Goal: Contribute content: Add original content to the website for others to see

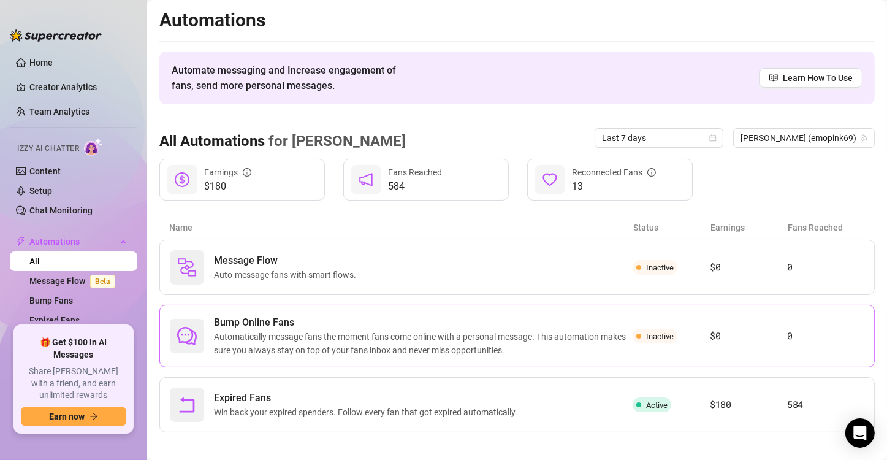
click at [371, 323] on span "Bump Online Fans" at bounding box center [423, 322] width 419 height 15
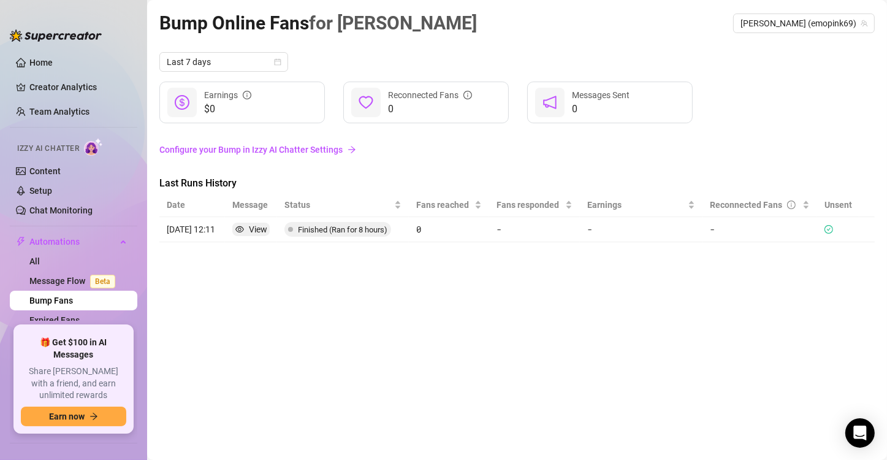
click at [311, 147] on link "Configure your Bump in Izzy AI Chatter Settings" at bounding box center [517, 149] width 716 height 13
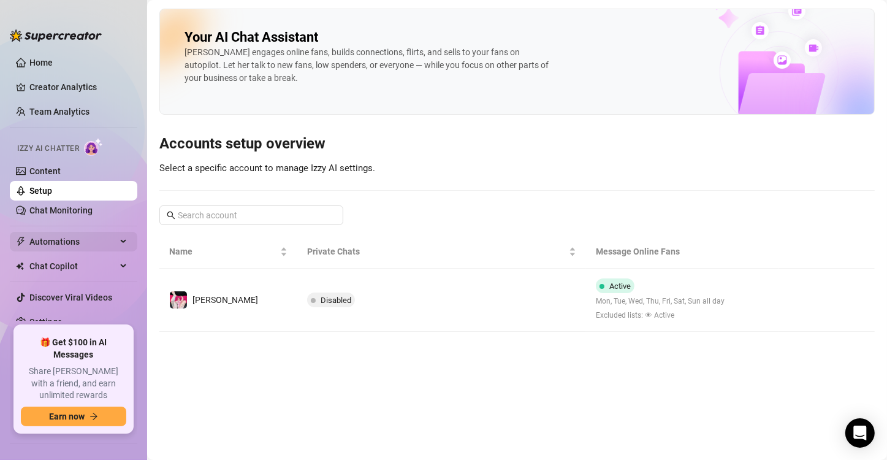
click at [85, 245] on span "Automations" at bounding box center [72, 242] width 87 height 20
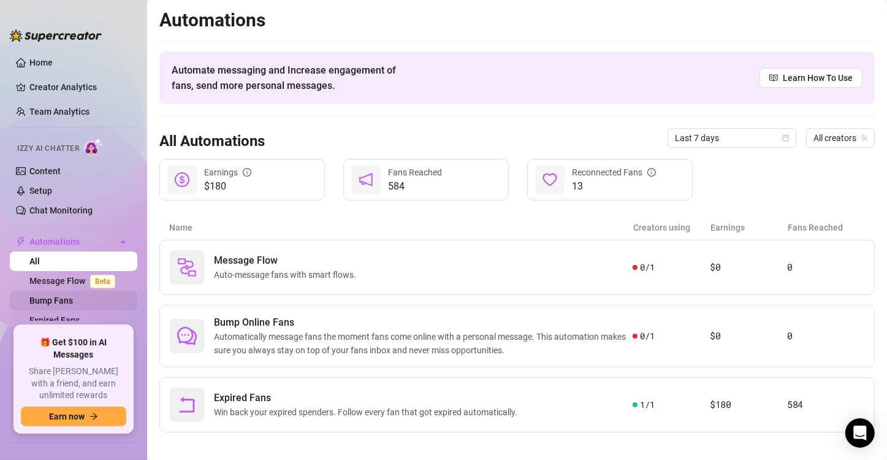
scroll to position [27, 0]
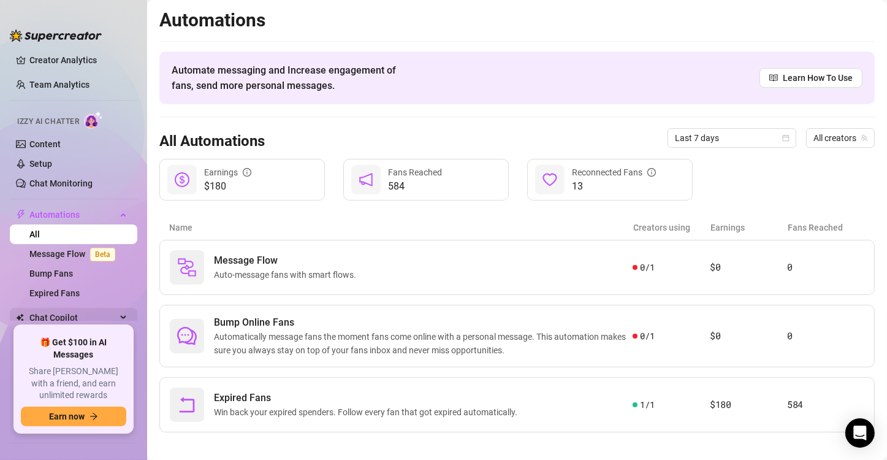
click at [89, 315] on span "Chat Copilot" at bounding box center [72, 318] width 87 height 20
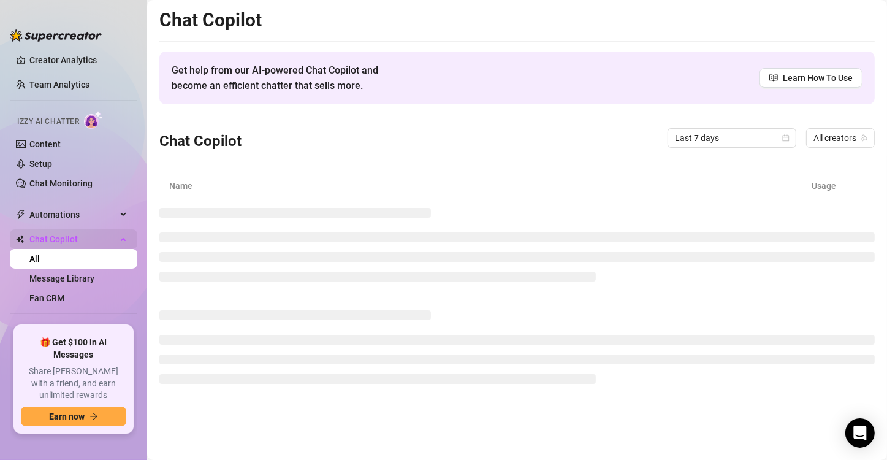
scroll to position [62, 0]
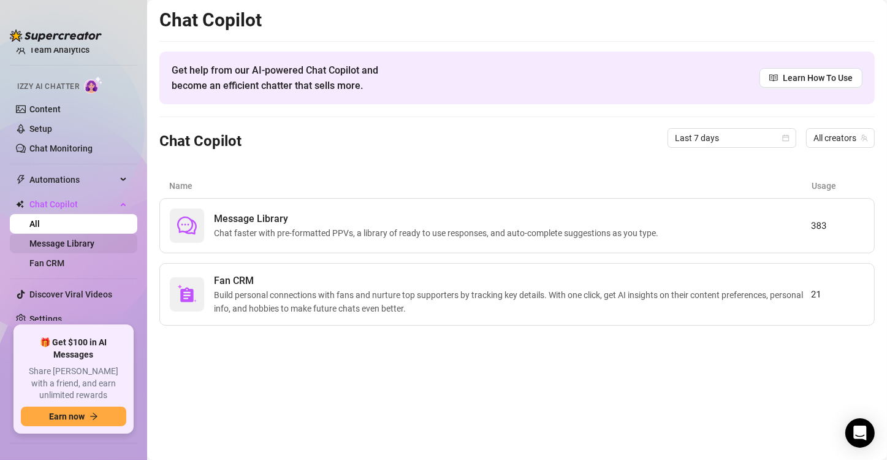
click at [79, 243] on link "Message Library" at bounding box center [61, 244] width 65 height 10
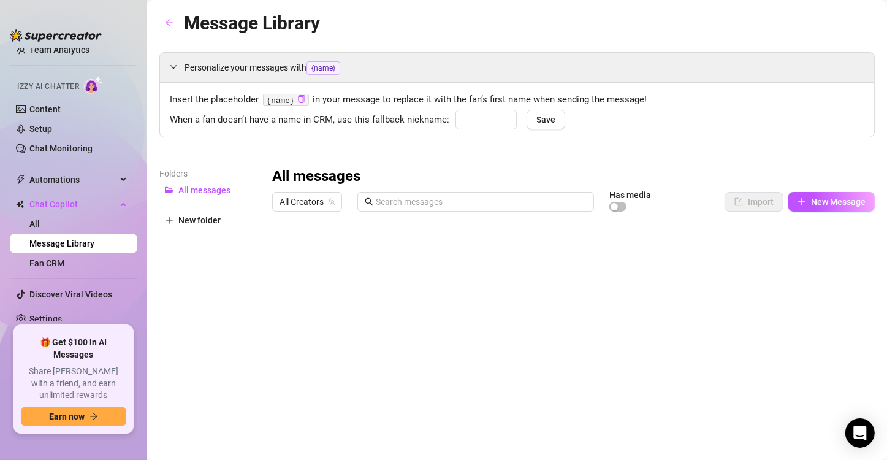
type input "babe"
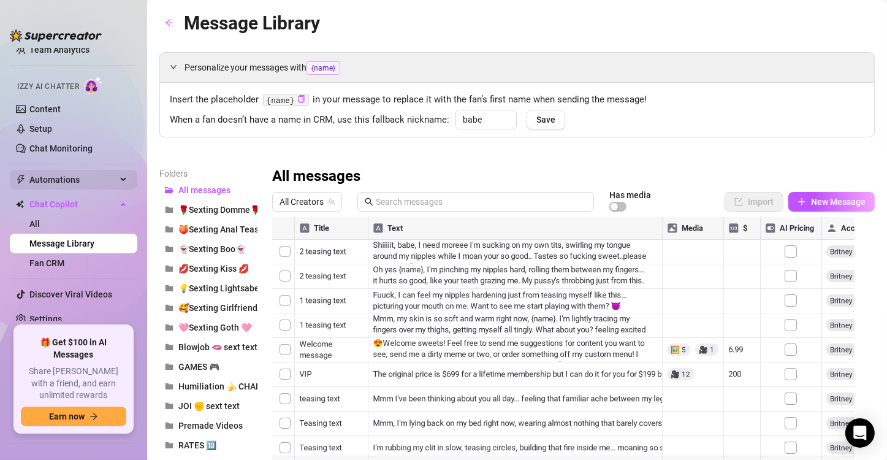
click at [88, 179] on span "Automations" at bounding box center [72, 180] width 87 height 20
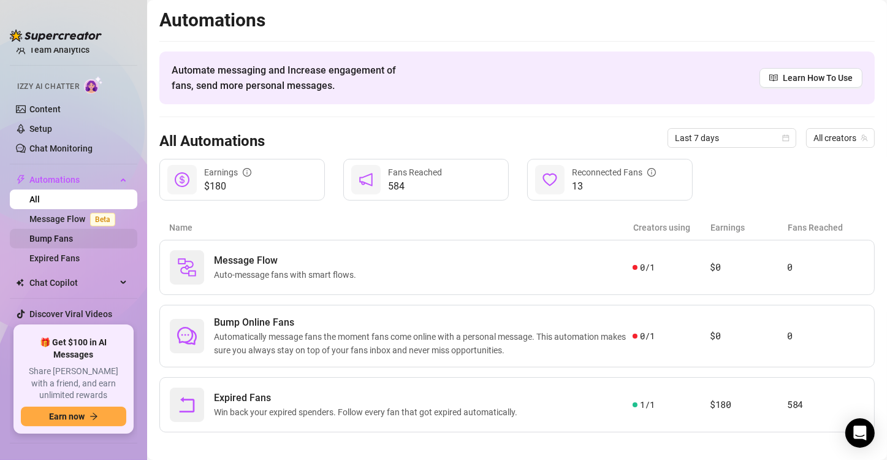
click at [73, 243] on link "Bump Fans" at bounding box center [51, 239] width 44 height 10
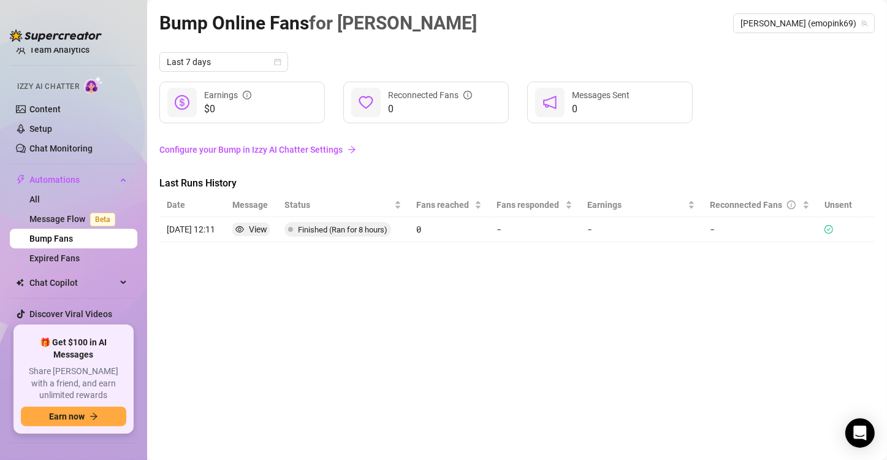
click at [284, 155] on link "Configure your Bump in Izzy AI Chatter Settings" at bounding box center [517, 149] width 716 height 13
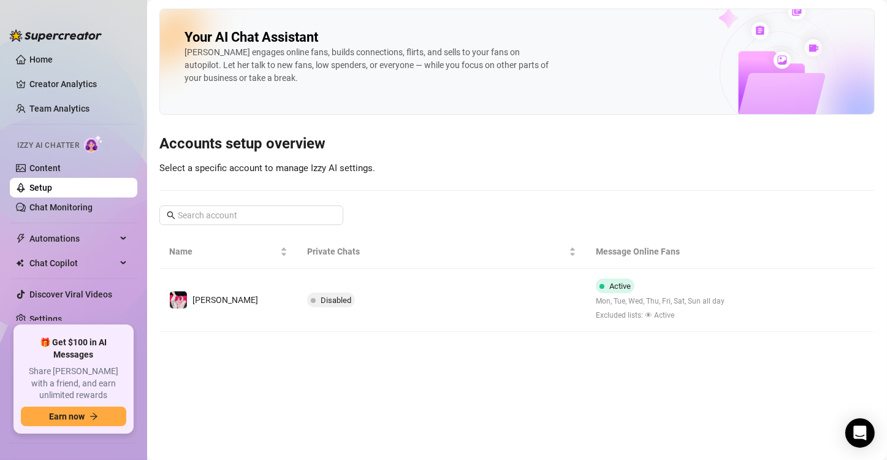
scroll to position [3, 0]
click at [52, 167] on link "Content" at bounding box center [44, 168] width 31 height 10
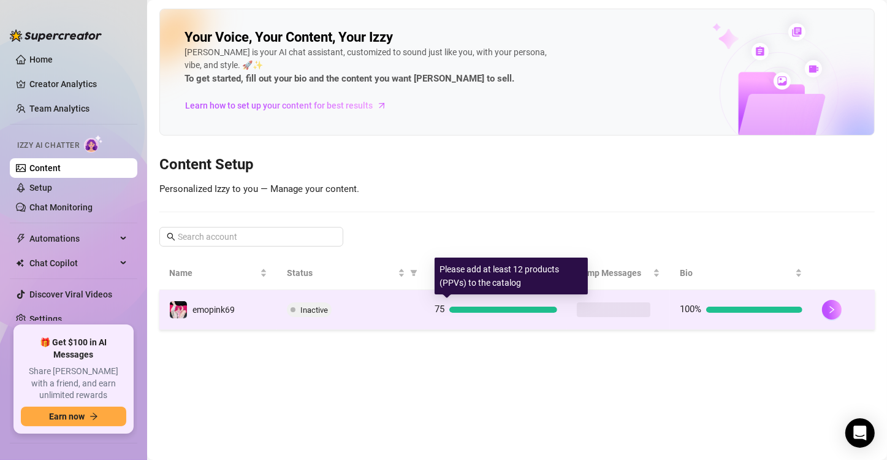
click at [520, 308] on div at bounding box center [503, 310] width 108 height 6
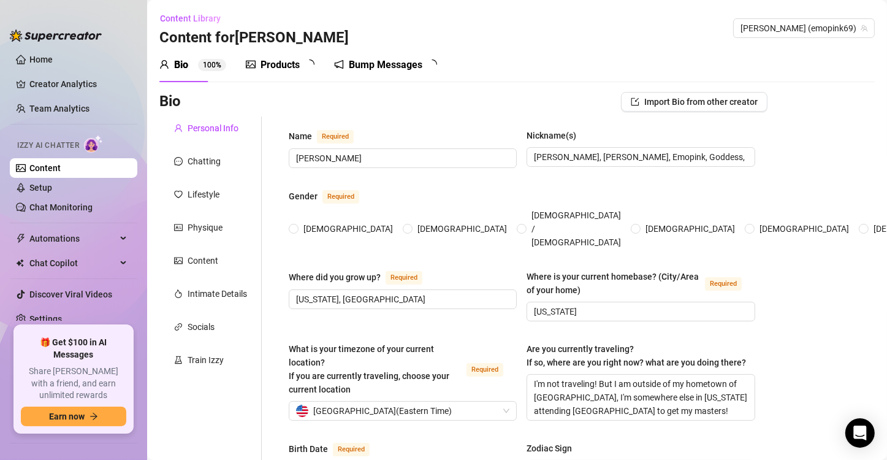
radio input "true"
type input "[DATE]"
click at [362, 69] on div "Bump Messages" at bounding box center [395, 65] width 74 height 15
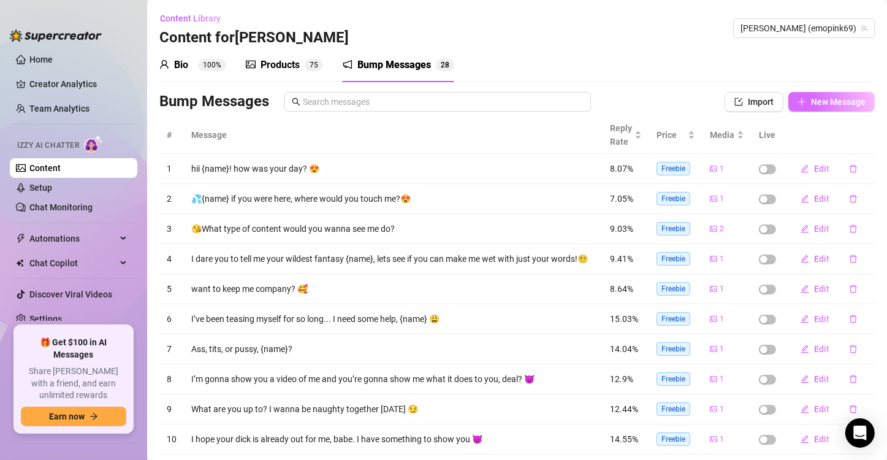
click at [811, 99] on span "New Message" at bounding box center [838, 102] width 55 height 10
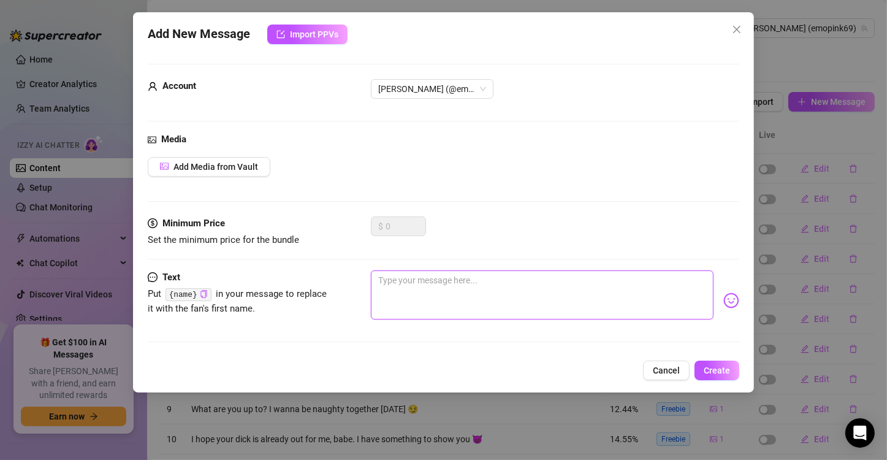
click at [430, 277] on textarea at bounding box center [542, 294] width 343 height 49
paste textarea "I just got soaked thinking about you… And now my lace panties are ruined 😩🍑 Sho…"
type textarea "I just got soaked thinking about you… And now my lace panties are ruined 😩🍑 Sho…"
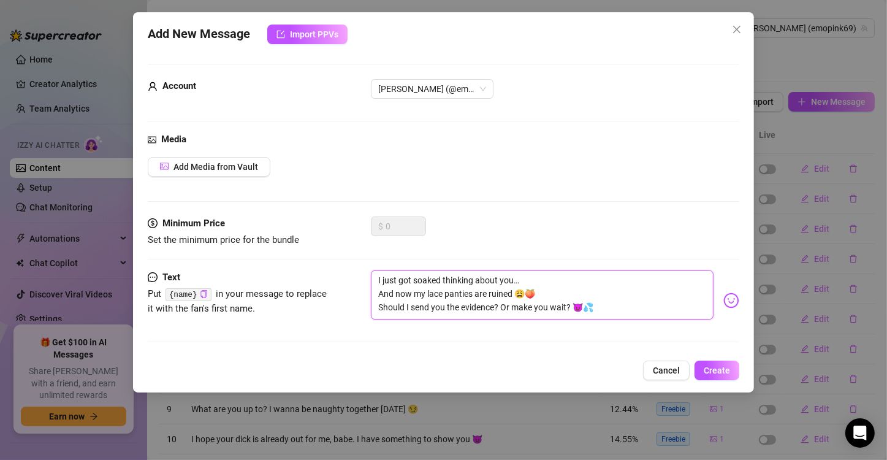
click at [376, 295] on textarea "I just got soaked thinking about you… And now my lace panties are ruined 😩🍑 Sho…" at bounding box center [542, 294] width 343 height 49
click at [514, 277] on textarea "I just got soaked thinking about you… And now my lace panties are ruined 😩🍑 Sho…" at bounding box center [542, 294] width 343 height 49
type textarea "I just got soaked thinking about you=… And now my lace panties are ruined 😩🍑 Sh…"
type textarea "I just got soaked thinking about you==… And now my lace panties are ruined 😩🍑 S…"
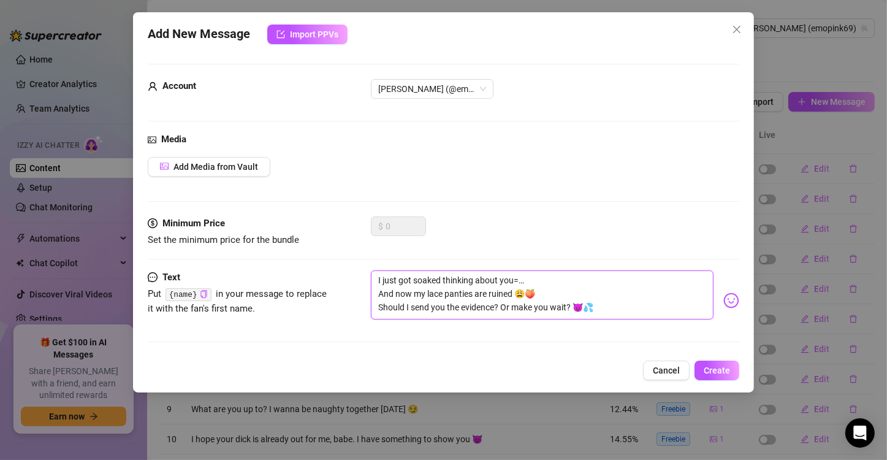
type textarea "I just got soaked thinking about you==… And now my lace panties are ruined 😩🍑 S…"
type textarea "I just got soaked thinking about you===… And now my lace panties are ruined 😩🍑 …"
type textarea "I just got soaked thinking about you==… And now my lace panties are ruined 😩🍑 S…"
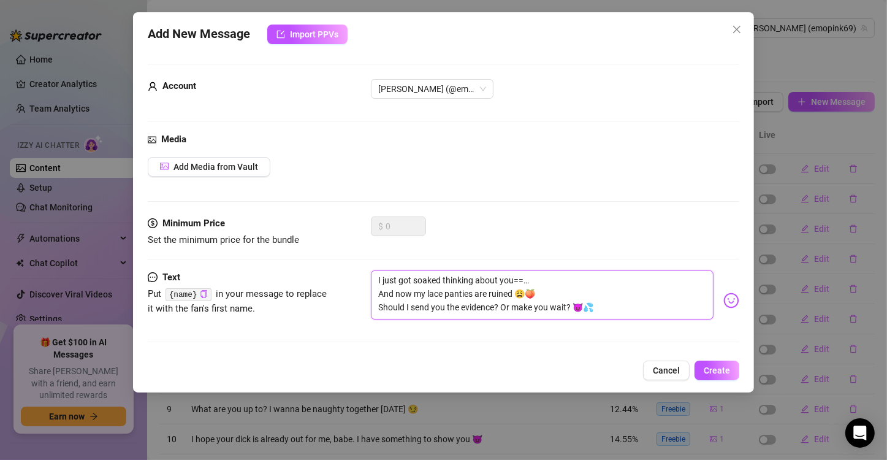
type textarea "I just got soaked thinking about you=… And now my lace panties are ruined 😩🍑 Sh…"
type textarea "I just got soaked thinking about you… And now my lace panties are ruined 😩🍑 Sho…"
type textarea "I just got soaked thinking about yo… And now my lace panties are ruined 😩🍑 Shou…"
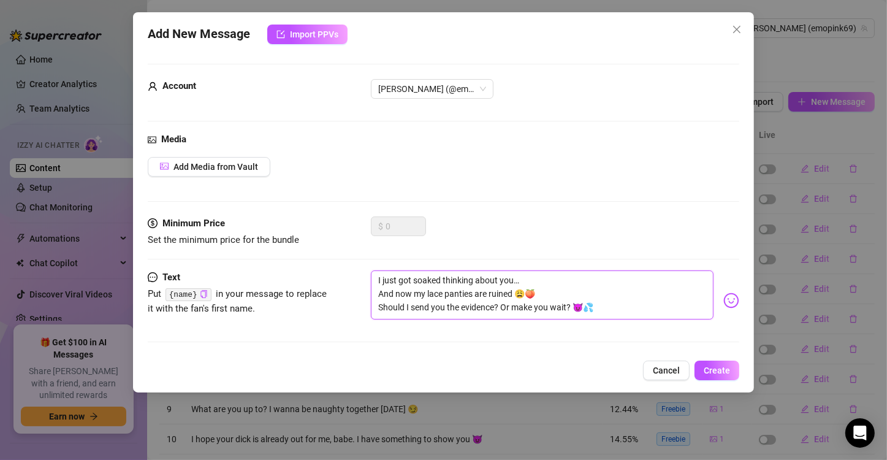
type textarea "I just got soaked thinking about yo… And now my lace panties are ruined 😩🍑 Shou…"
type textarea "I just got soaked thinking about y… And now my lace panties are ruined 😩🍑 Shoul…"
type textarea "I just got soaked thinking about … And now my lace panties are ruined 😩🍑 Should…"
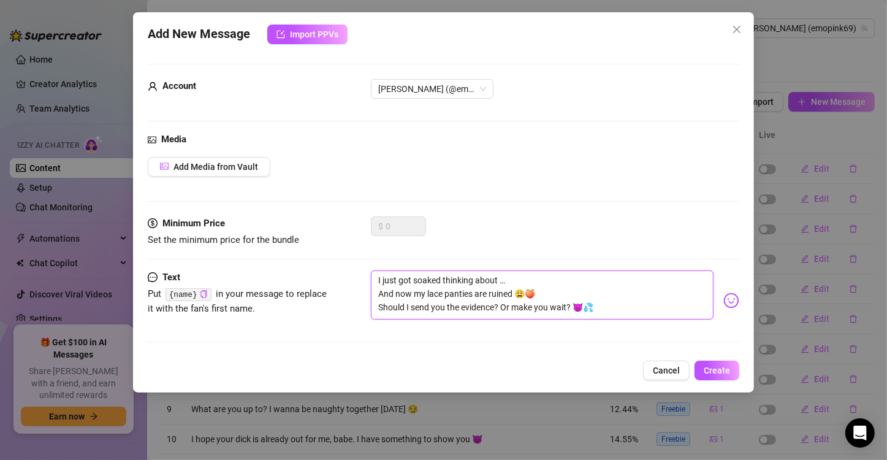
type textarea "I just got soaked thinking about f… And now my lace panties are ruined 😩🍑 Shoul…"
type textarea "I just got soaked thinking about fi… And now my lace panties are ruined 😩🍑 Shou…"
type textarea "I just got soaked thinking about fil… And now my lace panties are ruined 😩🍑 Sho…"
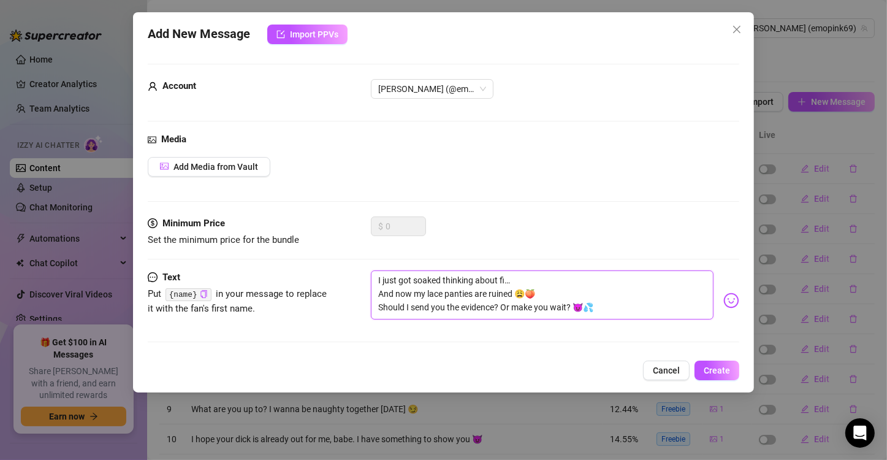
type textarea "I just got soaked thinking about fil… And now my lace panties are ruined 😩🍑 Sho…"
type textarea "I just got soaked thinking about film… And now my lace panties are ruined 😩🍑 Sh…"
type textarea "I just got soaked thinking about filmi… And now my lace panties are ruined 😩🍑 S…"
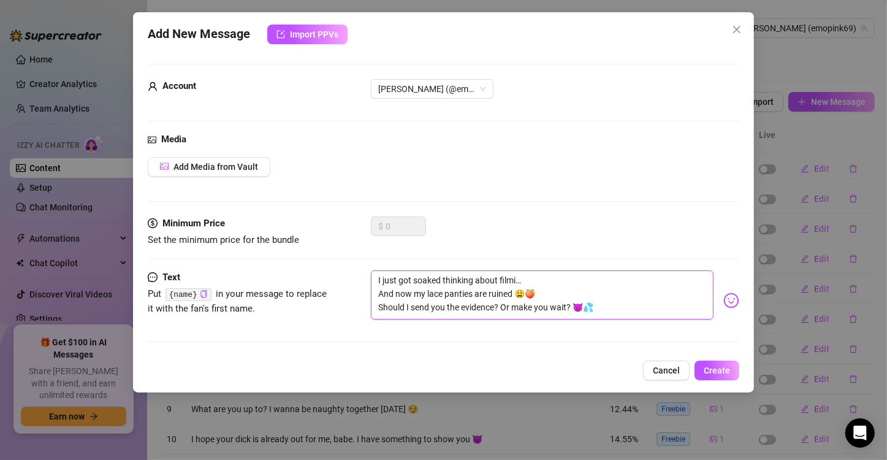
type textarea "I just got soaked thinking about filmin… And now my lace panties are ruined 😩🍑 …"
type textarea "I just got soaked thinking about filming… And now my lace panties are ruined 😩🍑…"
type textarea "I just got soaked thinking about filming … And now my lace panties are ruined 😩…"
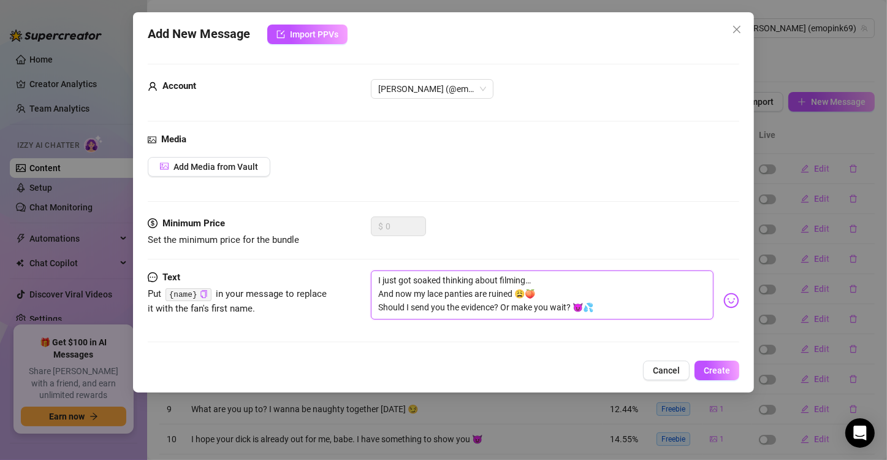
type textarea "I just got soaked thinking about filming … And now my lace panties are ruined 😩…"
type textarea "I just got soaked thinking about filming m… And now my lace panties are ruined …"
type textarea "I just got soaked thinking about filming my… And now my lace panties are ruined…"
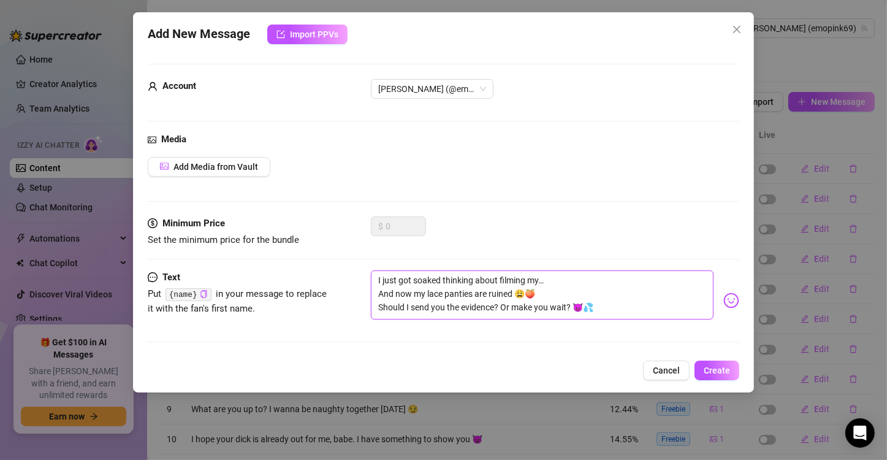
type textarea "I just got soaked thinking about filming mys… And now my lace panties are ruine…"
type textarea "I just got soaked thinking about filming myse… And now my lace panties are ruin…"
type textarea "I just got soaked thinking about filming mysel… And now my lace panties are rui…"
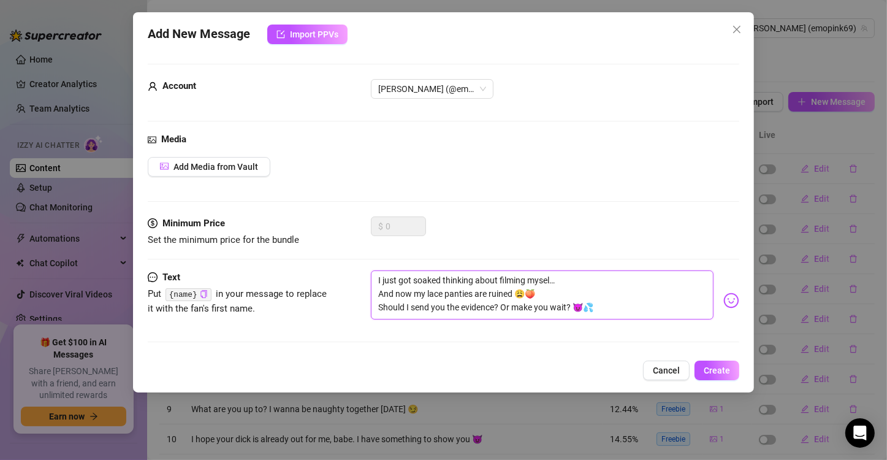
type textarea "I just got soaked thinking about filming myself… And now my lace panties are ru…"
click at [223, 168] on span "Add Media from Vault" at bounding box center [216, 167] width 85 height 10
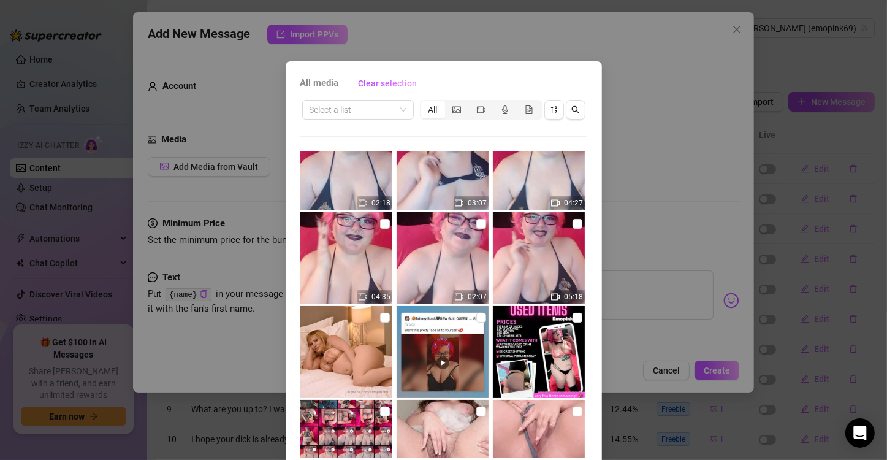
scroll to position [235, 0]
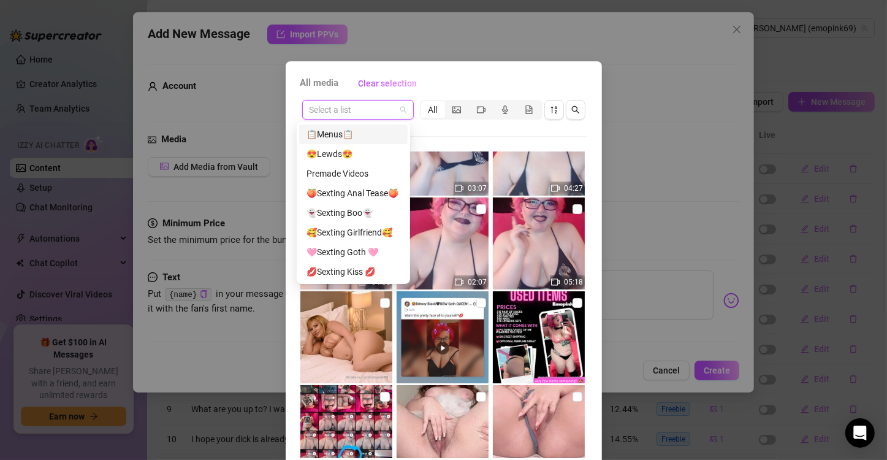
click at [365, 110] on input "search" at bounding box center [353, 110] width 86 height 18
click at [367, 156] on div "😍Lewds😍" at bounding box center [354, 153] width 94 height 13
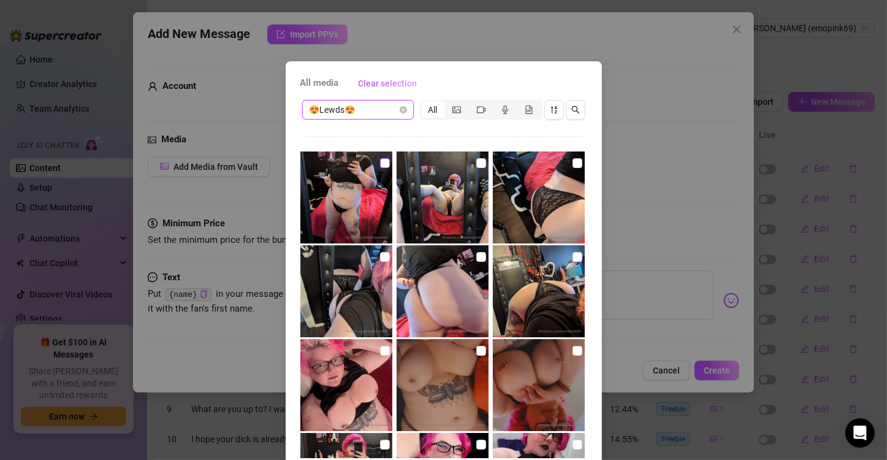
click at [380, 168] on label at bounding box center [385, 162] width 10 height 13
click at [380, 168] on input "checkbox" at bounding box center [385, 163] width 10 height 10
checkbox input "true"
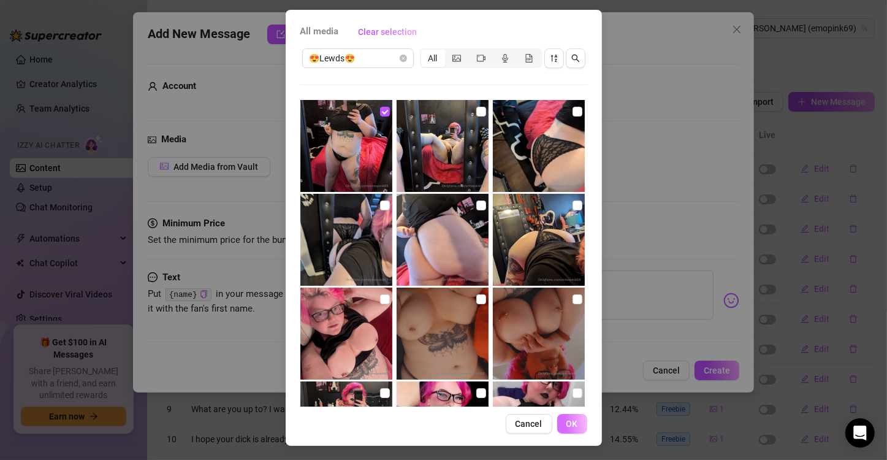
click at [573, 427] on span "OK" at bounding box center [573, 424] width 12 height 10
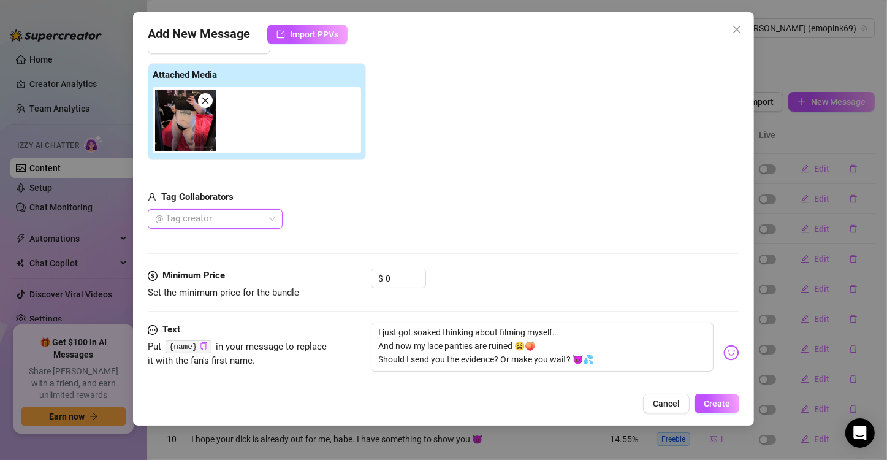
scroll to position [140, 0]
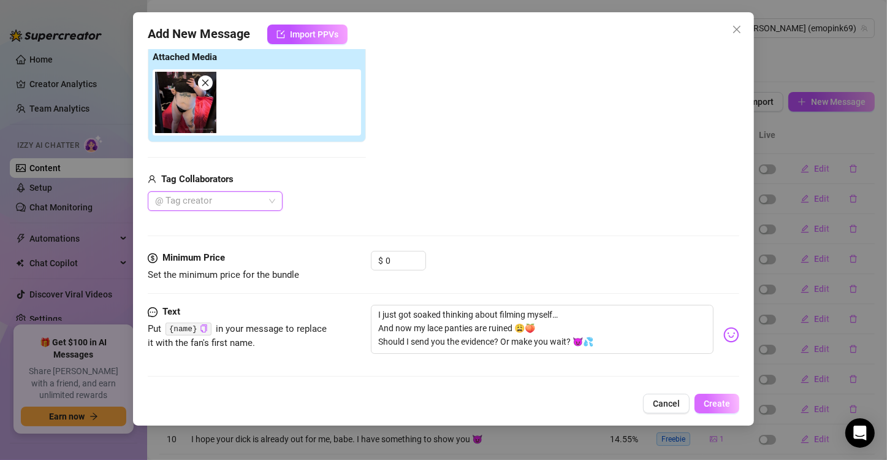
click at [716, 402] on span "Create" at bounding box center [717, 404] width 26 height 10
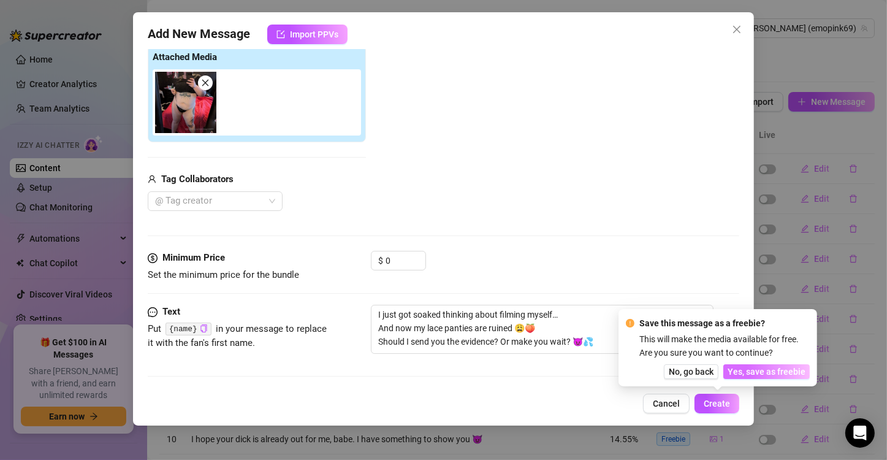
click at [768, 369] on span "Yes, save as freebie" at bounding box center [767, 372] width 78 height 10
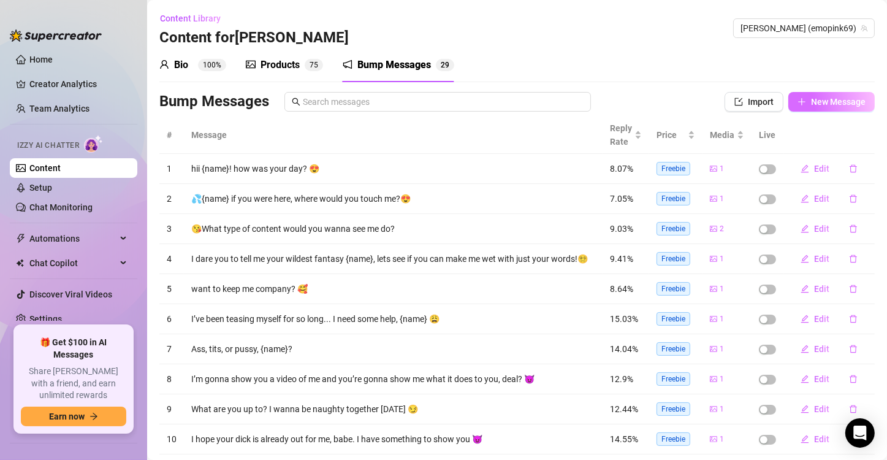
click at [839, 99] on span "New Message" at bounding box center [838, 102] width 55 height 10
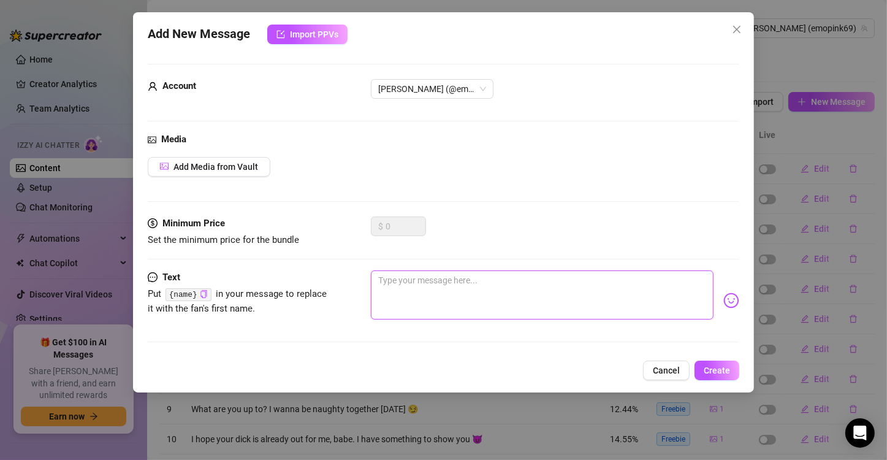
click at [411, 305] on textarea at bounding box center [542, 294] width 343 height 49
paste textarea "My strapon is dripping from last night… And I still haven’t cleaned it 😏🍒 Wanna…"
type textarea "My strapon is dripping from last night… And I still haven’t cleaned it 😏🍒 Wanna…"
click at [418, 280] on textarea "My strapon is dripping from last night… And I still haven’t cleaned it 😏🍒 Wanna…" at bounding box center [542, 294] width 343 height 49
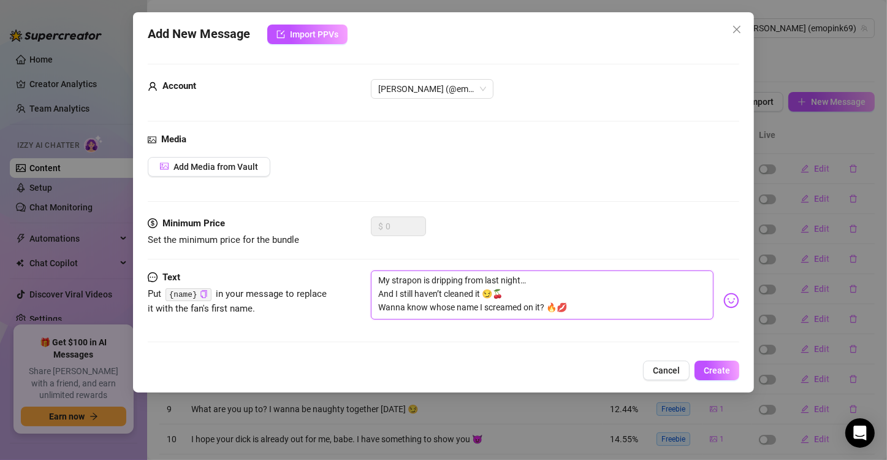
type textarea "My strapn is dripping from last night… And I still haven’t cleaned it 😏🍒 Wanna …"
type textarea "My stran is dripping from last night… And I still haven’t cleaned it 😏🍒 Wanna k…"
type textarea "My strn is dripping from last night… And I still haven’t cleaned it 😏🍒 Wanna kn…"
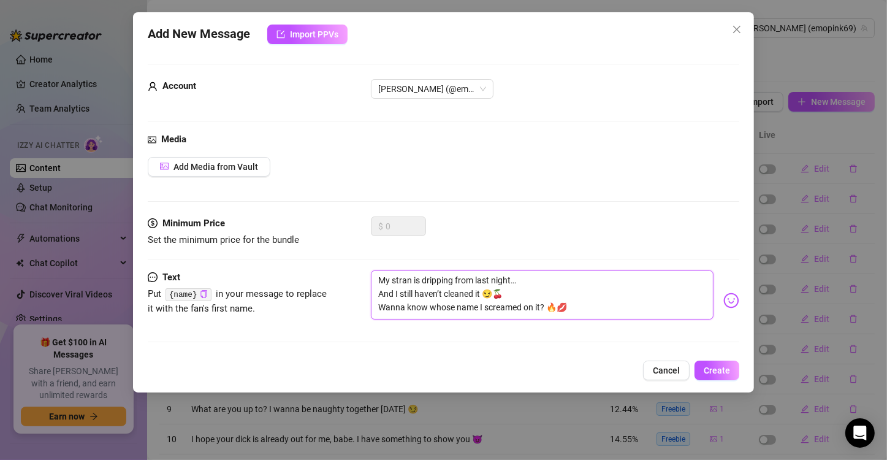
type textarea "My strn is dripping from last night… And I still haven’t cleaned it 😏🍒 Wanna kn…"
type textarea "My stn is dripping from last night… And I still haven’t cleaned it 😏🍒 Wanna kno…"
type textarea "My sn is dripping from last night… And I still haven’t cleaned it 😏🍒 Wanna know…"
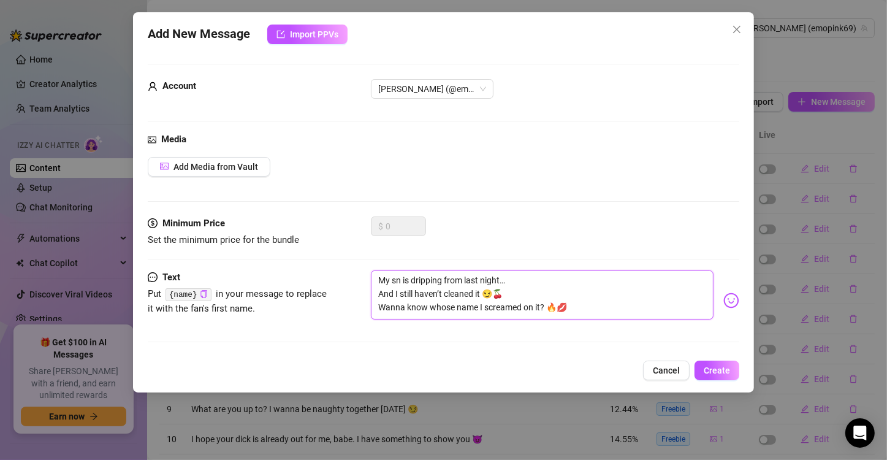
type textarea "My sdn is dripping from last night… And I still haven’t cleaned it 😏🍒 Wanna kno…"
type textarea "My sn is dripping from last night… And I still haven’t cleaned it 😏🍒 Wanna know…"
type textarea "My n is dripping from last night… And I still haven’t cleaned it 😏🍒 Wanna know …"
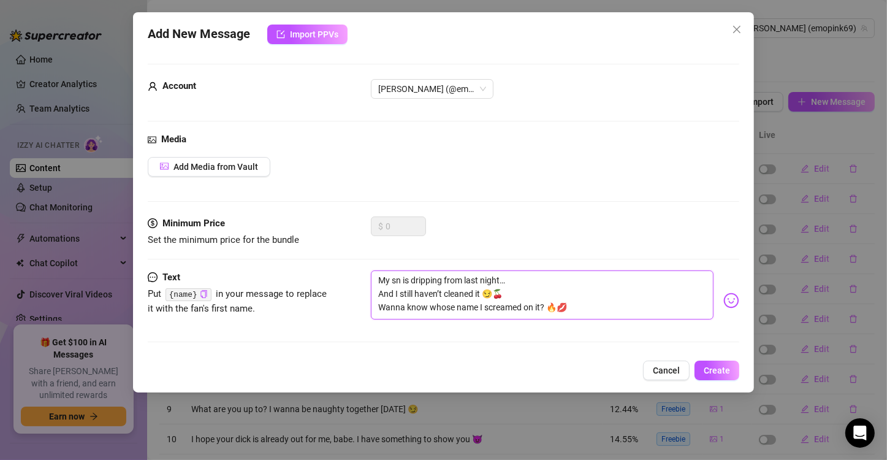
type textarea "My n is dripping from last night… And I still haven’t cleaned it 😏🍒 Wanna know …"
type textarea "My dn is dripping from last night… And I still haven’t cleaned it 😏🍒 Wanna know…"
type textarea "My din is dripping from last night… And I still haven’t cleaned it 😏🍒 Wanna kno…"
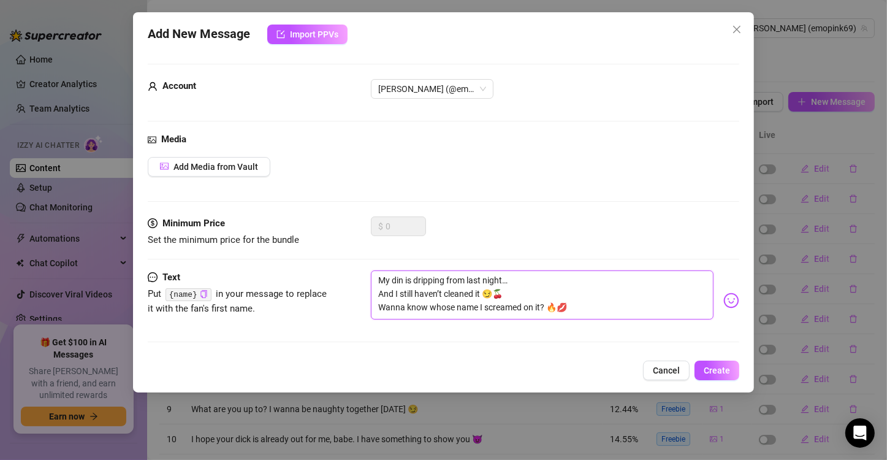
type textarea "My diln is dripping from last night… And I still haven’t cleaned it 😏🍒 Wanna kn…"
type textarea "My dildn is dripping from last night… And I still haven’t cleaned it 😏🍒 Wanna k…"
type textarea "My dildon is dripping from last night… And I still haven’t cleaned it 😏🍒 Wanna …"
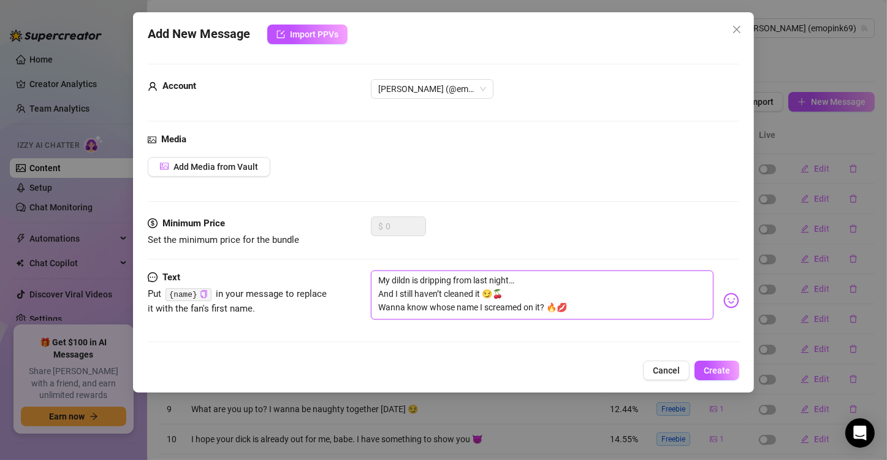
type textarea "My dildon is dripping from last night… And I still haven’t cleaned it 😏🍒 Wanna …"
type textarea "My dildo is dripping from last night… And I still haven’t cleaned it 😏🍒 Wanna k…"
drag, startPoint x: 544, startPoint y: 308, endPoint x: 358, endPoint y: 328, distance: 186.9
click at [358, 328] on div "Text Put {name} in your message to replace it with the fan's first name. My dil…" at bounding box center [444, 300] width 592 height 60
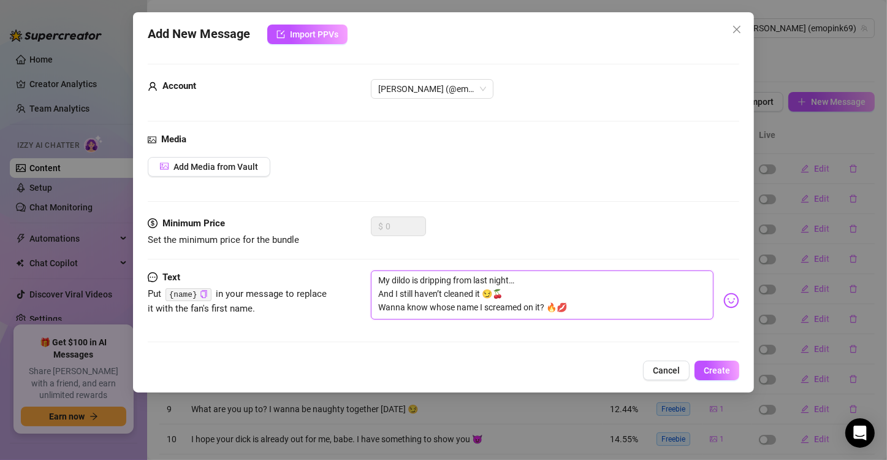
type textarea "My dildo is dripping from last night… And I still haven’t cleaned it 😏🍒 M 🔥💋"
type textarea "My dildo is dripping from last night… And I still haven’t cleaned it 😏🍒 Ma 🔥💋"
type textarea "My dildo is dripping from last night… And I still haven’t cleaned it 😏🍒 May 🔥💋"
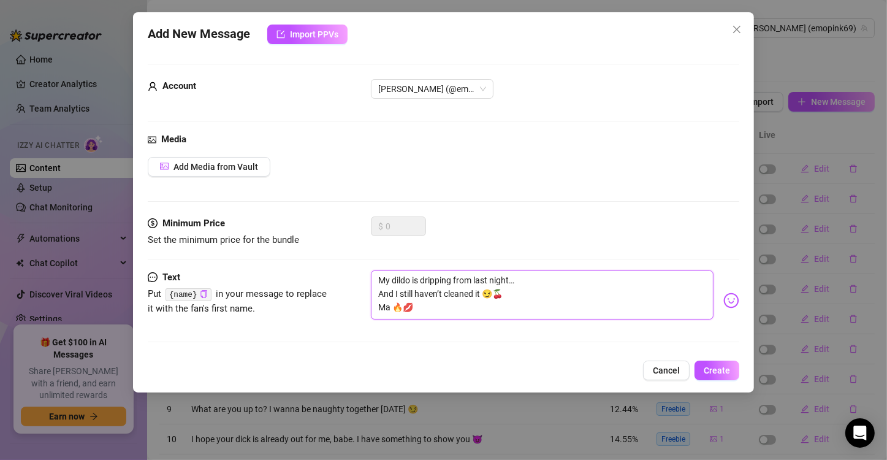
type textarea "My dildo is dripping from last night… And I still haven’t cleaned it 😏🍒 May 🔥💋"
type textarea "My dildo is dripping from last night… And I still haven’t cleaned it 😏🍒 Mayb 🔥💋"
type textarea "My dildo is dripping from last night… And I still haven’t cleaned it 😏🍒 Maybe 🔥💋"
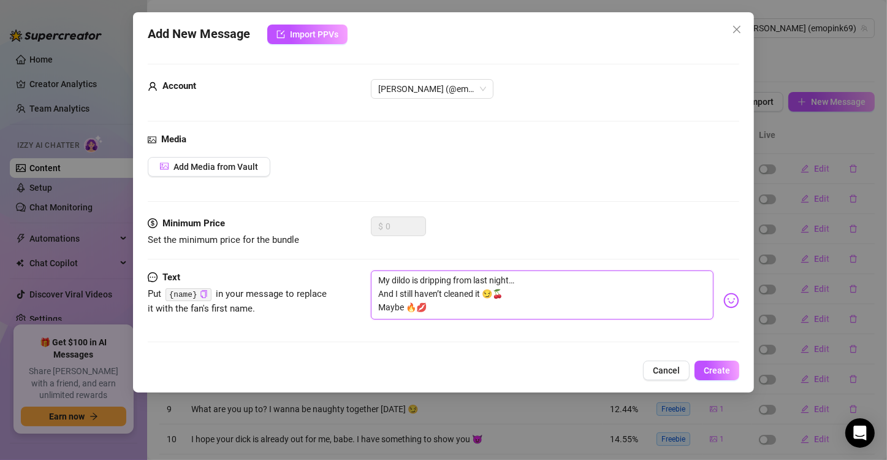
type textarea "My dildo is dripping from last night… And I still haven’t cleaned it 😏🍒 Maybe 🔥💋"
type textarea "My dildo is dripping from last night… And I still haven’t cleaned it 😏🍒 Maybe y…"
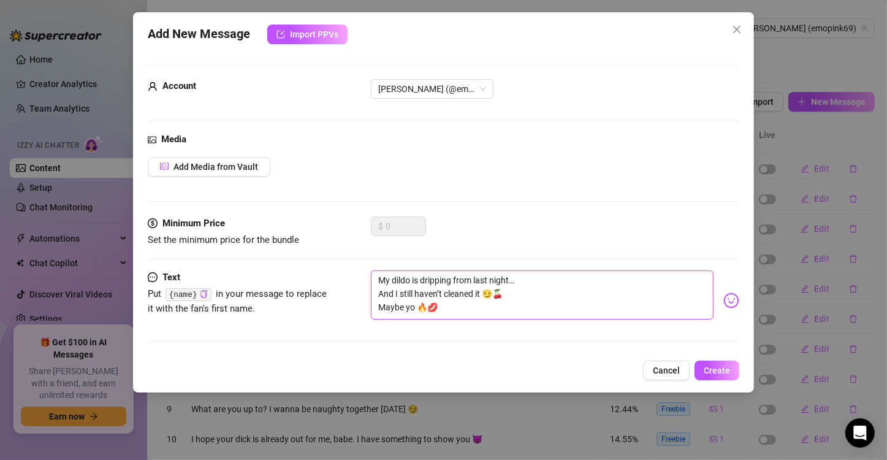
type textarea "My dildo is dripping from last night… And I still haven’t cleaned it 😏🍒 Maybe y…"
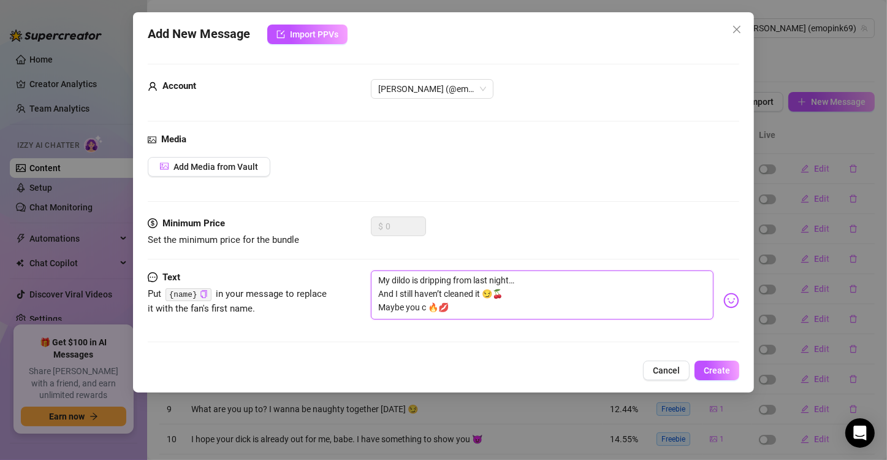
type textarea "My dildo is dripping from last night… And I still haven’t cleaned it 😏🍒 Maybe y…"
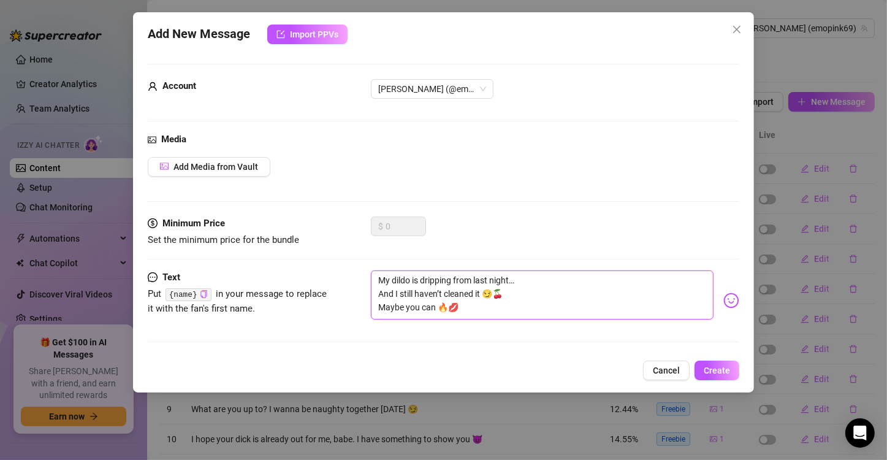
type textarea "My dildo is dripping from last night… And I still haven’t cleaned it 😏🍒 Maybe y…"
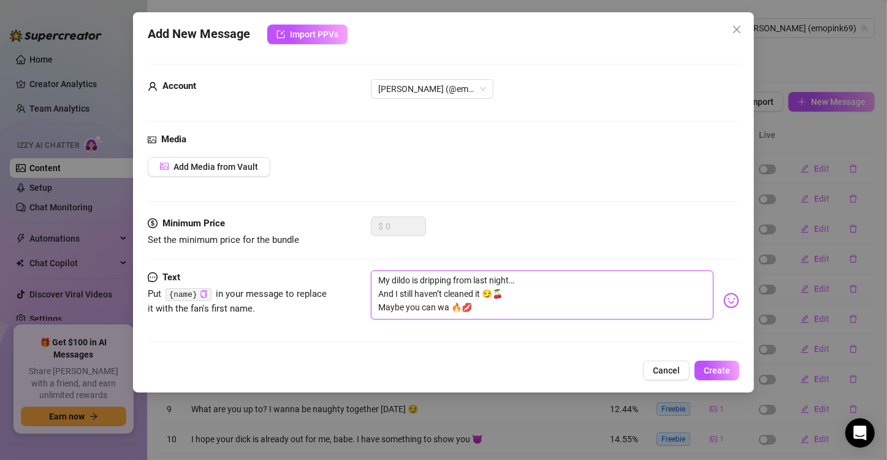
type textarea "My dildo is dripping from last night… And I still haven’t cleaned it 😏🍒 Maybe y…"
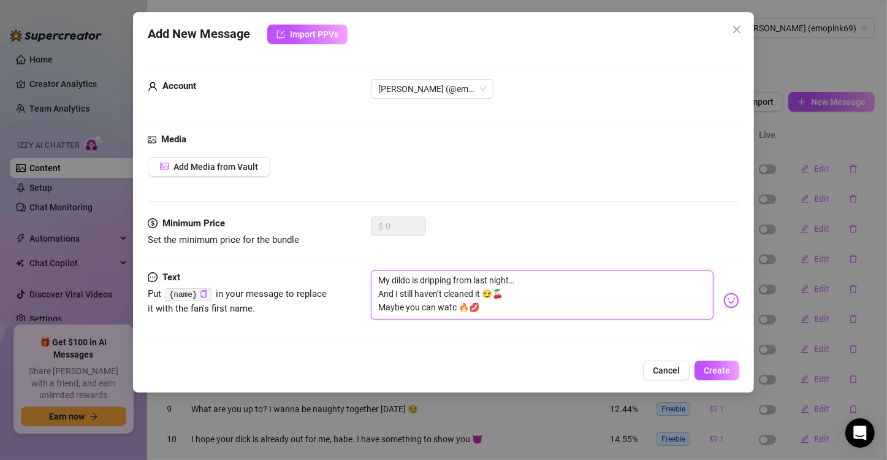
type textarea "My dildo is dripping from last night… And I still haven’t cleaned it 😏🍒 Maybe y…"
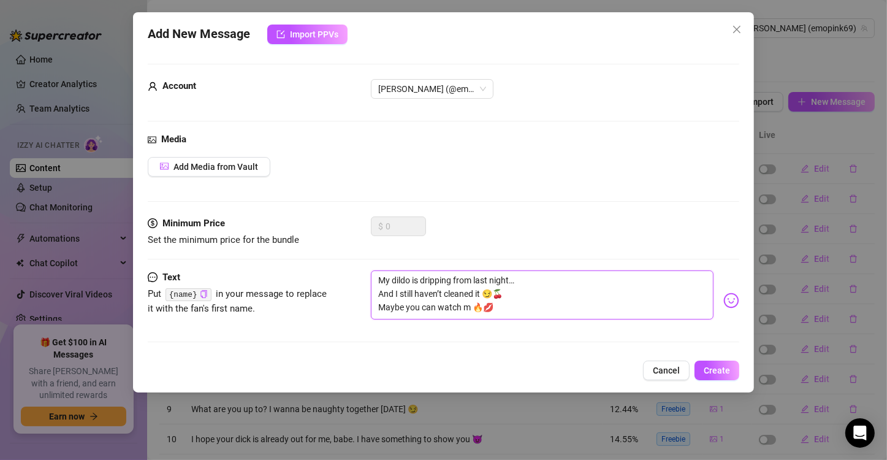
type textarea "My dildo is dripping from last night… And I still haven’t cleaned it 😏🍒 Maybe y…"
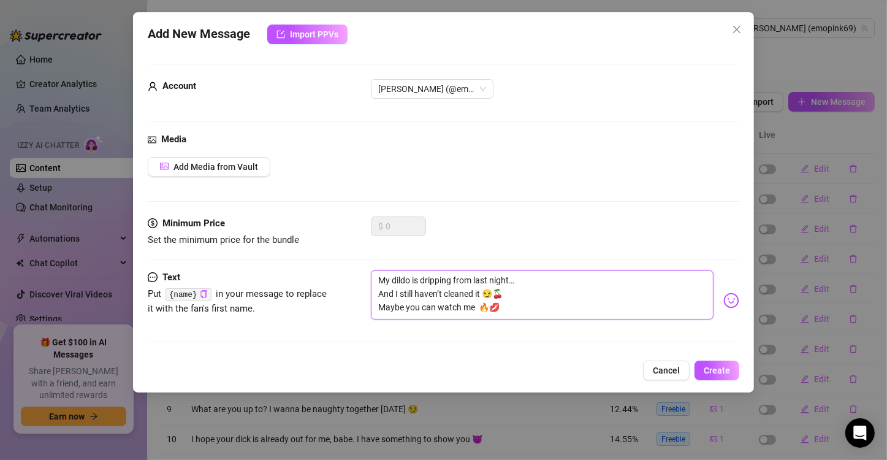
type textarea "My dildo is dripping from last night… And I still haven’t cleaned it 😏🍒 Maybe y…"
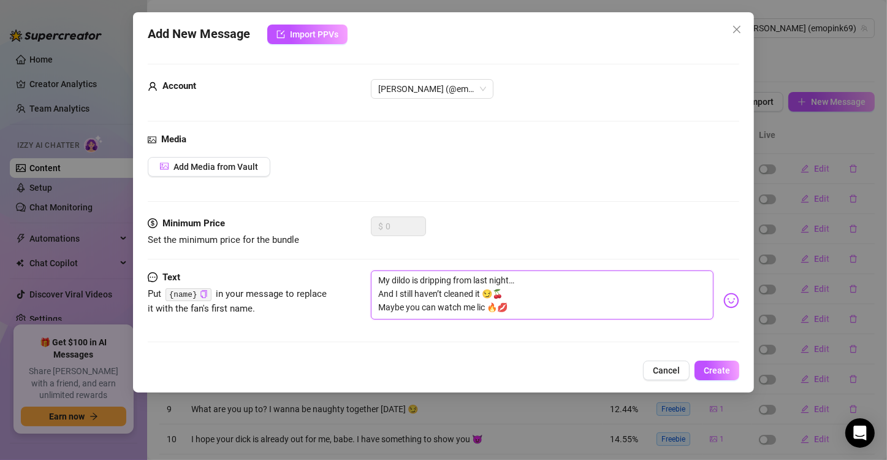
type textarea "My dildo is dripping from last night… And I still haven’t cleaned it 😏🍒 Maybe y…"
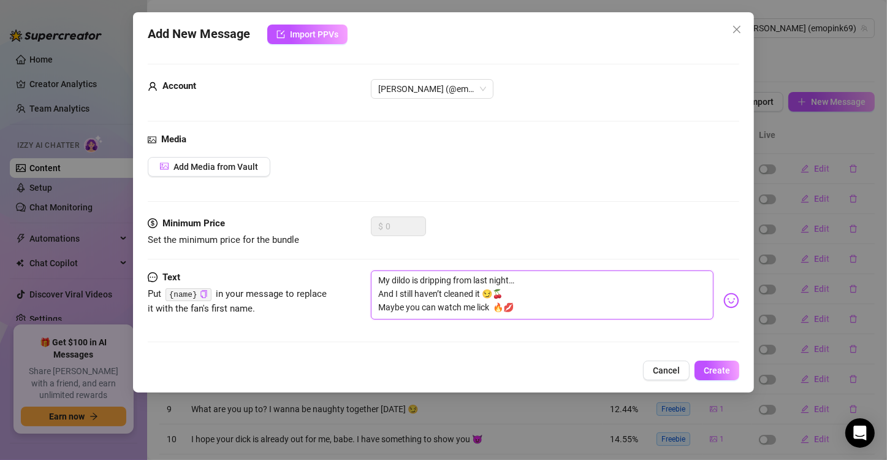
type textarea "My dildo is dripping from last night… And I still haven’t cleaned it 😏🍒 Maybe y…"
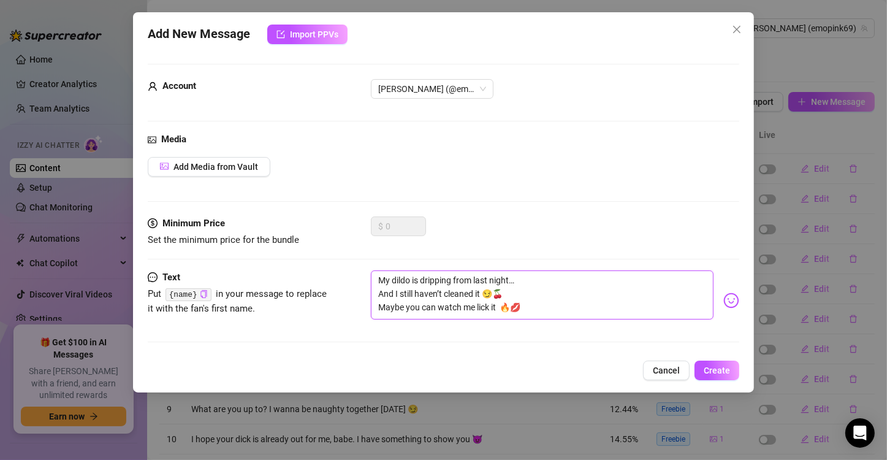
type textarea "My dildo is dripping from last night… And I still haven’t cleaned it 😏🍒 Maybe y…"
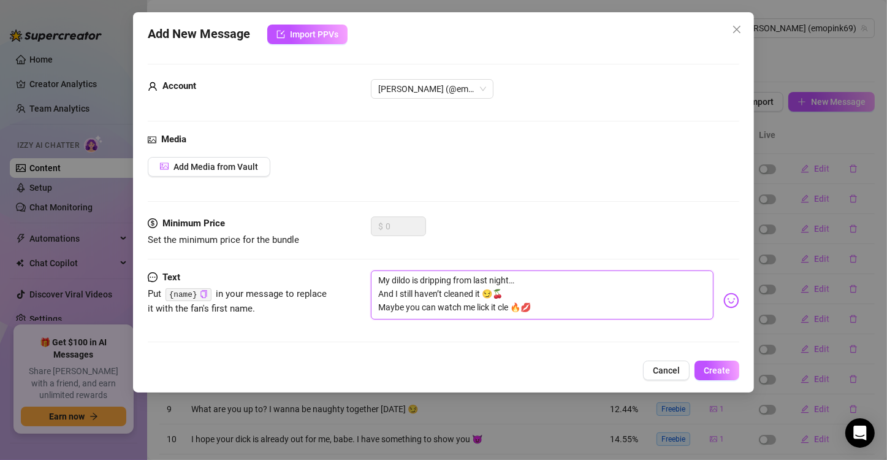
type textarea "My dildo is dripping from last night… And I still haven’t cleaned it 😏🍒 Maybe y…"
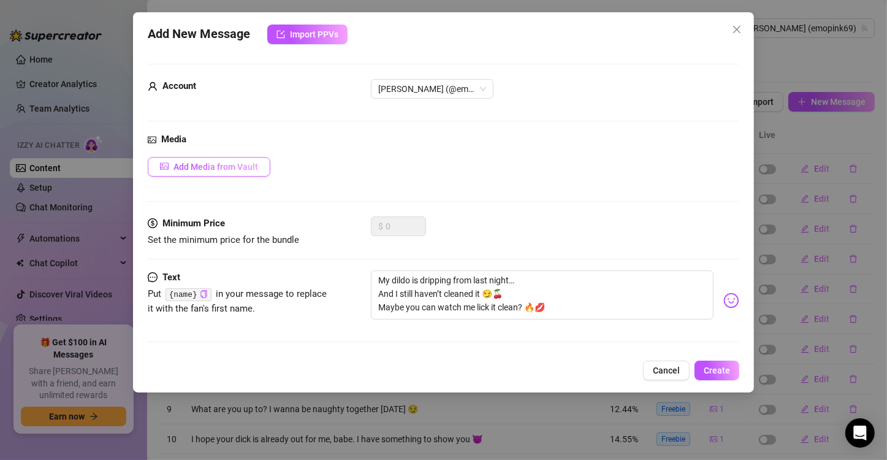
click at [207, 167] on span "Add Media from Vault" at bounding box center [216, 167] width 85 height 10
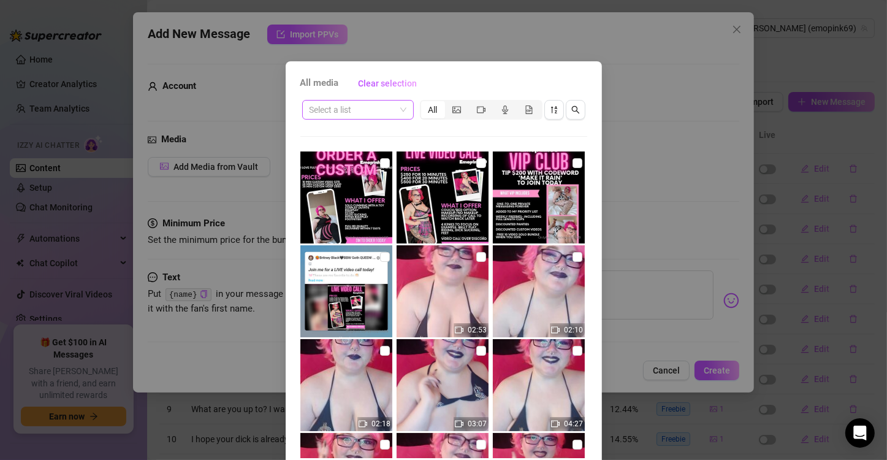
click at [381, 109] on input "search" at bounding box center [353, 110] width 86 height 18
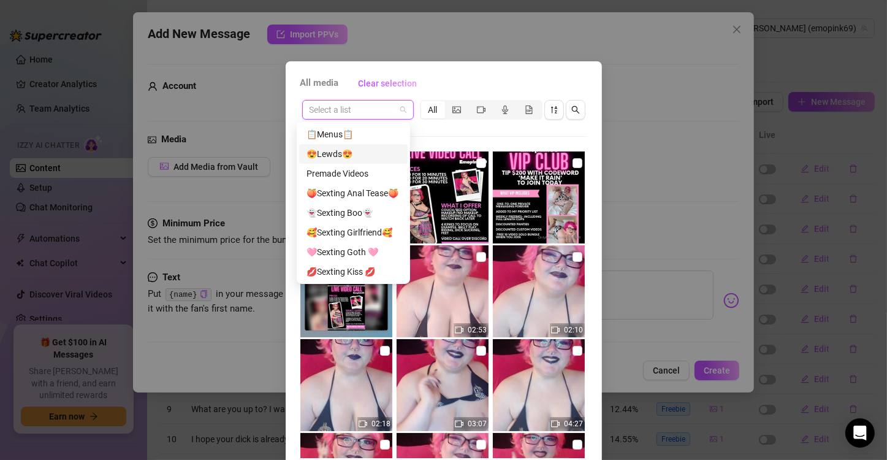
click at [364, 155] on div "😍Lewds😍" at bounding box center [354, 153] width 94 height 13
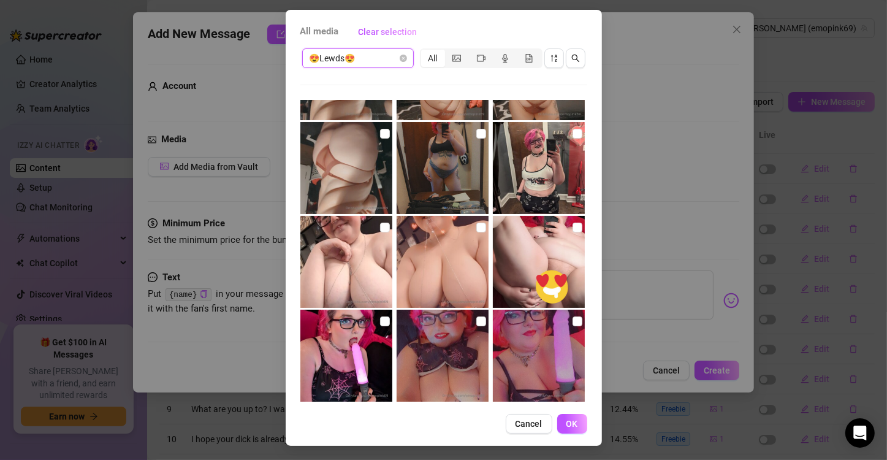
scroll to position [1212, 0]
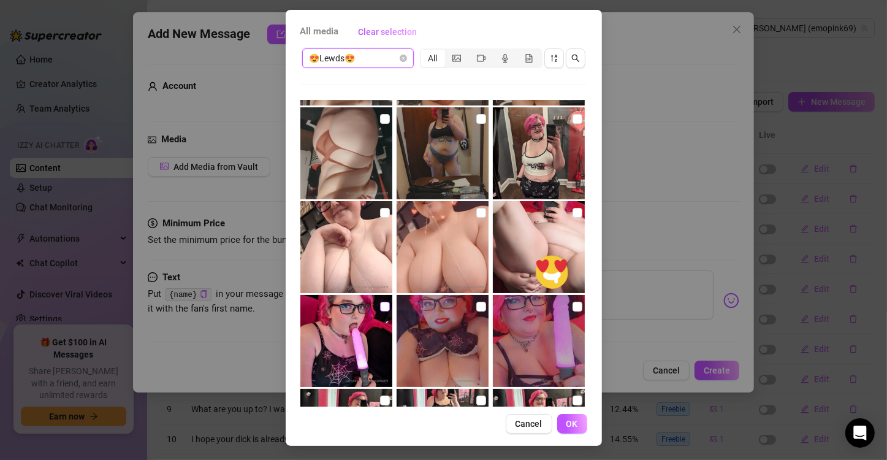
click at [380, 306] on input "checkbox" at bounding box center [385, 307] width 10 height 10
checkbox input "true"
click at [567, 423] on span "OK" at bounding box center [573, 424] width 12 height 10
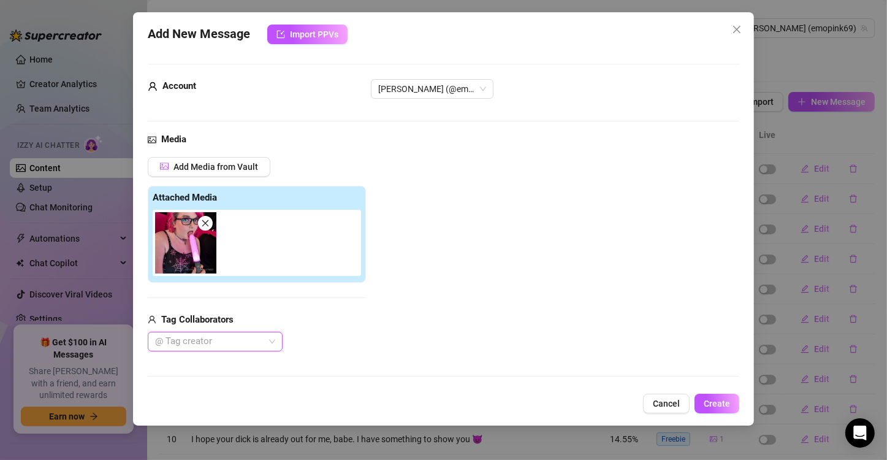
scroll to position [140, 0]
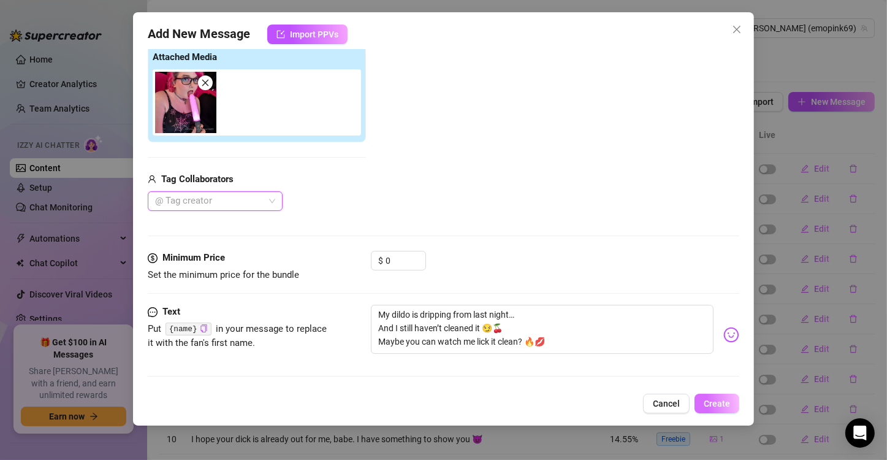
click at [717, 399] on span "Create" at bounding box center [717, 404] width 26 height 10
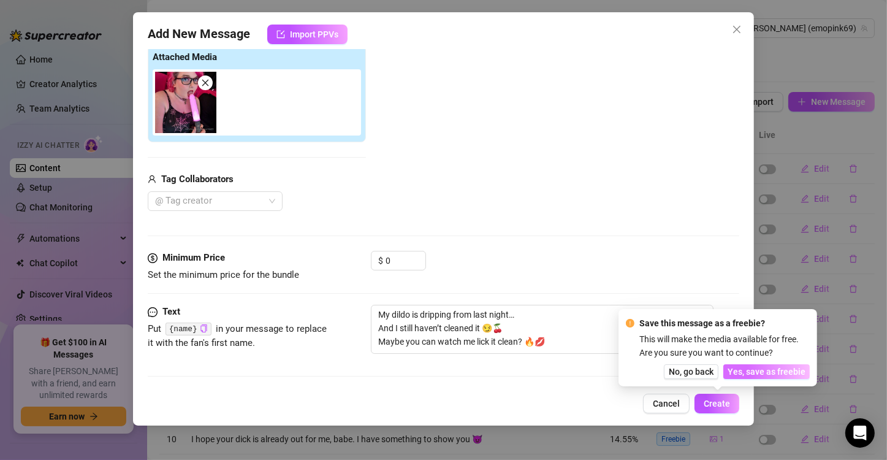
click at [752, 367] on span "Yes, save as freebie" at bounding box center [767, 372] width 78 height 10
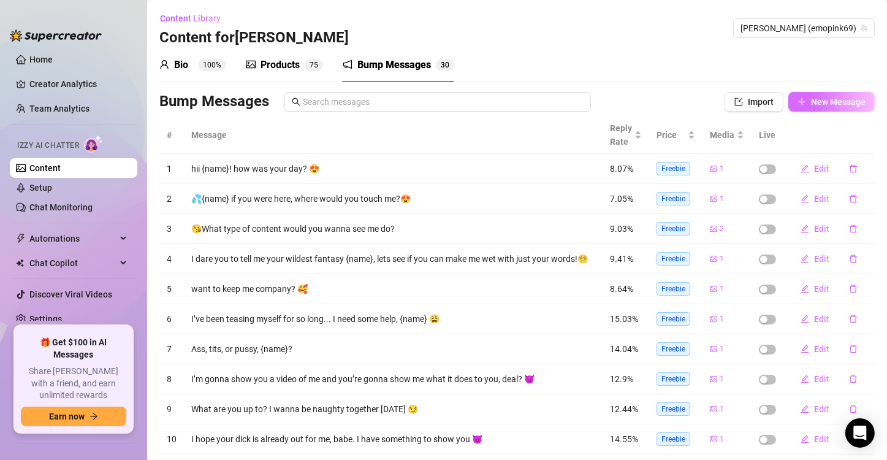
click at [828, 105] on span "New Message" at bounding box center [838, 102] width 55 height 10
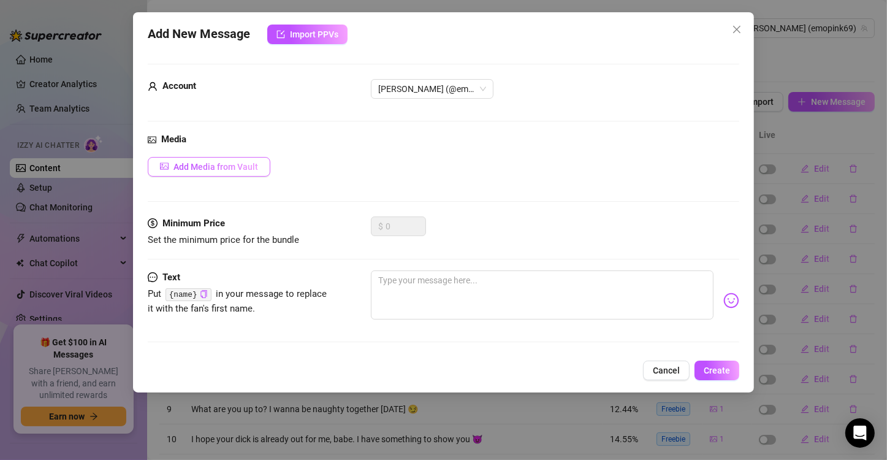
click at [210, 165] on span "Add Media from Vault" at bounding box center [216, 167] width 85 height 10
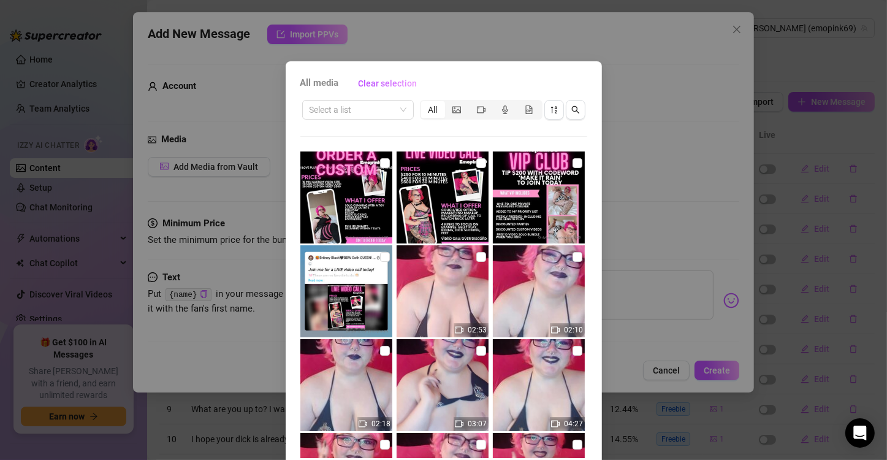
click at [659, 51] on div "All media Clear selection Select a list All 02:53 02:10 02:18 03:07 04:27 04:35…" at bounding box center [443, 230] width 887 height 460
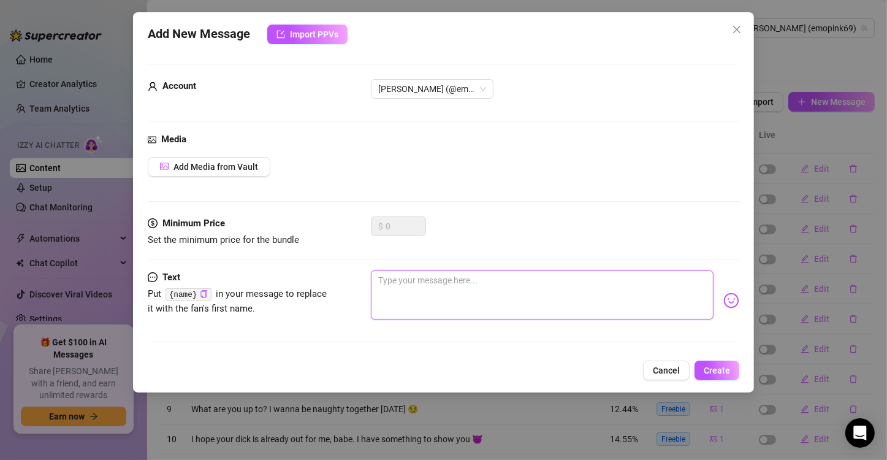
drag, startPoint x: 453, startPoint y: 299, endPoint x: 457, endPoint y: 291, distance: 9.4
click at [451, 299] on textarea at bounding box center [542, 294] width 343 height 49
paste textarea "I’m wearing your favorite outfit [DATE]… The one that makes my ass pop and my p…"
type textarea "I’m wearing your favorite outfit [DATE]… The one that makes my ass pop and my p…"
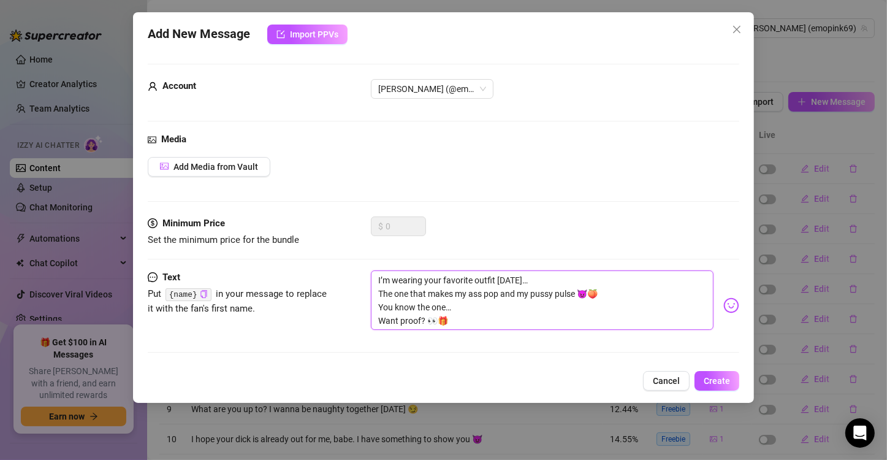
scroll to position [0, 0]
drag, startPoint x: 493, startPoint y: 278, endPoint x: 708, endPoint y: 267, distance: 215.5
click at [494, 278] on textarea "I’m wearing your favorite outfit [DATE]… The one that makes my ass pop and my p…" at bounding box center [542, 300] width 343 height 60
type textarea "I’m wearing your favorite outfi [DATE]… The one that makes my ass pop and my pu…"
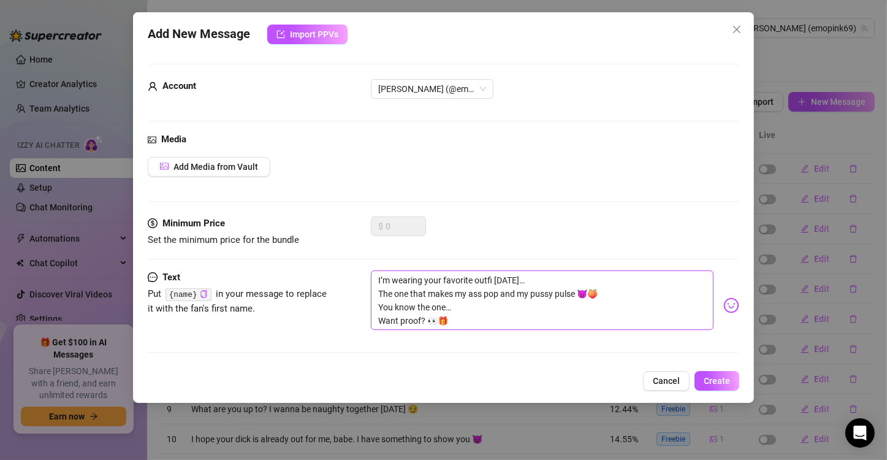
type textarea "I’m wearing your favorite outf [DATE]… The one that makes my ass pop and my pus…"
type textarea "I’m wearing your favorite out [DATE]… The one that makes my ass pop and my puss…"
type textarea "I’m wearing your favorite ou [DATE]… The one that makes my ass pop and my pussy…"
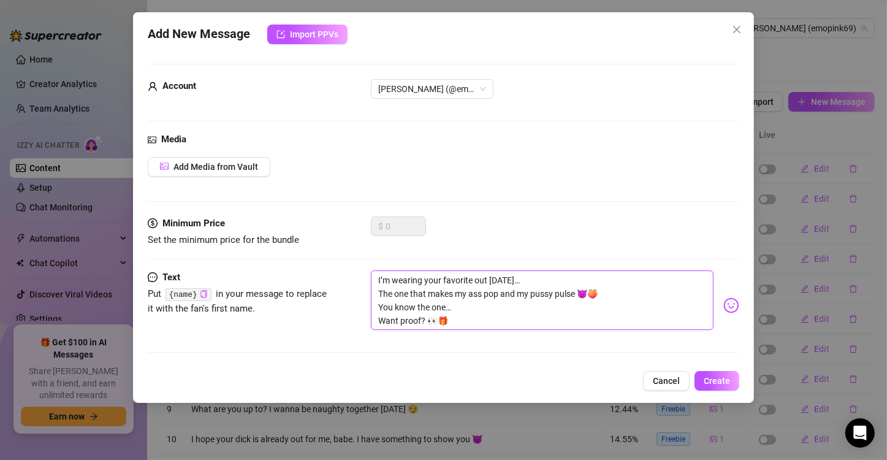
type textarea "I’m wearing your favorite ou [DATE]… The one that makes my ass pop and my pussy…"
type textarea "I’m wearing your favorite o [DATE]… The one that makes my ass pop and my pussy …"
type textarea "I’m wearing your favorite [DATE]… The one that makes my ass pop and my pussy pu…"
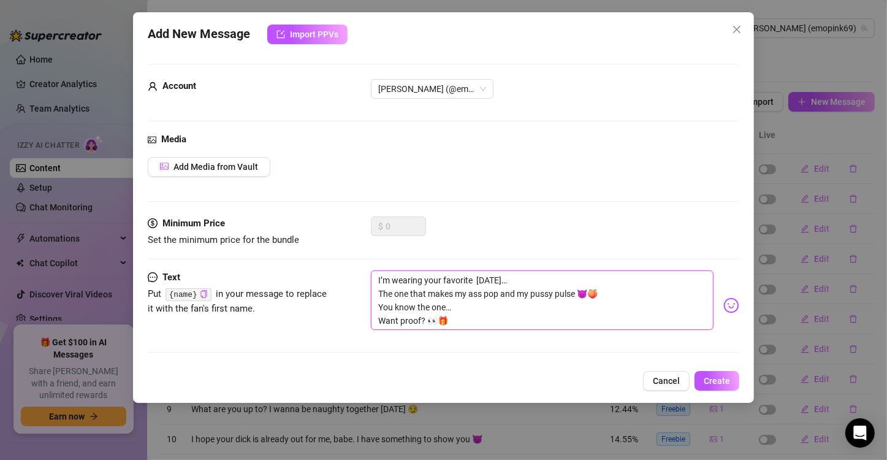
type textarea "I’m wearing your favorite p [DATE]… The one that makes my ass pop and my pussy …"
type textarea "I’m wearing your favorite pa [DATE]… The one that makes my ass pop and my pussy…"
type textarea "I’m wearing your favorite pan [DATE]… The one that makes my ass pop and my puss…"
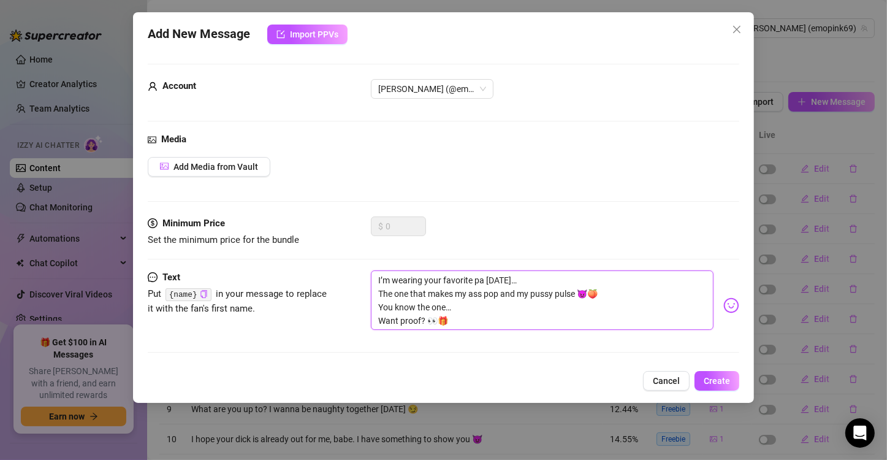
type textarea "I’m wearing your favorite pan [DATE]… The one that makes my ass pop and my puss…"
type textarea "I’m wearing your favorite pant [DATE]… The one that makes my ass pop and my pus…"
type textarea "I’m wearing your favorite panti [DATE]… The one that makes my ass pop and my pu…"
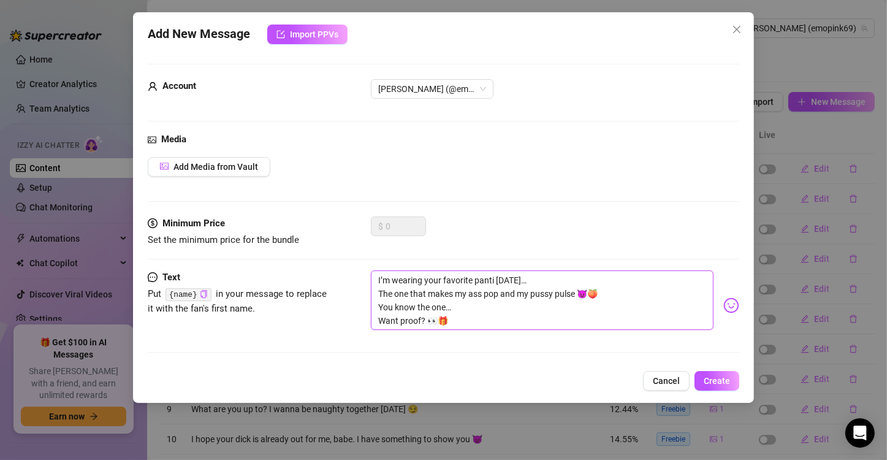
type textarea "I’m wearing your favorite pantie [DATE]… The one that makes my ass pop and my p…"
type textarea "I’m wearing your favorite panties [DATE]… The one that makes my ass pop and my …"
drag, startPoint x: 468, startPoint y: 305, endPoint x: 360, endPoint y: 308, distance: 108.0
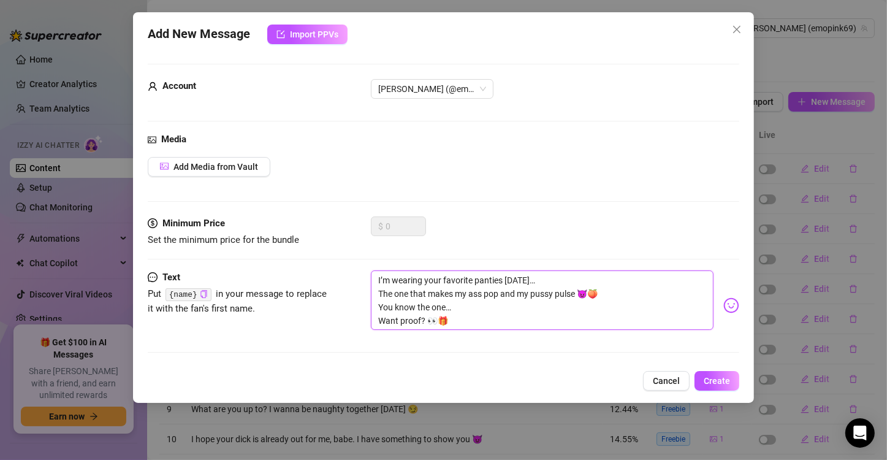
click at [360, 308] on div "Text Put {name} in your message to replace it with the fan's first name. I’m we…" at bounding box center [444, 305] width 592 height 71
type textarea "I’m wearing your favorite panties [DATE]… The one that makes my ass pop and my …"
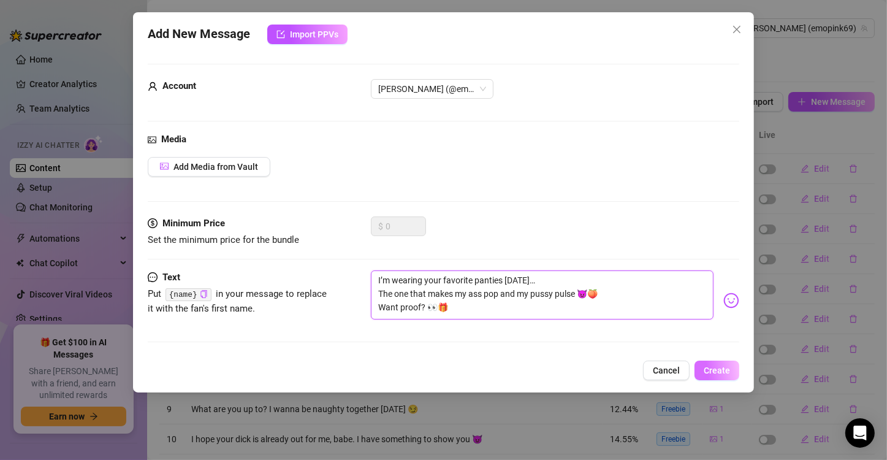
type textarea "I’m wearing your favorite panties [DATE]… The one that makes my ass pop and my …"
click at [725, 367] on span "Create" at bounding box center [717, 370] width 26 height 10
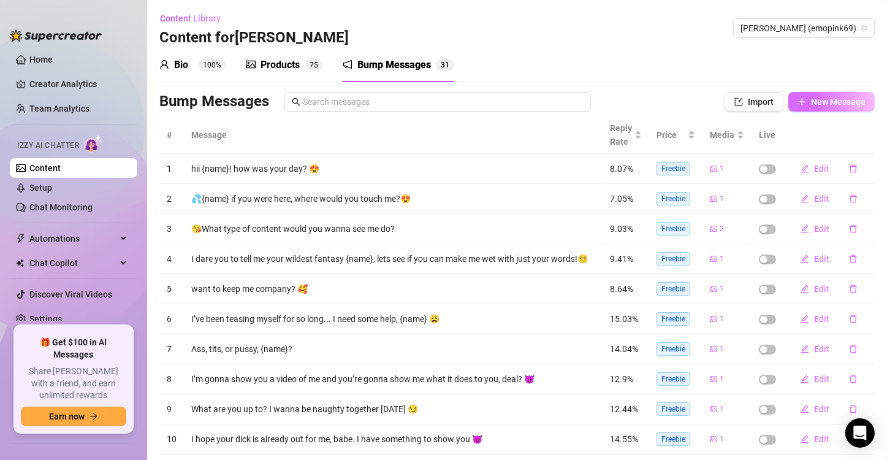
click at [799, 105] on button "New Message" at bounding box center [832, 102] width 86 height 20
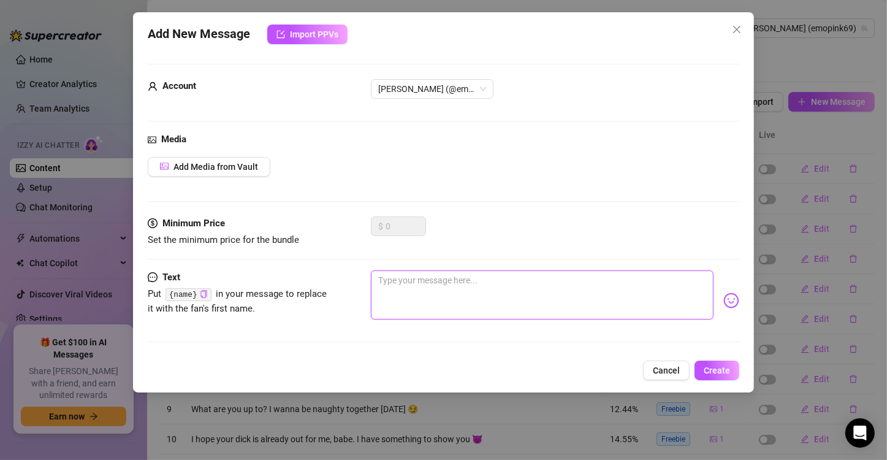
click at [461, 297] on textarea at bounding box center [542, 294] width 343 height 49
paste textarea "My pink hair’s tied up… my piercings are cold… And my fingers are already betwe…"
type textarea "My pink hair’s tied up… my piercings are cold… And my fingers are already betwe…"
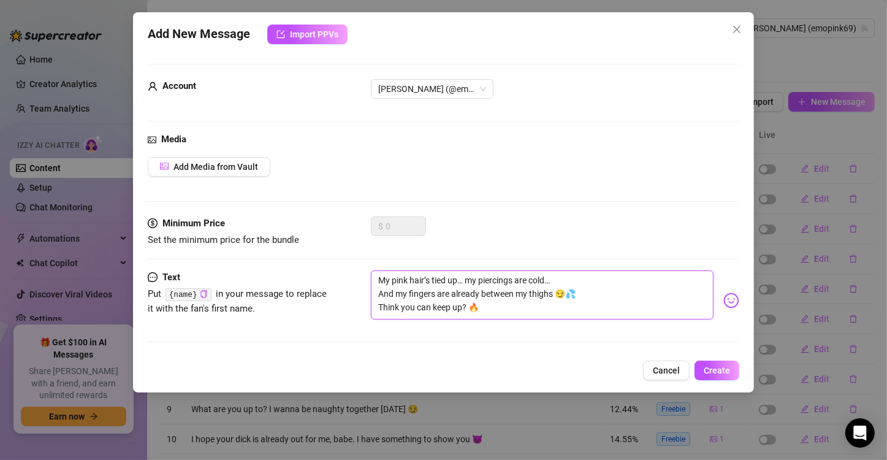
click at [457, 280] on textarea "My pink hair’s tied up… my piercings are cold… And my fingers are already betwe…" at bounding box center [542, 294] width 343 height 49
type textarea "My pink hair’s tied u… my piercings are cold… And my fingers are already betwee…"
type textarea "My pink hair’s tied … my piercings are cold… And my fingers are already between…"
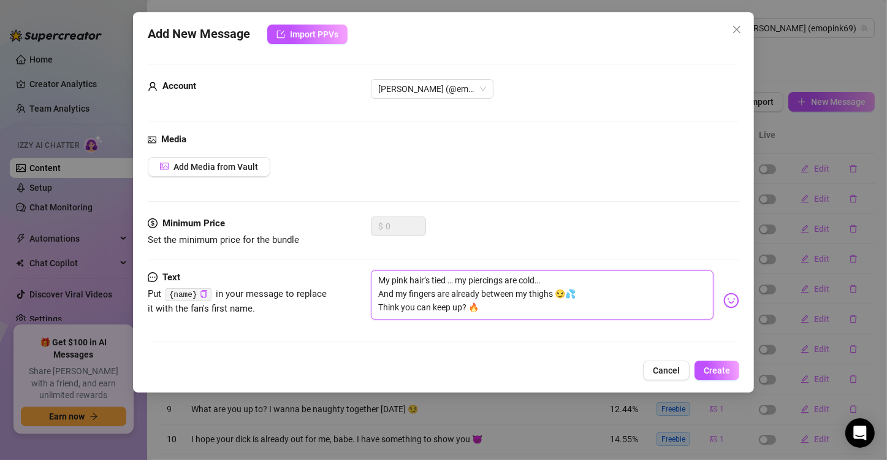
type textarea "My pink hair’s tied… my piercings are cold… And my fingers are already between …"
type textarea "My pink hair’s tie… my piercings are cold… And my fingers are already between m…"
type textarea "My pink hair’s ti… my piercings are cold… And my fingers are already between my…"
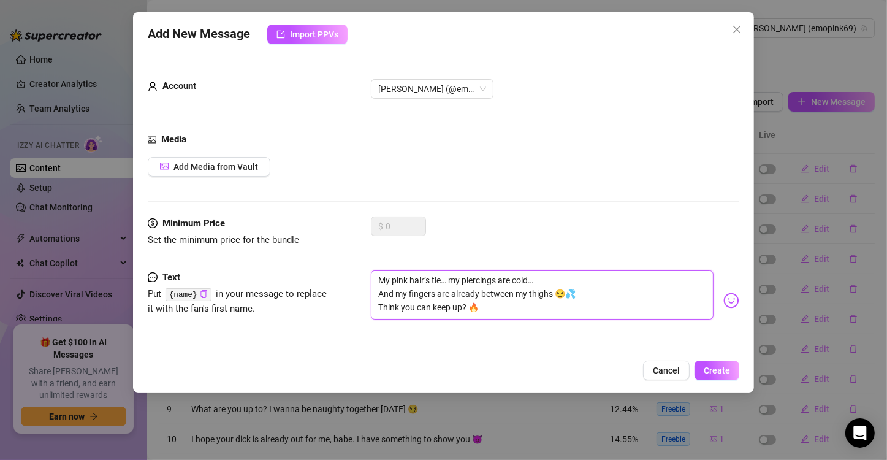
type textarea "My pink hair’s ti… my piercings are cold… And my fingers are already between my…"
type textarea "My pink hair’s ti… m piercings are cold… And my fingers are already between my …"
click at [457, 280] on textarea "My pink hair’s ti… m are cold… And my fingers are already between my thighs 😏💦 …" at bounding box center [542, 294] width 343 height 49
click at [434, 277] on textarea "My pink hair’s ti… m piercings are cold… And my fingers are already between my …" at bounding box center [542, 294] width 343 height 49
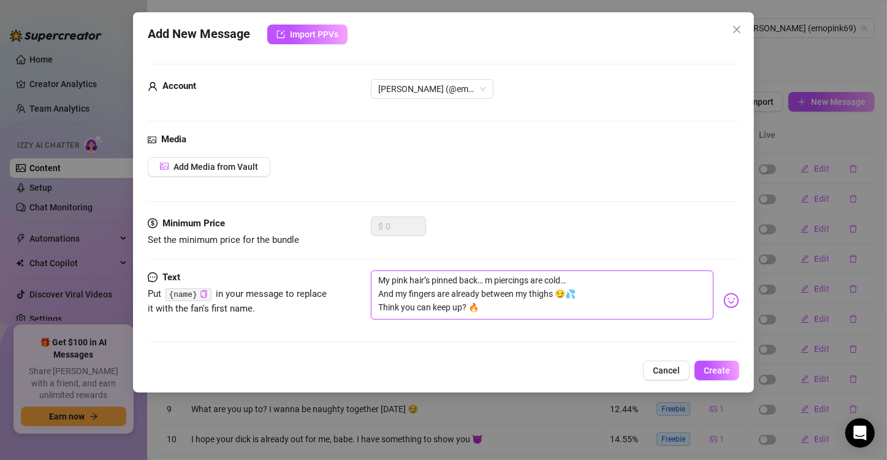
click at [497, 281] on textarea "My pink hair’s pinned back… m piercings are cold… And my fingers are already be…" at bounding box center [542, 294] width 343 height 49
click at [248, 169] on span "Add Media from Vault" at bounding box center [216, 167] width 85 height 10
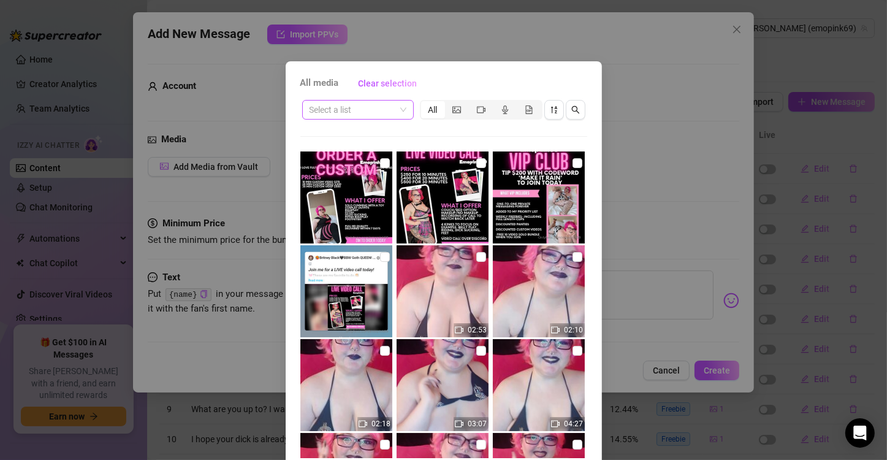
click at [367, 109] on input "search" at bounding box center [353, 110] width 86 height 18
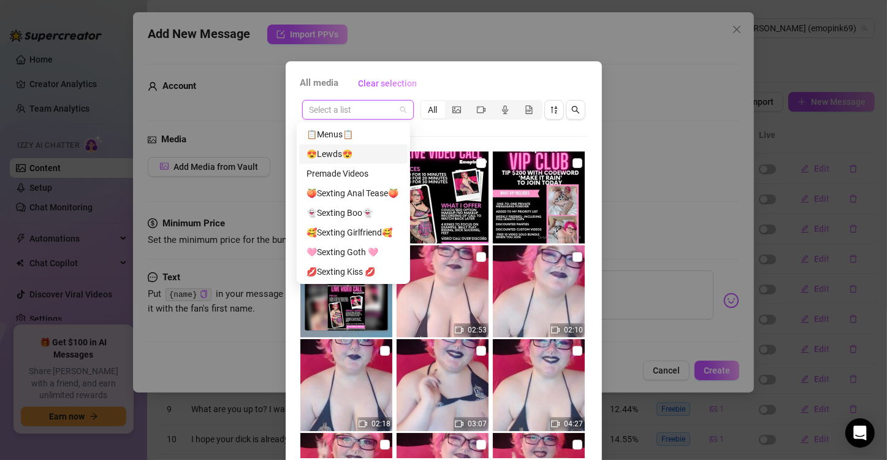
click at [365, 157] on div "😍Lewds😍" at bounding box center [354, 153] width 94 height 13
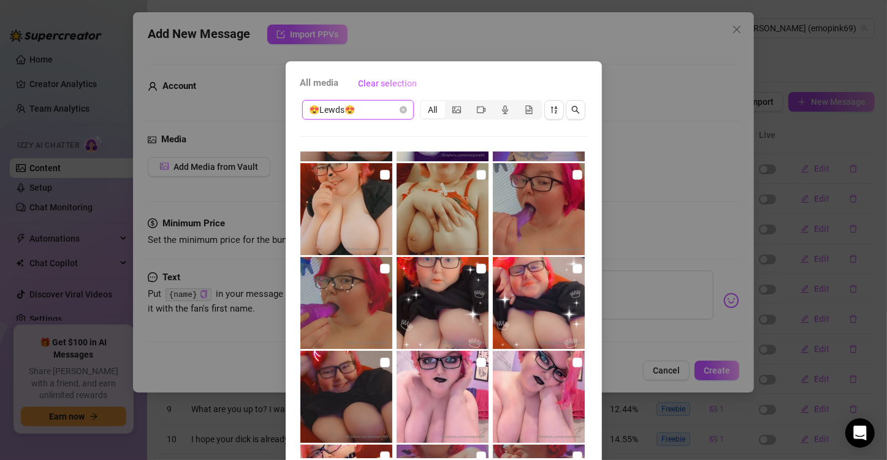
scroll to position [2269, 0]
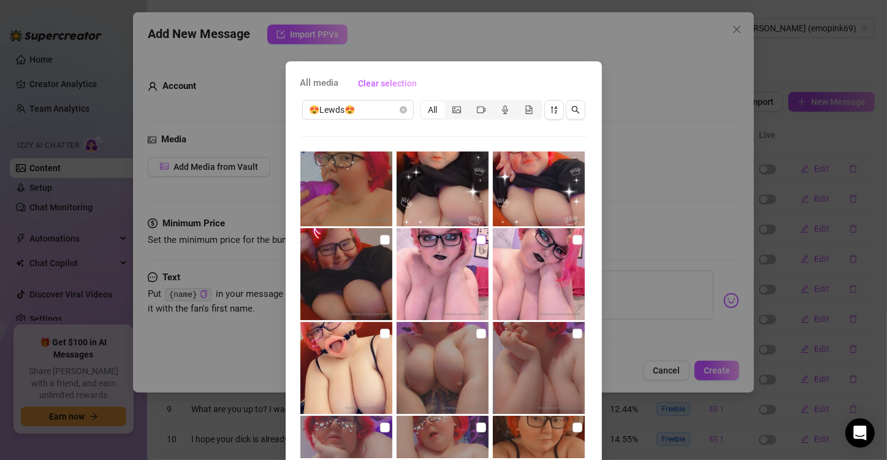
click at [476, 239] on input "checkbox" at bounding box center [481, 240] width 10 height 10
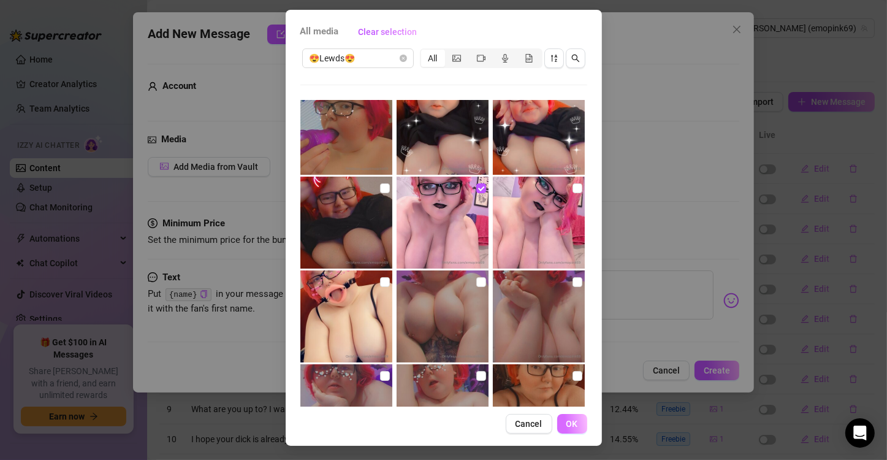
click at [571, 415] on button "OK" at bounding box center [572, 424] width 30 height 20
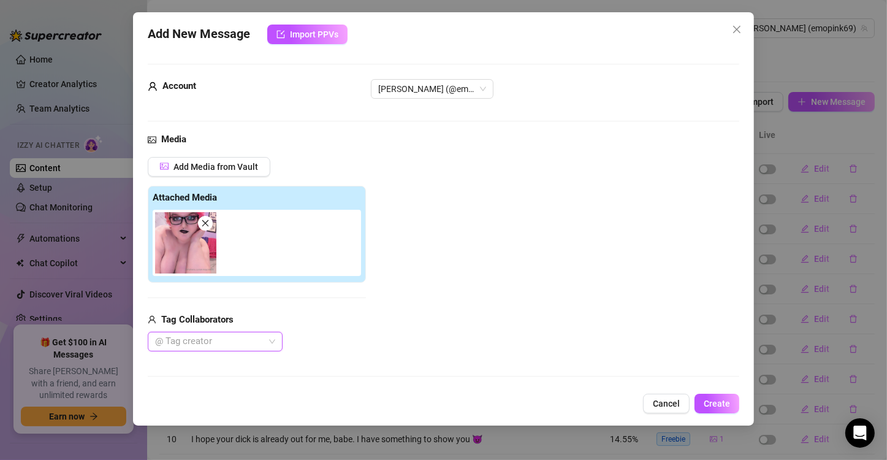
scroll to position [140, 0]
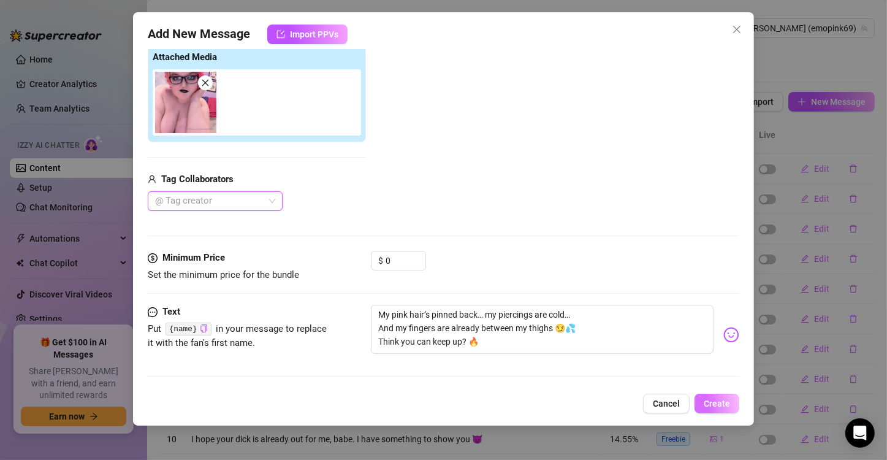
click at [721, 401] on span "Create" at bounding box center [717, 404] width 26 height 10
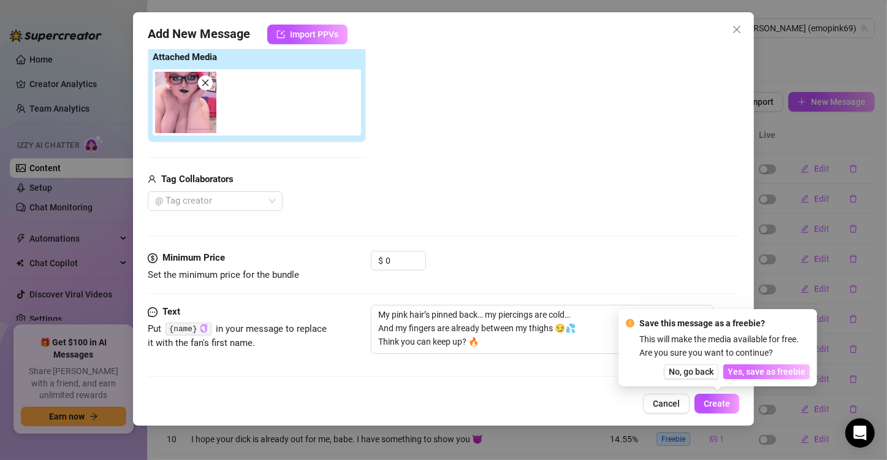
click at [765, 370] on span "Yes, save as freebie" at bounding box center [767, 372] width 78 height 10
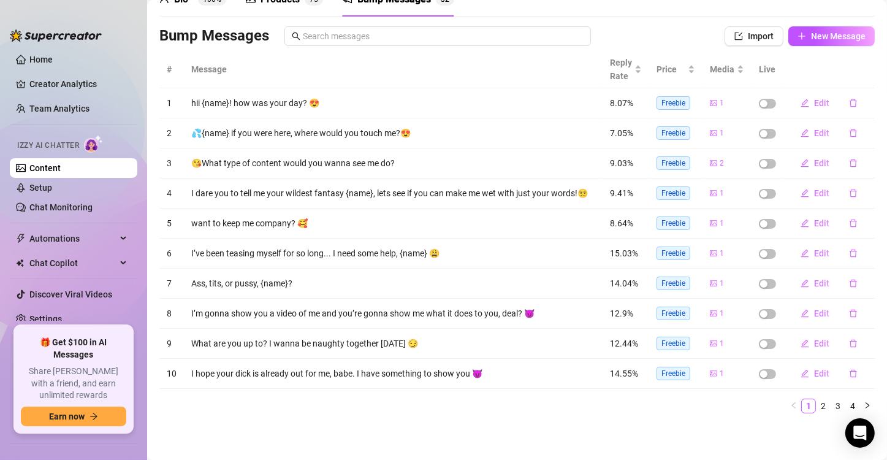
scroll to position [0, 0]
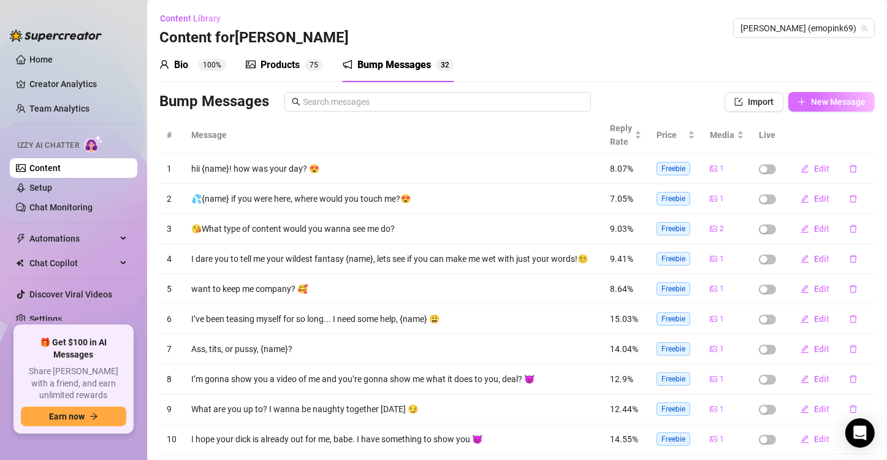
click at [811, 99] on span "New Message" at bounding box center [838, 102] width 55 height 10
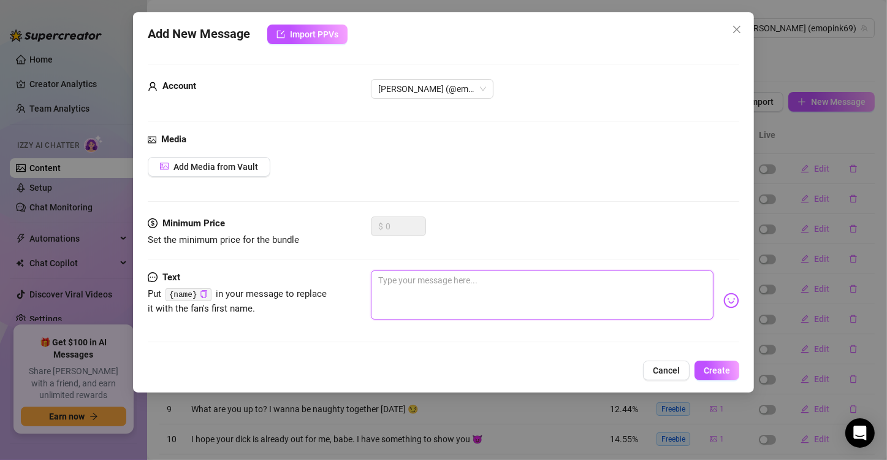
click at [442, 280] on textarea at bounding box center [542, 294] width 343 height 49
paste textarea "I’ve got a secret stash of videos… Where I beg, I drip, I break 😩🔥 Which one sh…"
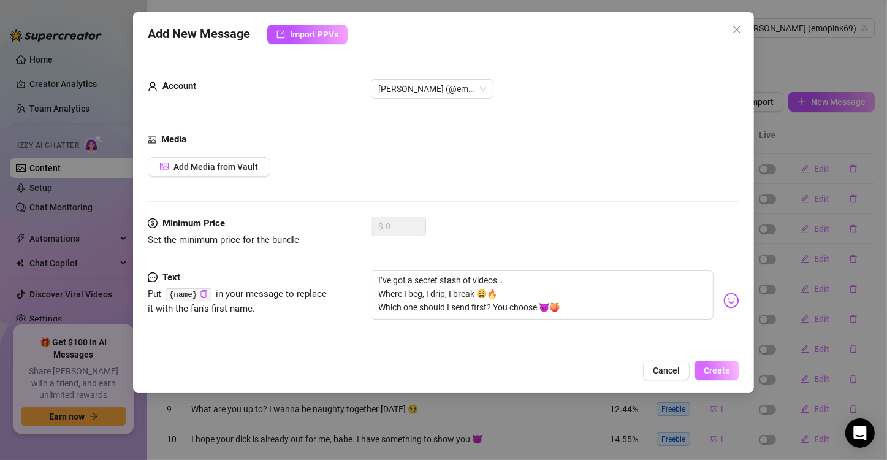
click at [721, 373] on span "Create" at bounding box center [717, 370] width 26 height 10
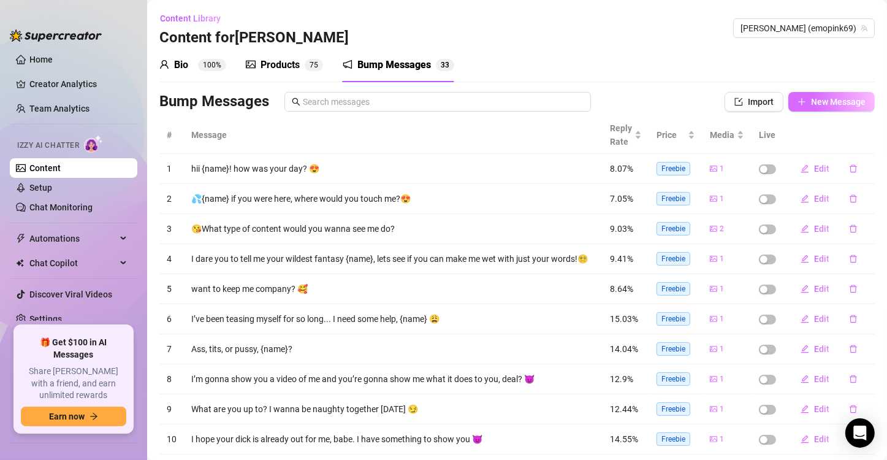
click at [811, 98] on span "New Message" at bounding box center [838, 102] width 55 height 10
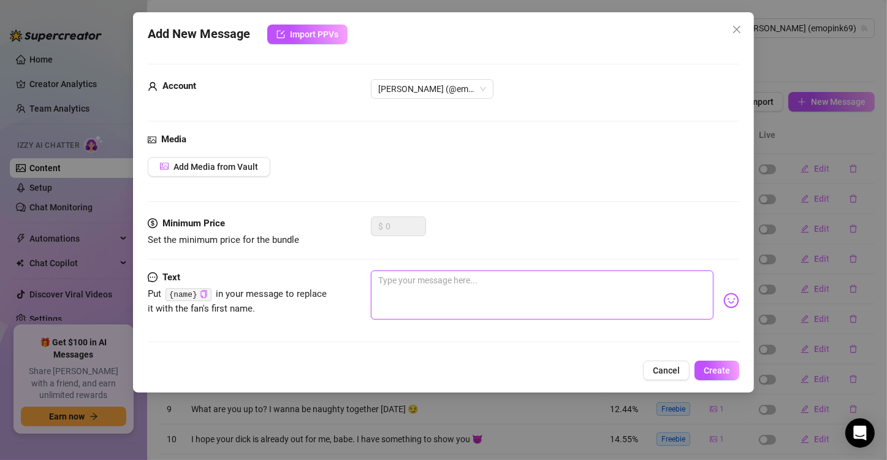
click at [419, 292] on textarea at bounding box center [542, 294] width 343 height 49
paste textarea "I just licked my lips… and they’re still wet 😈💋 Wanna know what I was tasting? …"
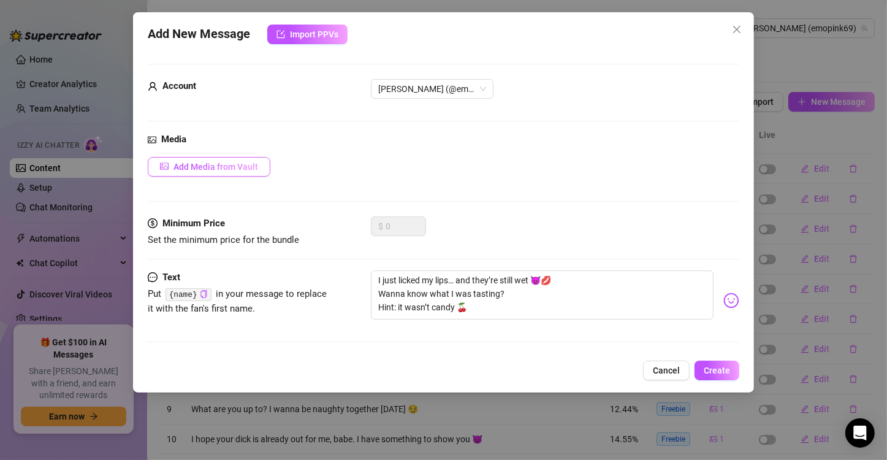
click at [240, 166] on span "Add Media from Vault" at bounding box center [216, 167] width 85 height 10
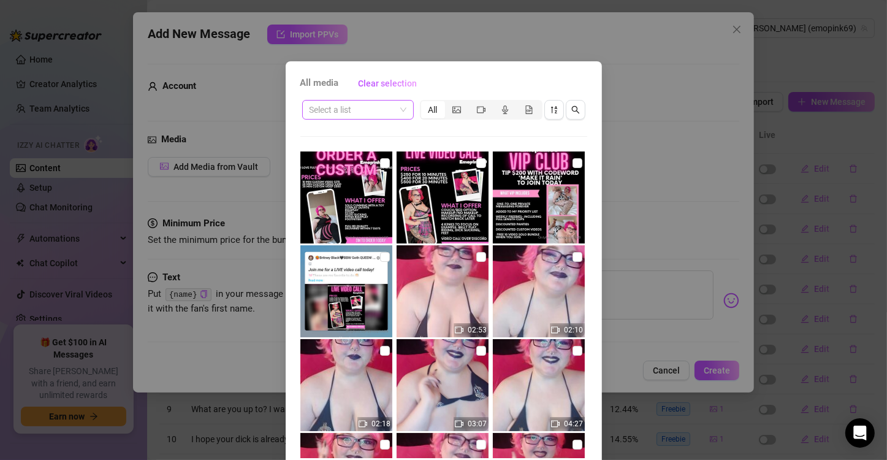
click at [348, 108] on input "search" at bounding box center [353, 110] width 86 height 18
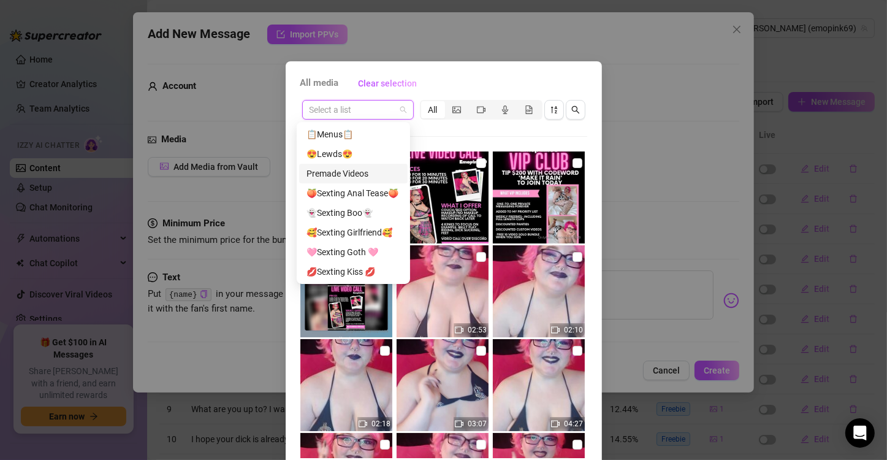
click at [353, 170] on div "Premade Videos" at bounding box center [354, 173] width 94 height 13
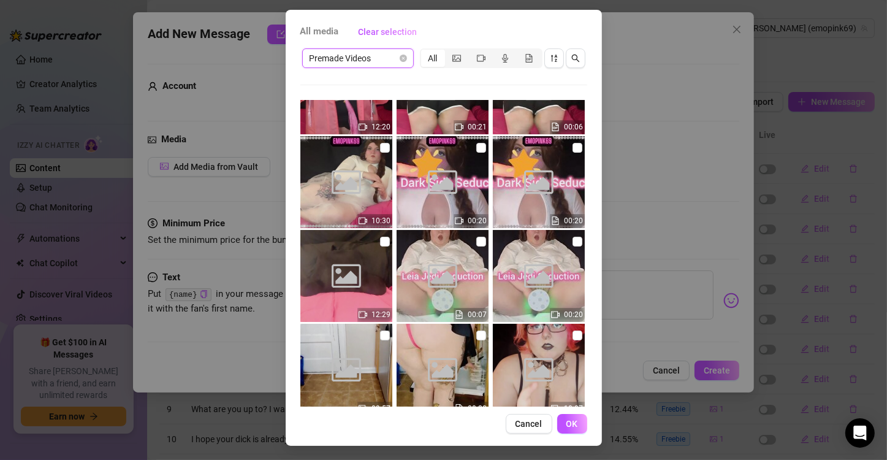
scroll to position [307, 0]
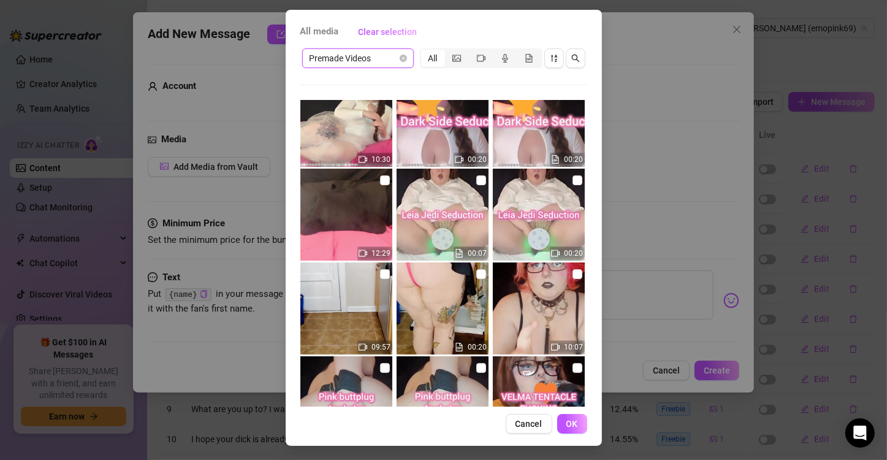
click at [385, 61] on span "Premade Videos" at bounding box center [358, 58] width 97 height 18
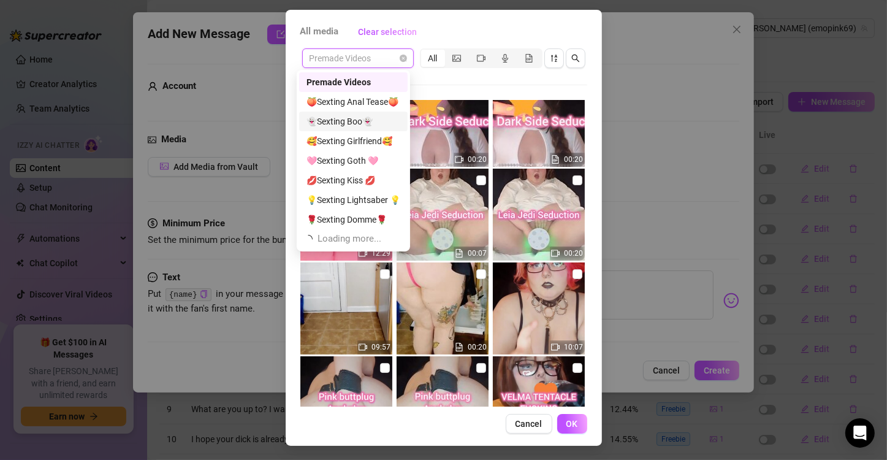
scroll to position [0, 0]
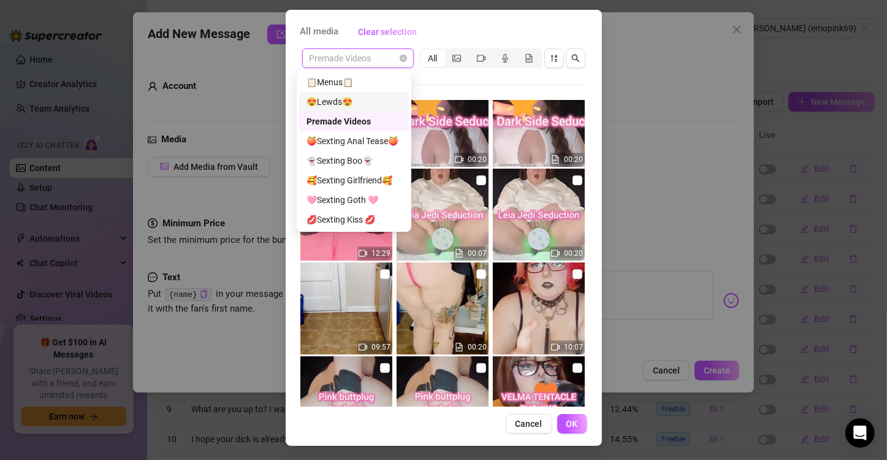
click at [350, 104] on div "😍Lewds😍" at bounding box center [354, 101] width 95 height 13
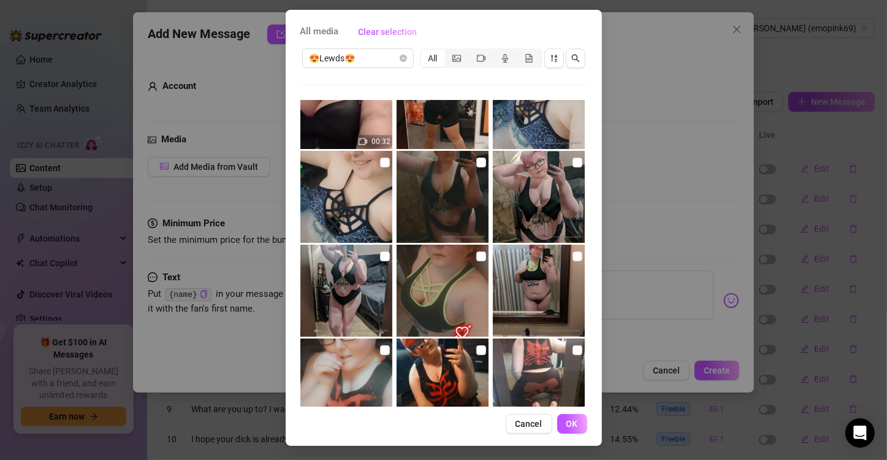
scroll to position [5716, 0]
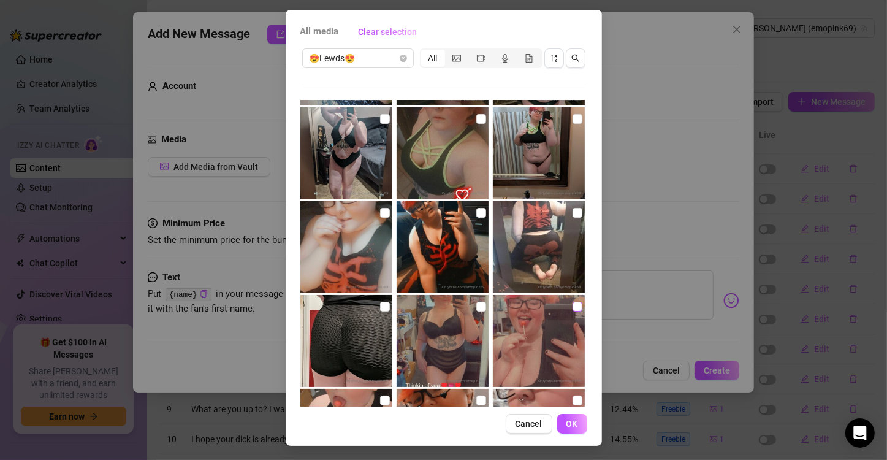
click at [573, 305] on input "checkbox" at bounding box center [578, 307] width 10 height 10
click at [570, 422] on span "OK" at bounding box center [573, 424] width 12 height 10
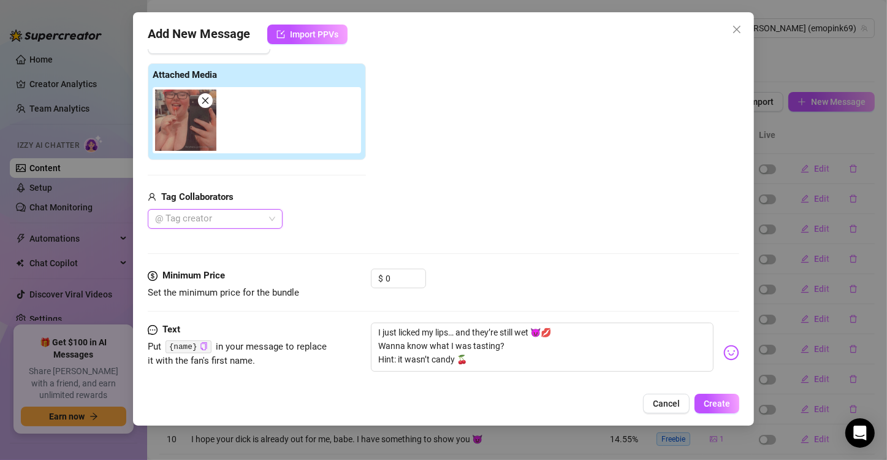
scroll to position [140, 0]
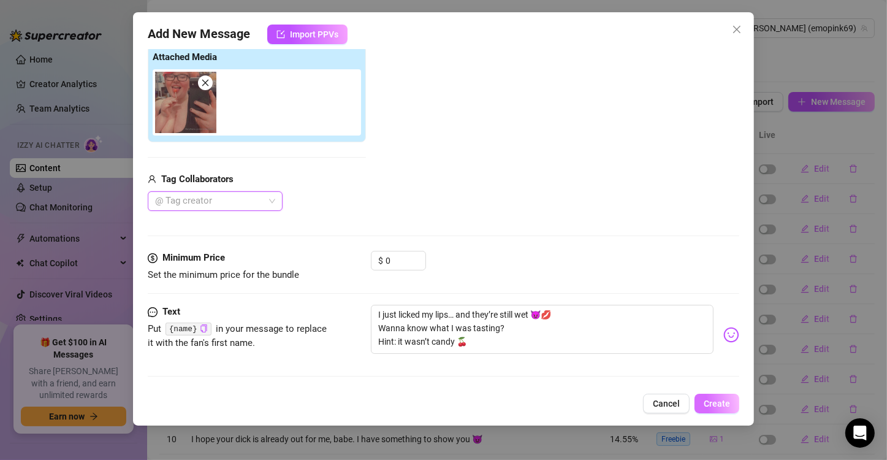
click at [723, 397] on button "Create" at bounding box center [717, 404] width 45 height 20
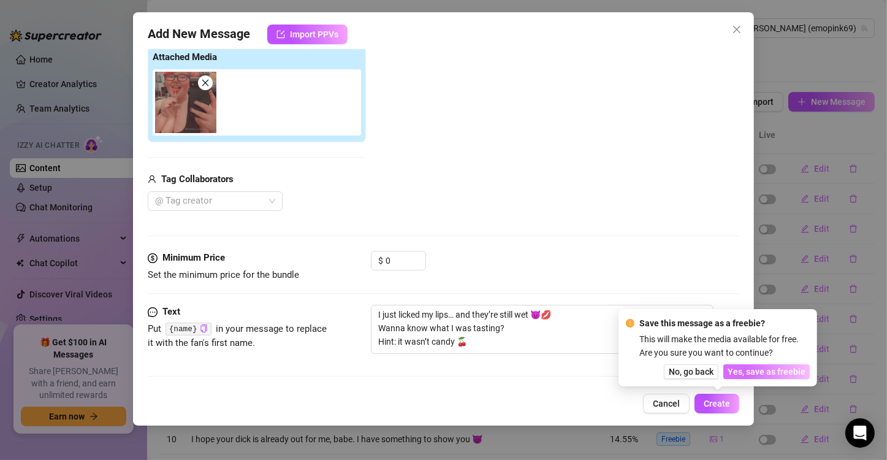
click at [760, 372] on span "Yes, save as freebie" at bounding box center [767, 372] width 78 height 10
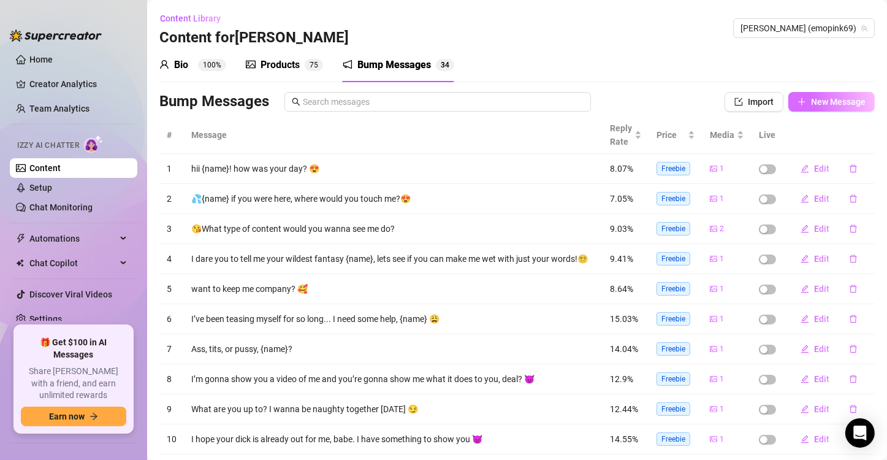
click at [824, 94] on button "New Message" at bounding box center [832, 102] width 86 height 20
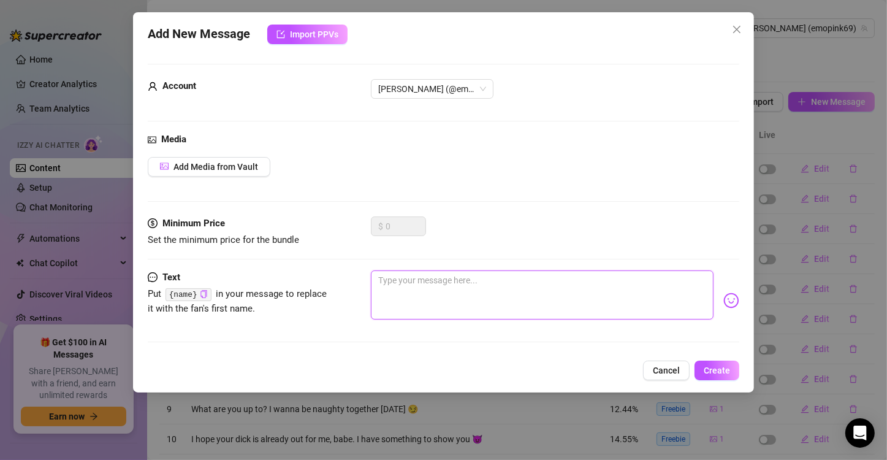
click at [462, 297] on textarea at bounding box center [542, 294] width 343 height 49
paste textarea "I’m this close to sending you a video of me eating my pussy… But I need one thi…"
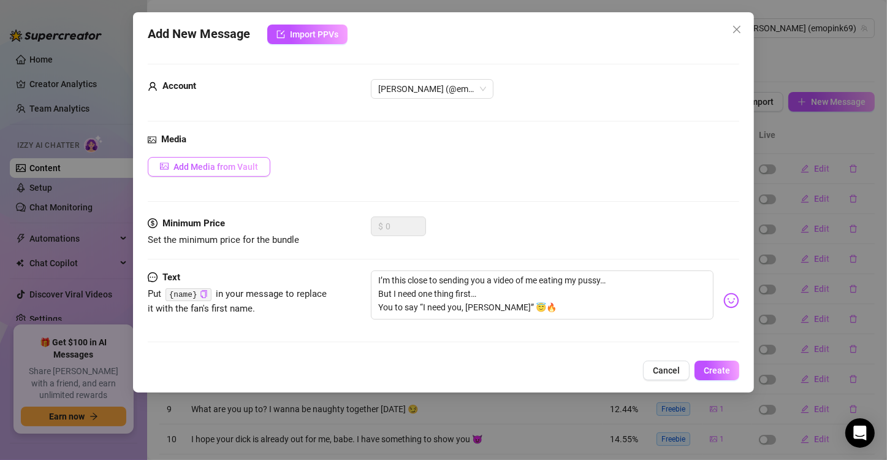
click at [207, 170] on span "Add Media from Vault" at bounding box center [216, 167] width 85 height 10
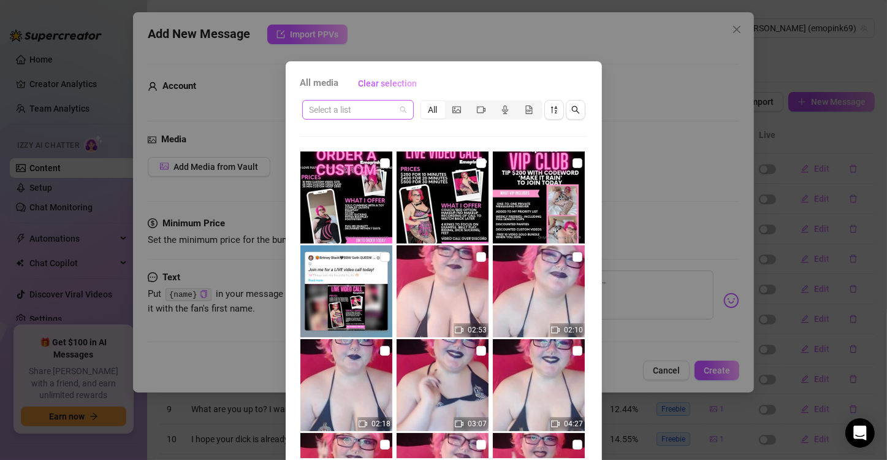
click at [377, 108] on input "search" at bounding box center [353, 110] width 86 height 18
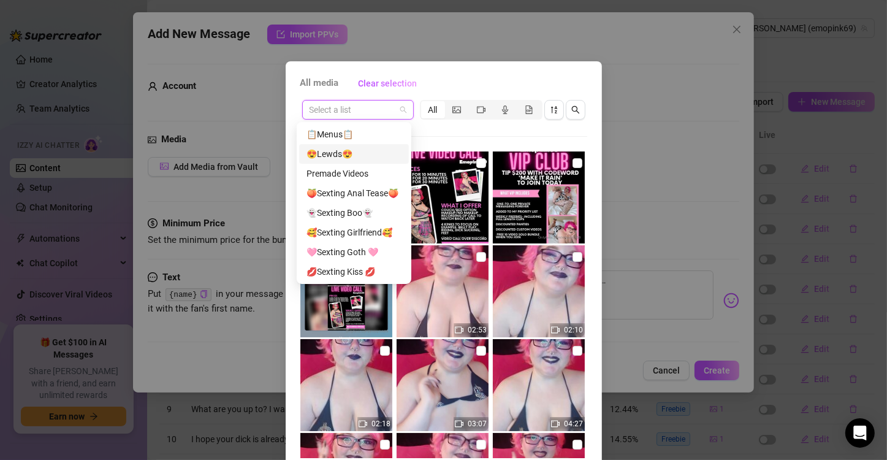
click at [362, 154] on div "😍Lewds😍" at bounding box center [354, 153] width 95 height 13
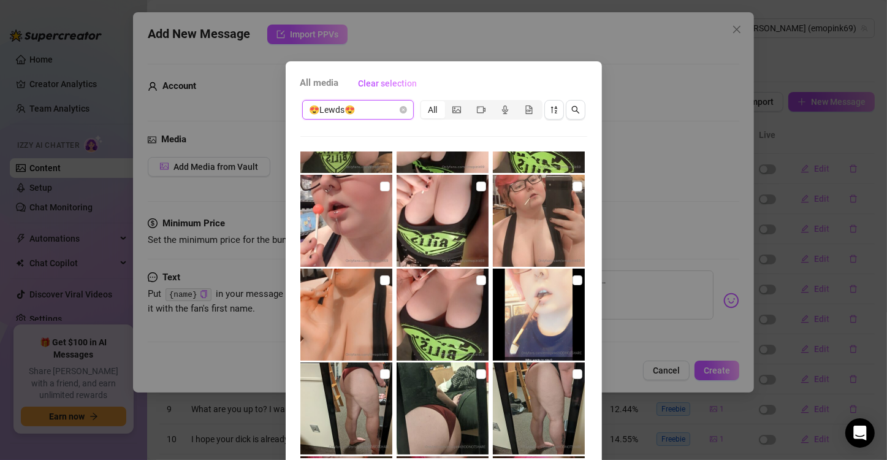
scroll to position [6152, 0]
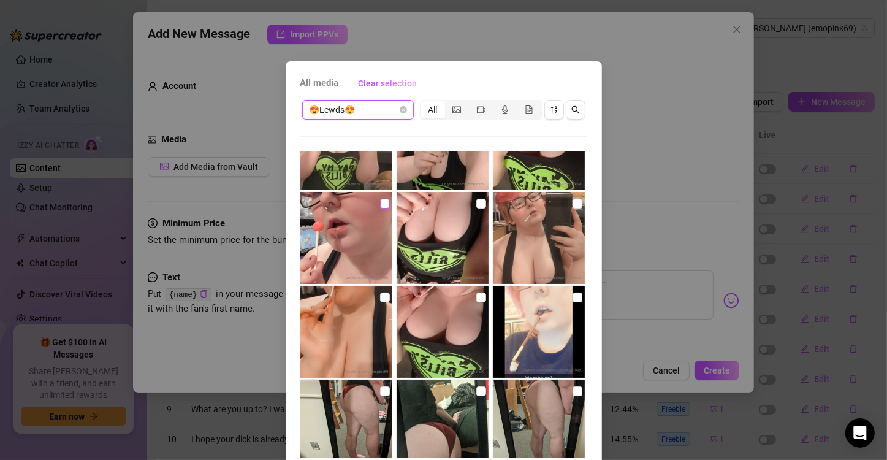
click at [380, 203] on input "checkbox" at bounding box center [385, 204] width 10 height 10
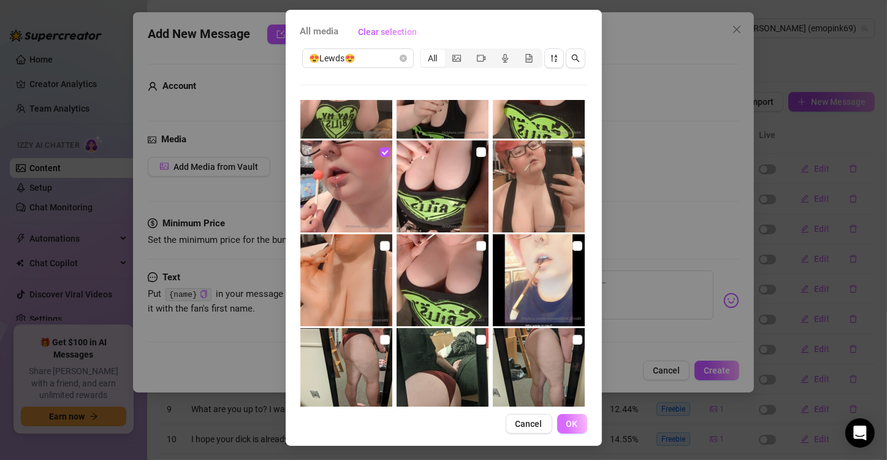
click at [570, 426] on span "OK" at bounding box center [573, 424] width 12 height 10
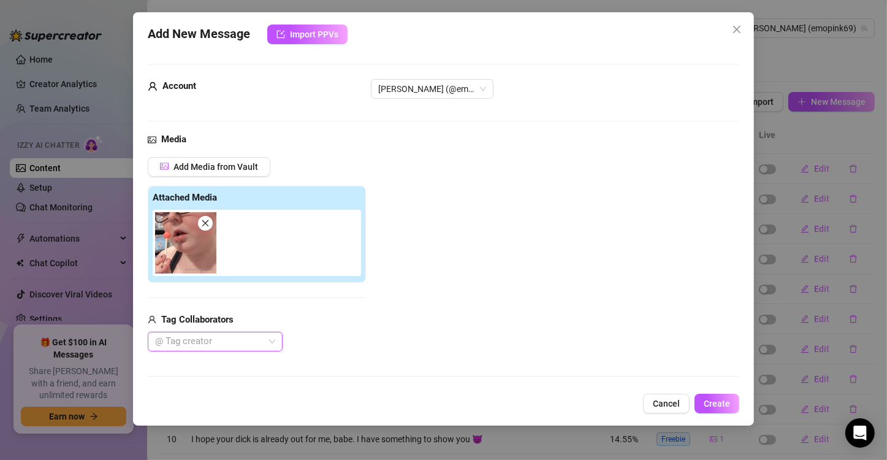
scroll to position [140, 0]
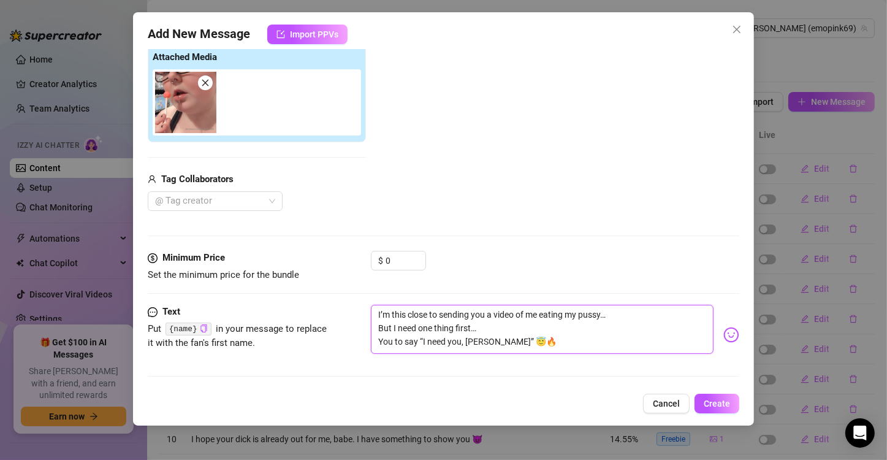
drag, startPoint x: 541, startPoint y: 312, endPoint x: 570, endPoint y: 312, distance: 28.8
click at [570, 312] on textarea "I’m this close to sending you a video of me eating my pussy… But I need one thi…" at bounding box center [542, 329] width 343 height 49
click at [713, 407] on span "Create" at bounding box center [717, 404] width 26 height 10
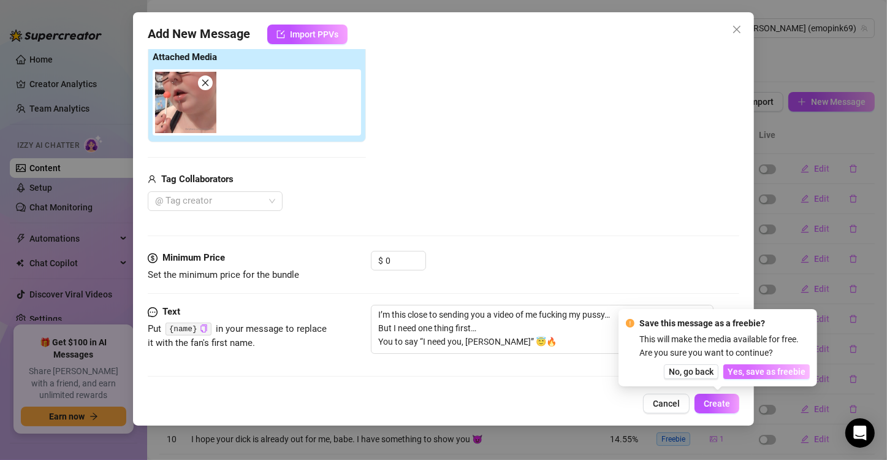
click at [755, 373] on span "Yes, save as freebie" at bounding box center [767, 372] width 78 height 10
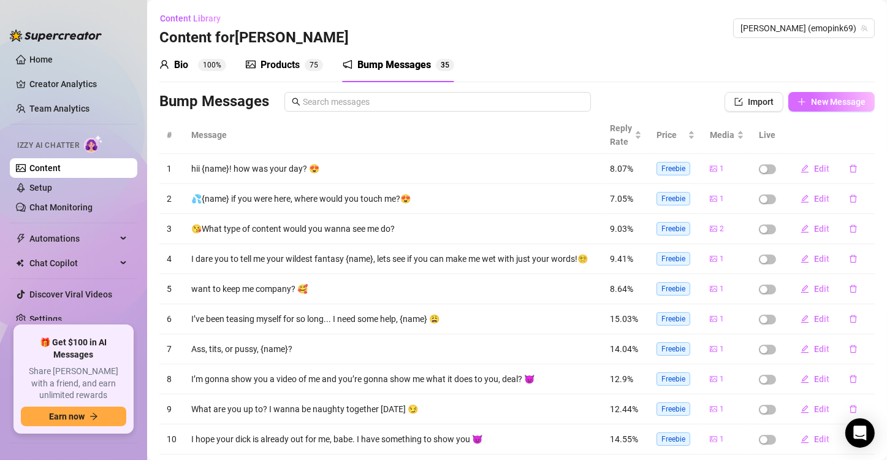
click at [832, 102] on span "New Message" at bounding box center [838, 102] width 55 height 10
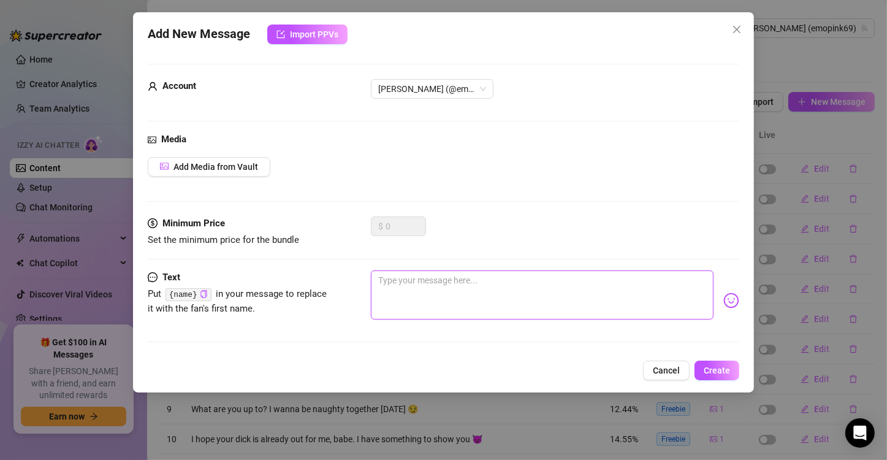
click at [411, 307] on textarea at bounding box center [542, 294] width 343 height 49
paste textarea "What if I told you I’m naked under this hoodie? And my fingers haven’t left my …"
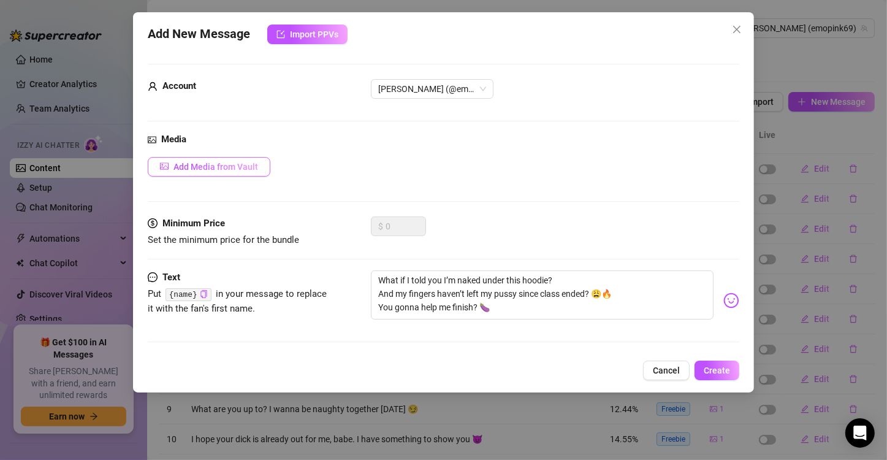
click at [242, 174] on button "Add Media from Vault" at bounding box center [209, 167] width 123 height 20
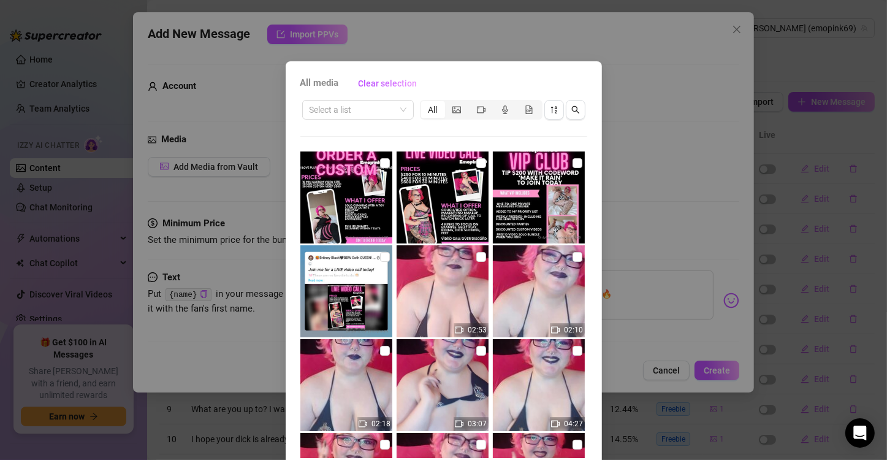
scroll to position [307, 0]
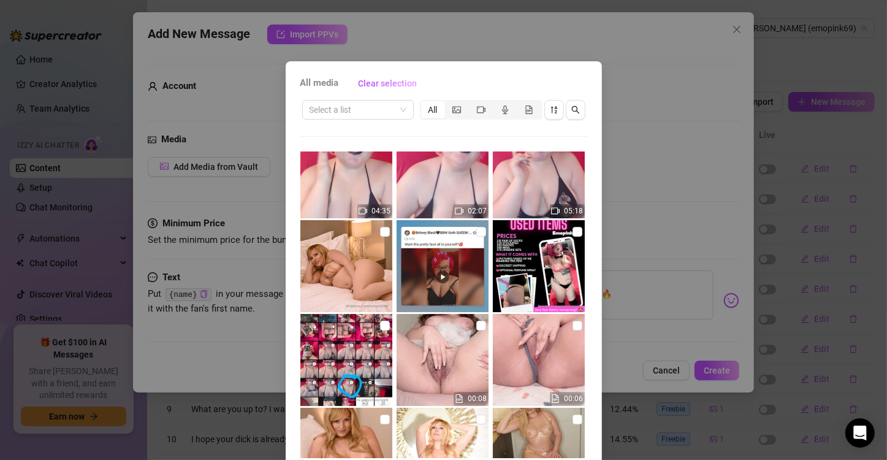
click at [375, 98] on div "Select a list All" at bounding box center [443, 109] width 287 height 23
click at [384, 108] on input "search" at bounding box center [353, 110] width 86 height 18
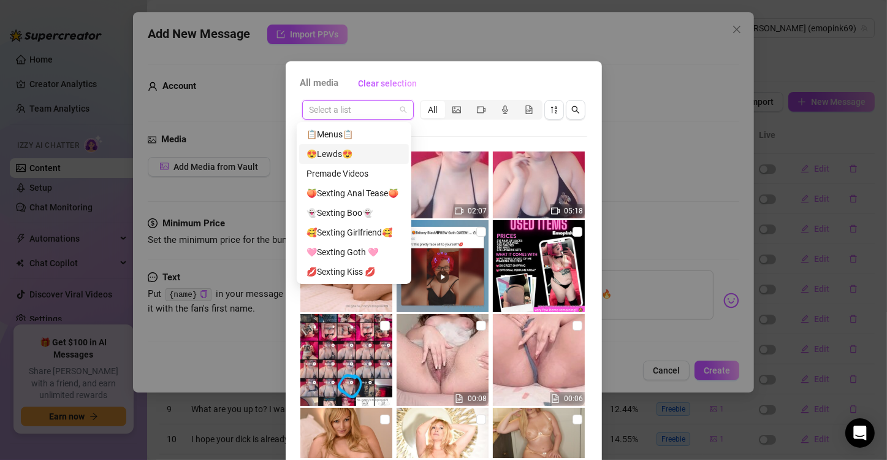
drag, startPoint x: 358, startPoint y: 170, endPoint x: 353, endPoint y: 154, distance: 16.7
click at [353, 154] on div "📋Menus📋 😍Lewds😍 Premade Videos 🍑Sexting Anal Tease🍑 👻Sexting Boo👻 🥰Sexting Girl…" at bounding box center [354, 320] width 110 height 392
click at [353, 154] on div "😍Lewds😍" at bounding box center [354, 153] width 95 height 13
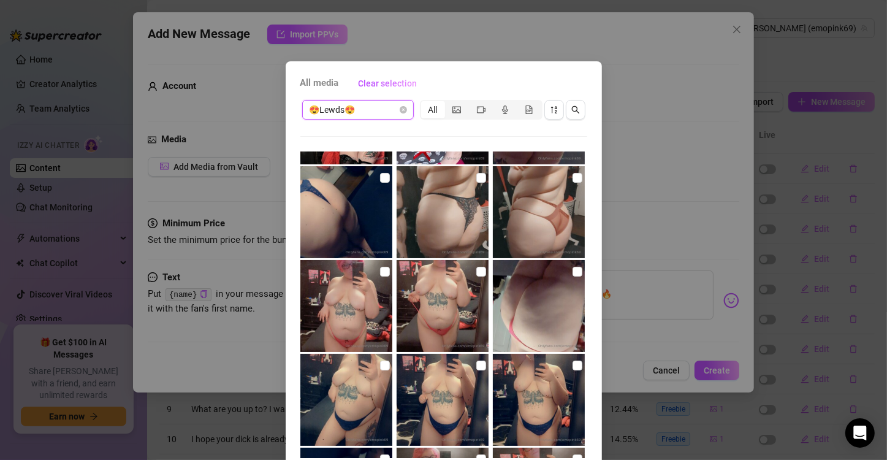
scroll to position [429, 0]
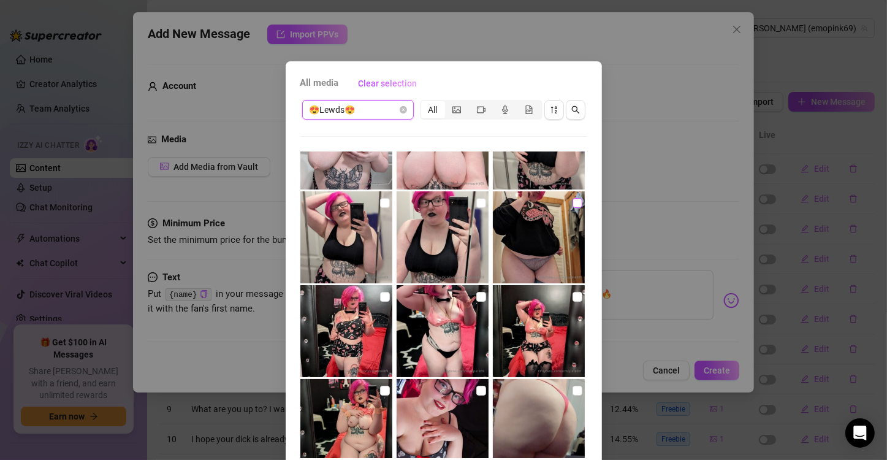
click at [573, 202] on input "checkbox" at bounding box center [578, 203] width 10 height 10
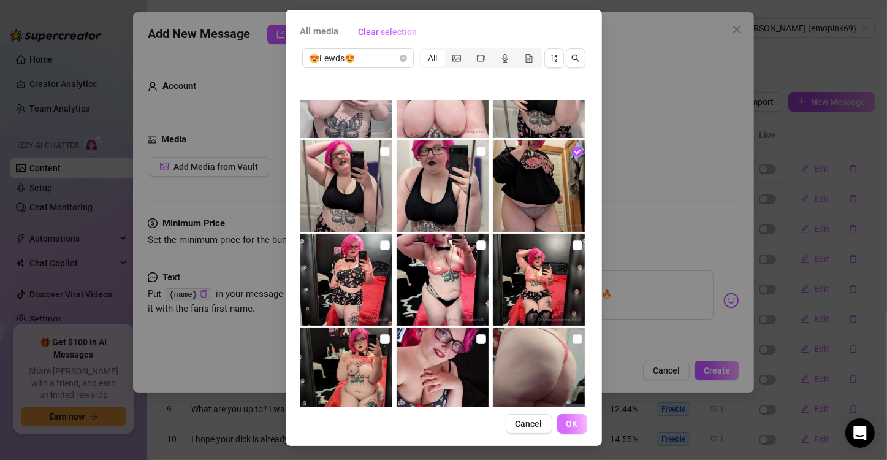
click at [572, 426] on span "OK" at bounding box center [573, 424] width 12 height 10
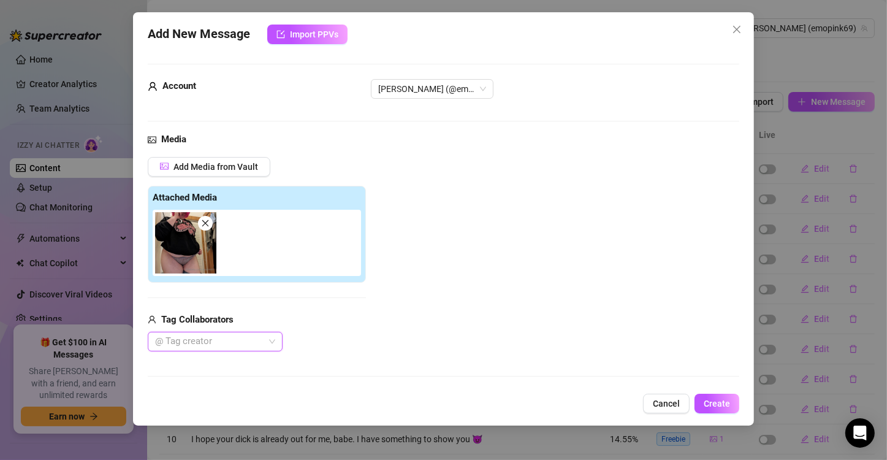
scroll to position [140, 0]
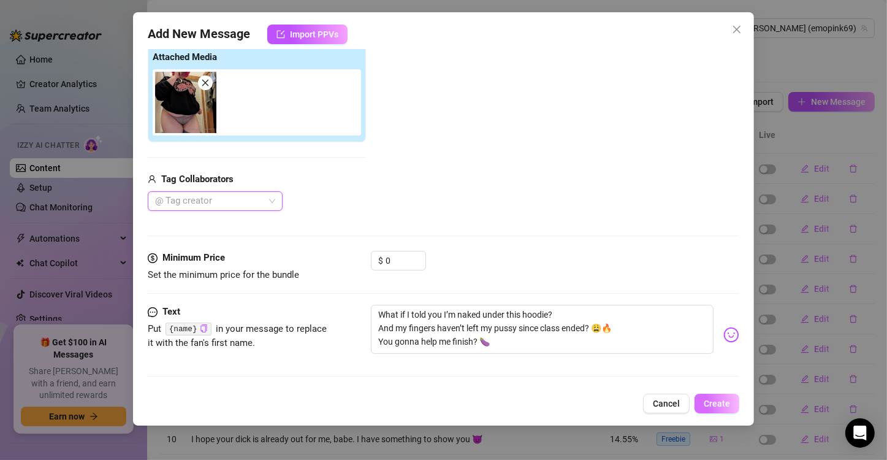
click at [724, 399] on span "Create" at bounding box center [717, 404] width 26 height 10
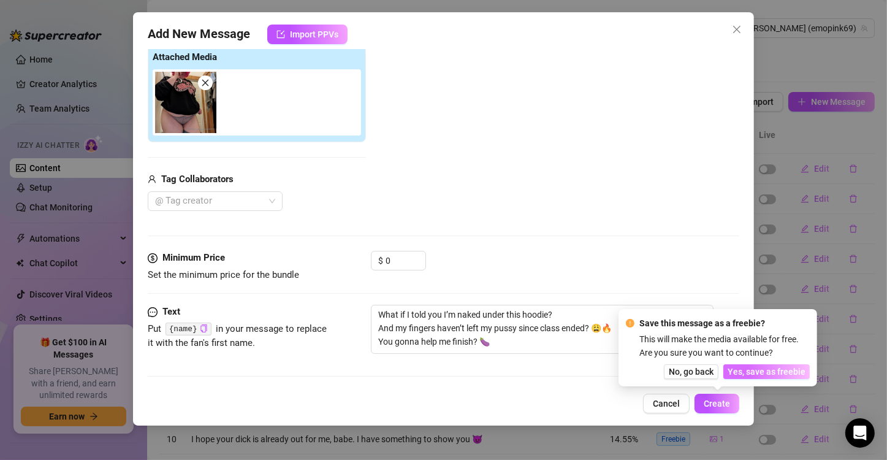
click at [753, 372] on span "Yes, save as freebie" at bounding box center [767, 372] width 78 height 10
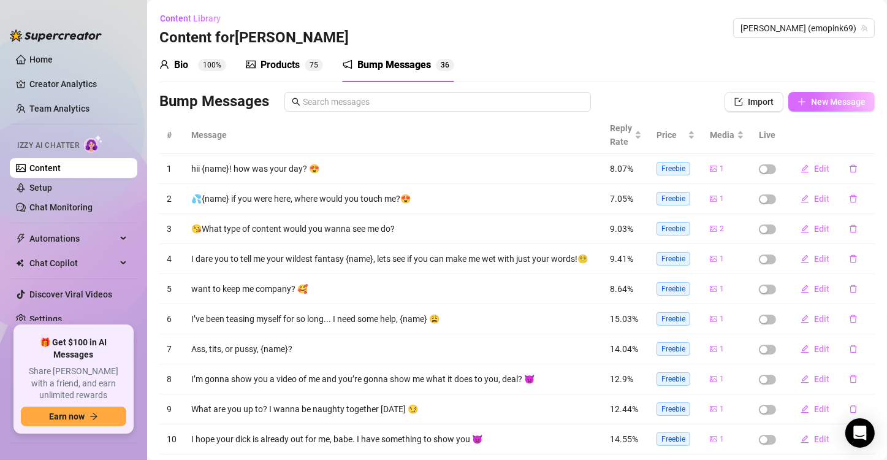
click at [825, 93] on button "New Message" at bounding box center [832, 102] width 86 height 20
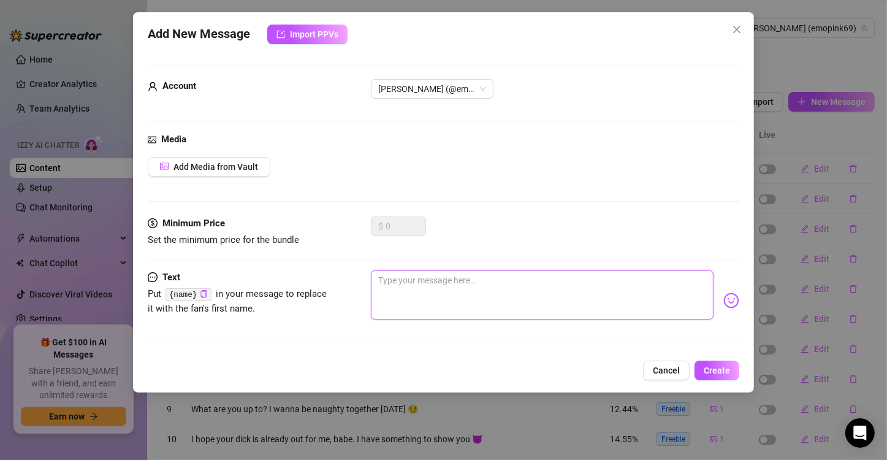
click at [405, 301] on textarea at bounding box center [542, 294] width 343 height 49
paste textarea "I’ve been so good… but I need to be bad for you 😇😈 Want me to show you how nast…"
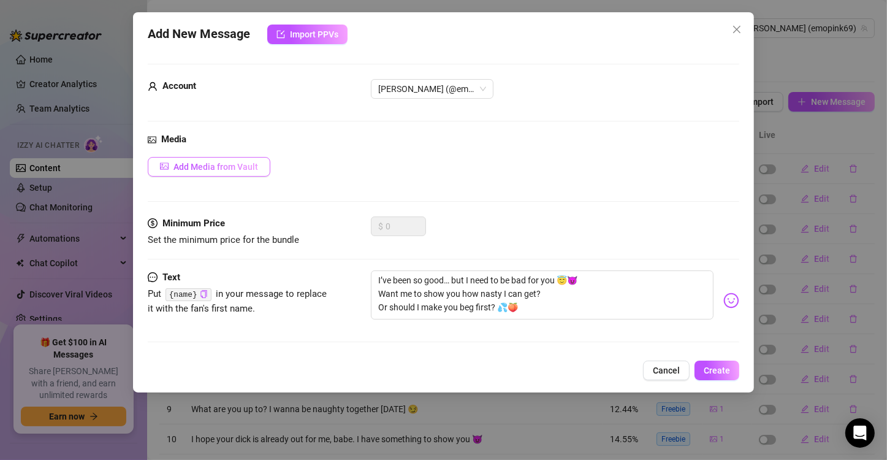
click at [218, 167] on span "Add Media from Vault" at bounding box center [216, 167] width 85 height 10
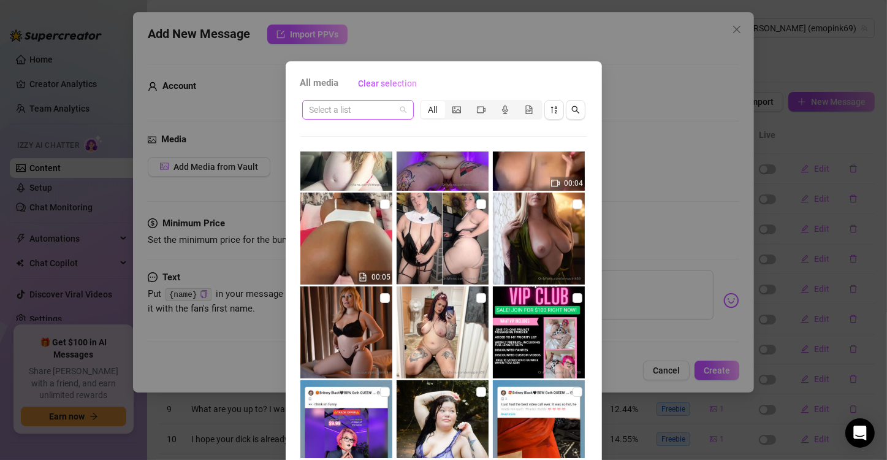
click at [391, 116] on span at bounding box center [358, 110] width 97 height 18
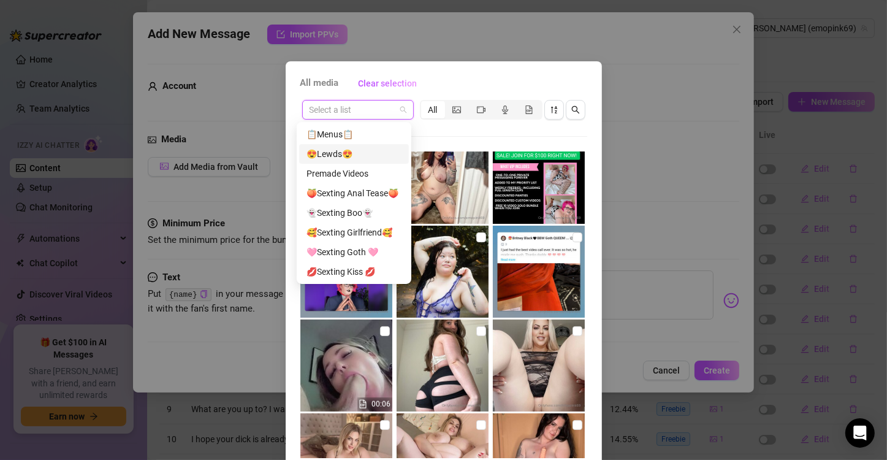
click at [364, 155] on div "😍Lewds😍" at bounding box center [354, 153] width 95 height 13
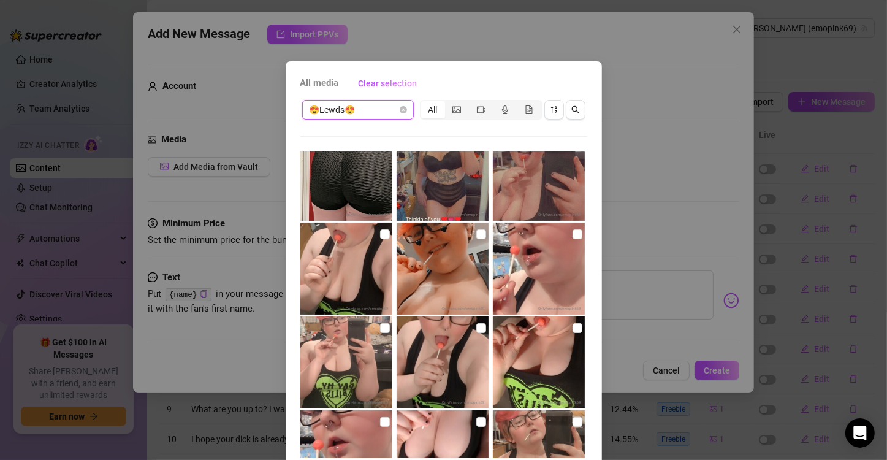
scroll to position [5934, 0]
click at [573, 329] on input "checkbox" at bounding box center [578, 328] width 10 height 10
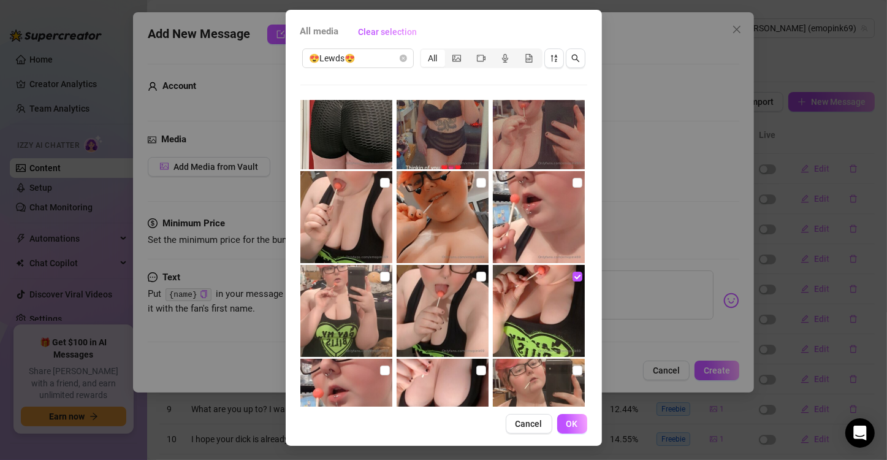
scroll to position [52, 0]
click at [568, 426] on span "OK" at bounding box center [573, 424] width 12 height 10
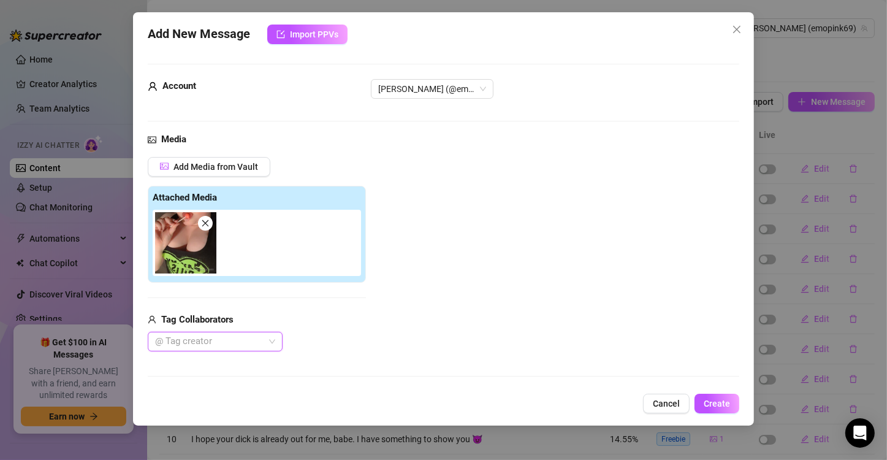
scroll to position [140, 0]
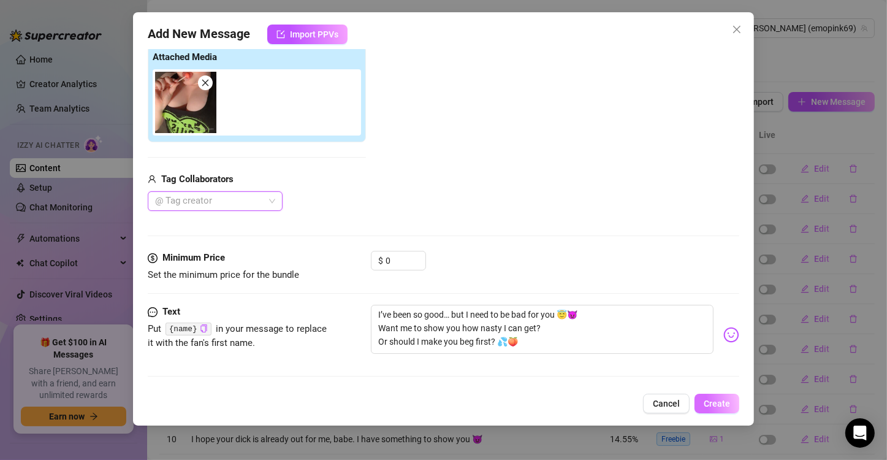
click at [719, 397] on button "Create" at bounding box center [717, 404] width 45 height 20
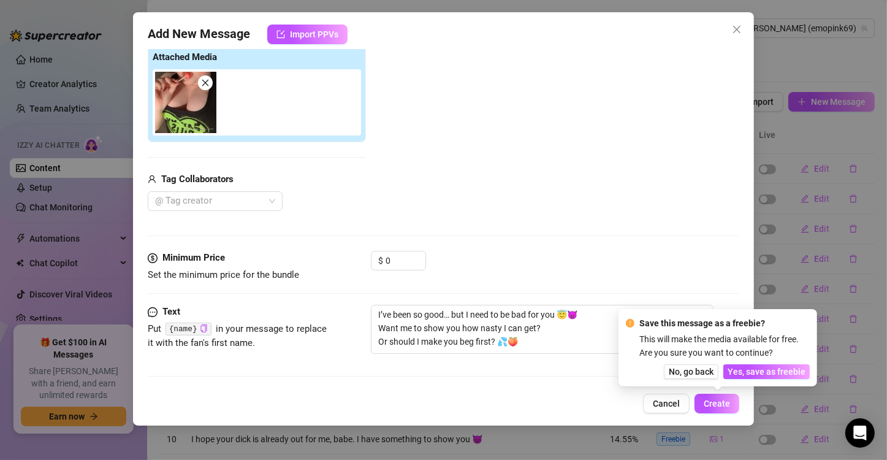
click at [786, 364] on div "Save this message as a freebie? This will make the media available for free. Ar…" at bounding box center [718, 347] width 184 height 63
click at [786, 380] on div "Save this message as a freebie? This will make the media available for free. Ar…" at bounding box center [718, 347] width 199 height 77
click at [784, 373] on span "Yes, save as freebie" at bounding box center [767, 372] width 78 height 10
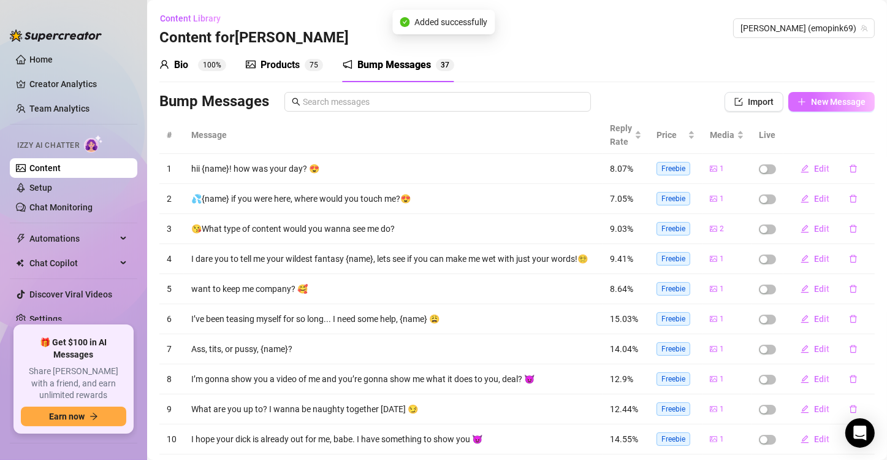
click at [844, 104] on span "New Message" at bounding box center [838, 102] width 55 height 10
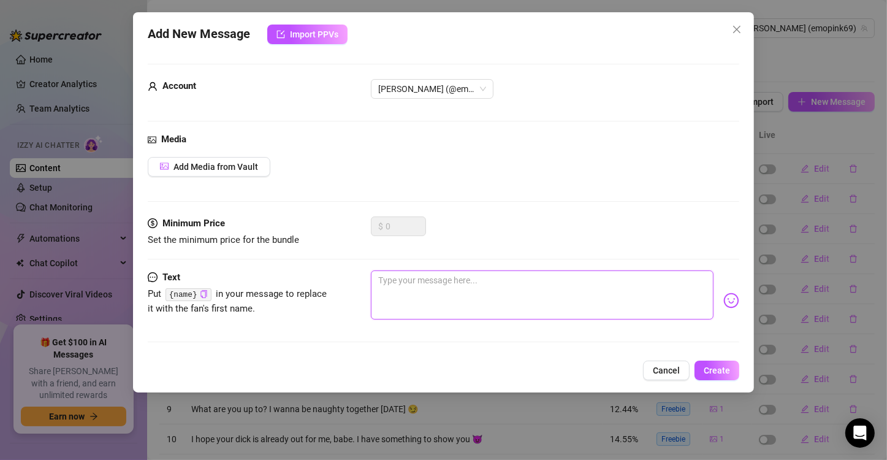
click at [440, 285] on textarea at bounding box center [542, 294] width 343 height 49
paste textarea "I’ve got a game for you… Every time you reply, I touch myself once 💦 Last one t…"
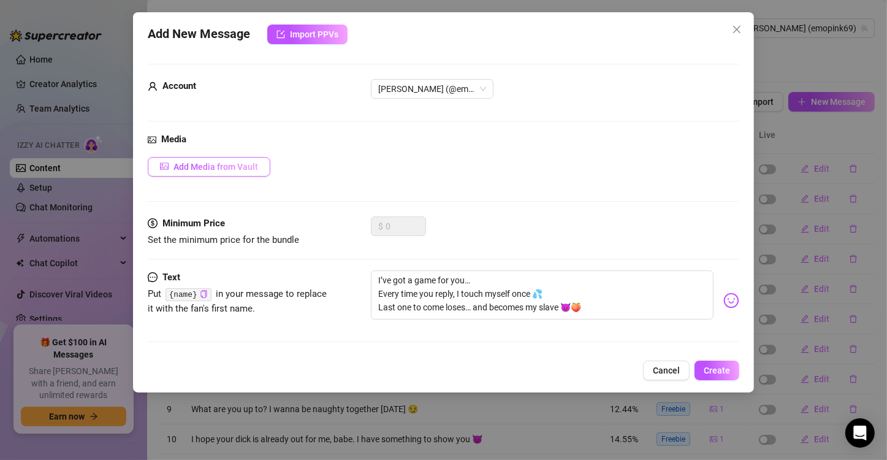
click at [253, 162] on span "Add Media from Vault" at bounding box center [216, 167] width 85 height 10
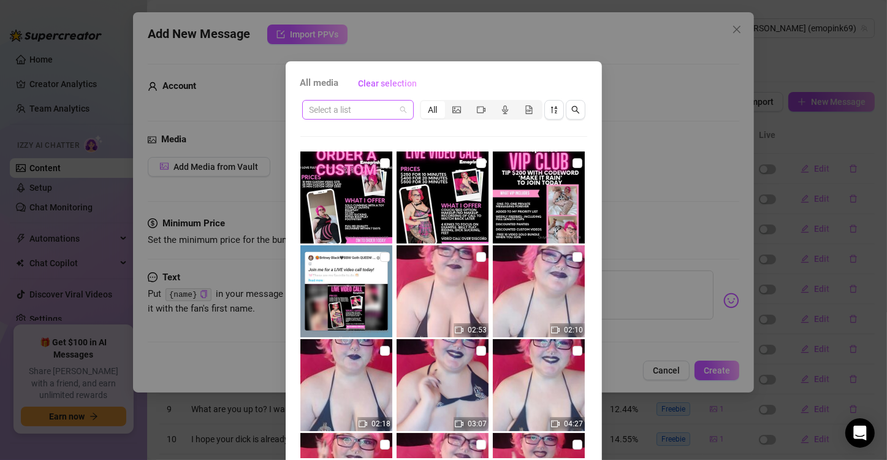
click at [367, 108] on input "search" at bounding box center [353, 110] width 86 height 18
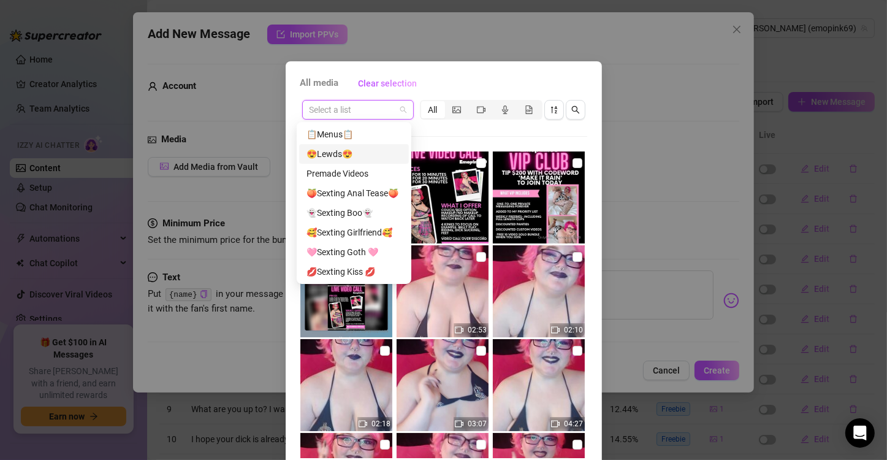
click at [375, 150] on div "😍Lewds😍" at bounding box center [354, 153] width 95 height 13
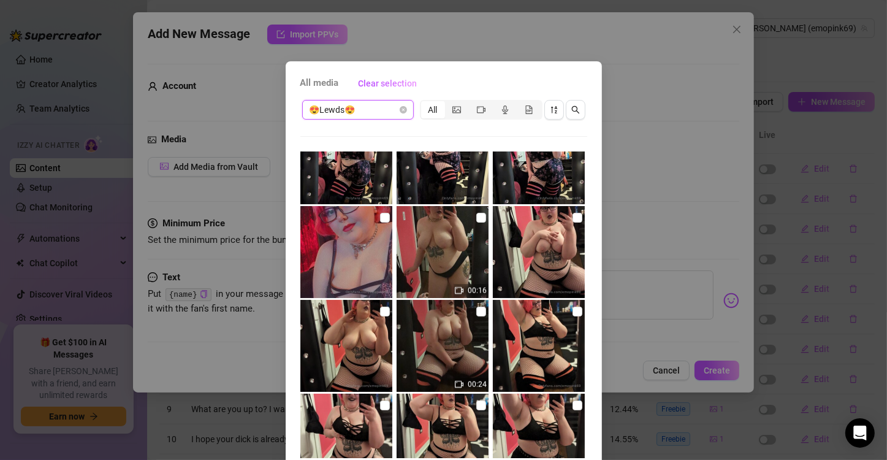
scroll to position [1540, 0]
click at [476, 221] on input "checkbox" at bounding box center [481, 218] width 10 height 10
click at [476, 313] on input "checkbox" at bounding box center [481, 312] width 10 height 10
click at [476, 220] on input "checkbox" at bounding box center [481, 218] width 10 height 10
click at [659, 300] on div "All media Clear selection 😍Lewds😍 All 00:16 00:24 00:32 00:18 00:11 00:11 00:16…" at bounding box center [443, 230] width 887 height 460
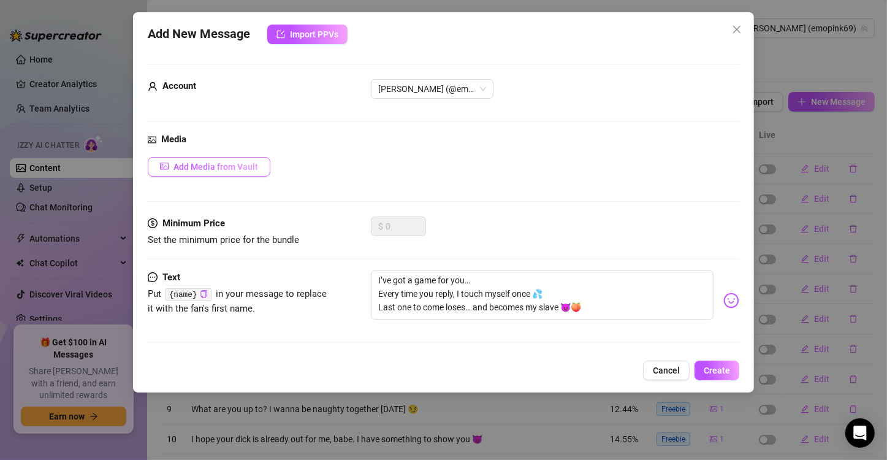
click at [250, 168] on span "Add Media from Vault" at bounding box center [216, 167] width 85 height 10
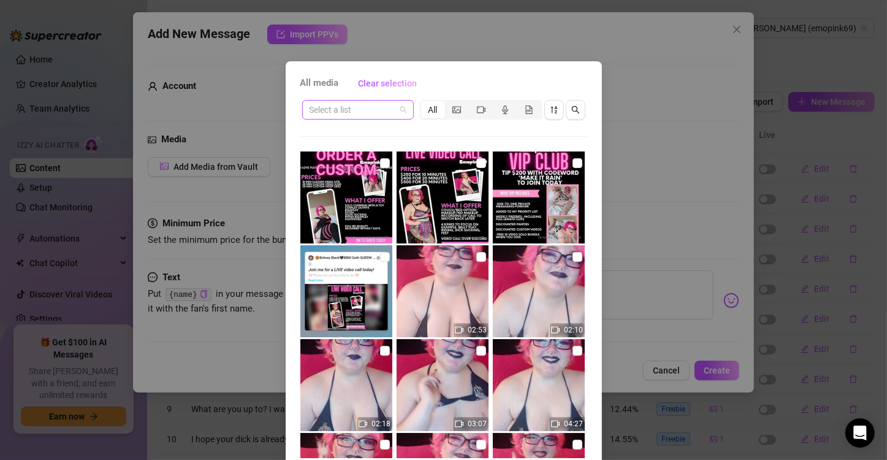
click at [354, 110] on input "search" at bounding box center [353, 110] width 86 height 18
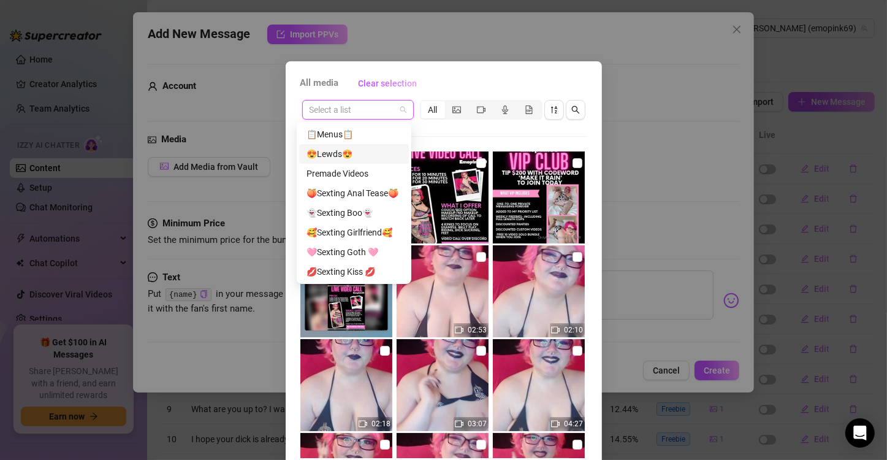
click at [344, 151] on div "😍Lewds😍" at bounding box center [354, 153] width 95 height 13
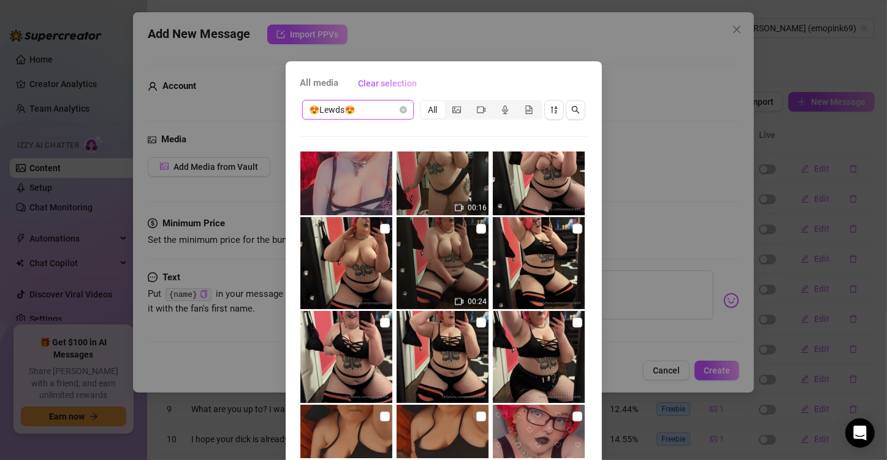
scroll to position [1625, 0]
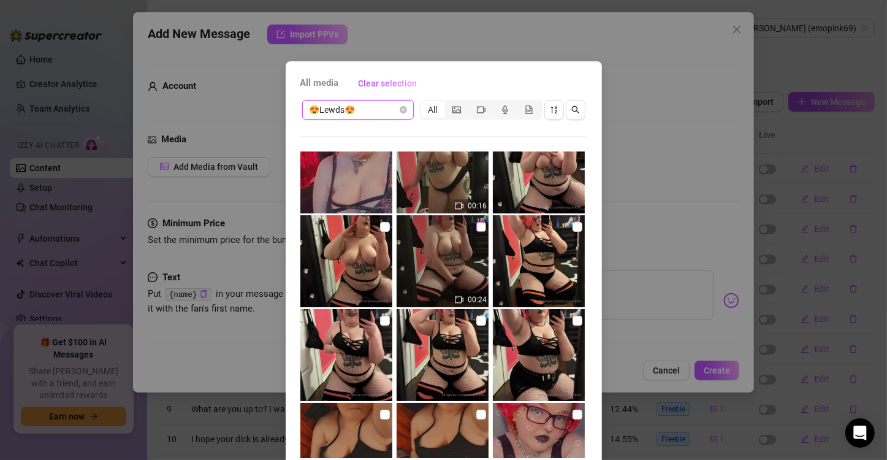
click at [476, 224] on input "checkbox" at bounding box center [481, 227] width 10 height 10
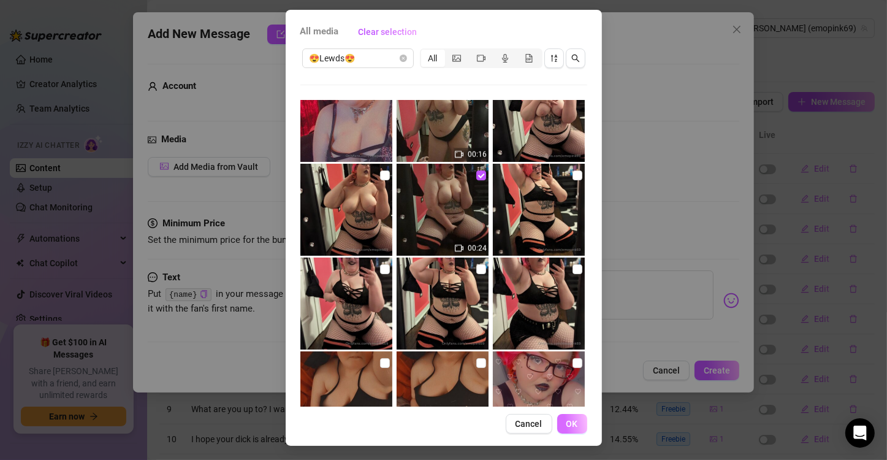
click at [570, 417] on button "OK" at bounding box center [572, 424] width 30 height 20
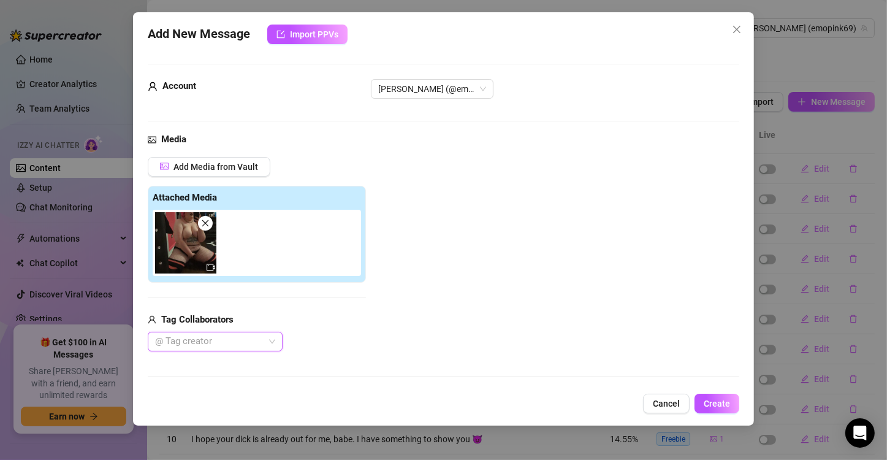
scroll to position [140, 0]
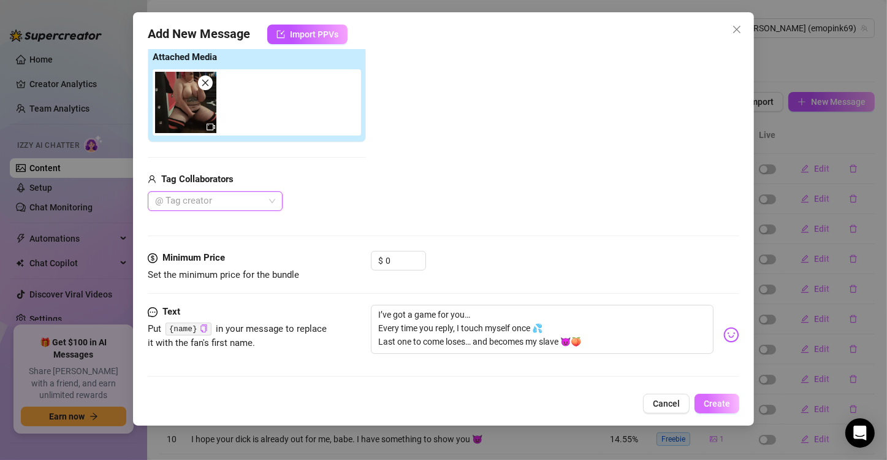
click at [711, 397] on button "Create" at bounding box center [717, 404] width 45 height 20
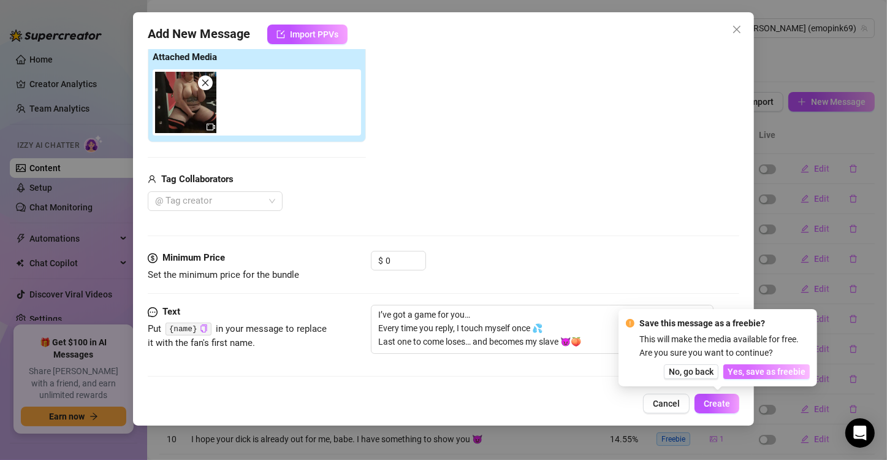
click at [765, 370] on span "Yes, save as freebie" at bounding box center [767, 372] width 78 height 10
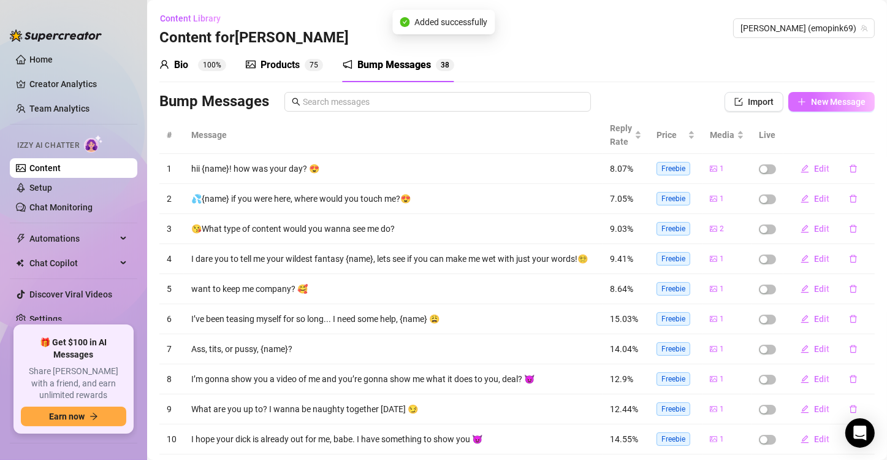
click at [820, 107] on button "New Message" at bounding box center [832, 102] width 86 height 20
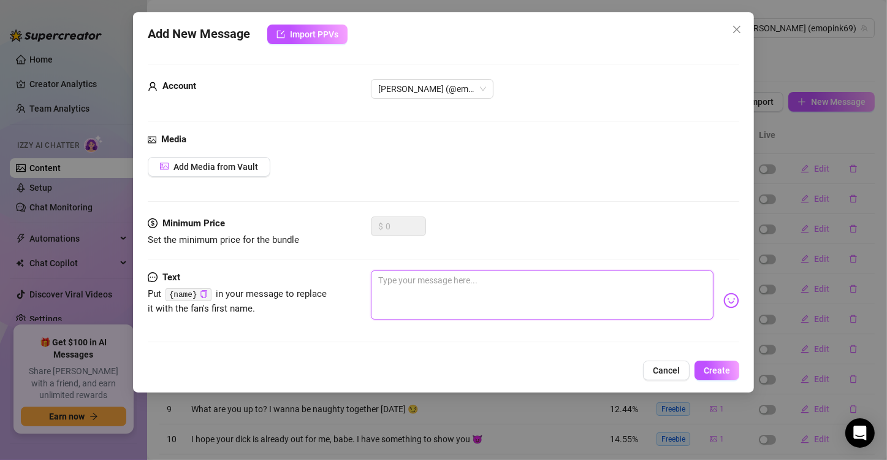
click at [410, 289] on textarea at bounding box center [542, 294] width 343 height 49
paste textarea "I dare you to make me creampie myself on cam… I’ll do it live… if you can make …"
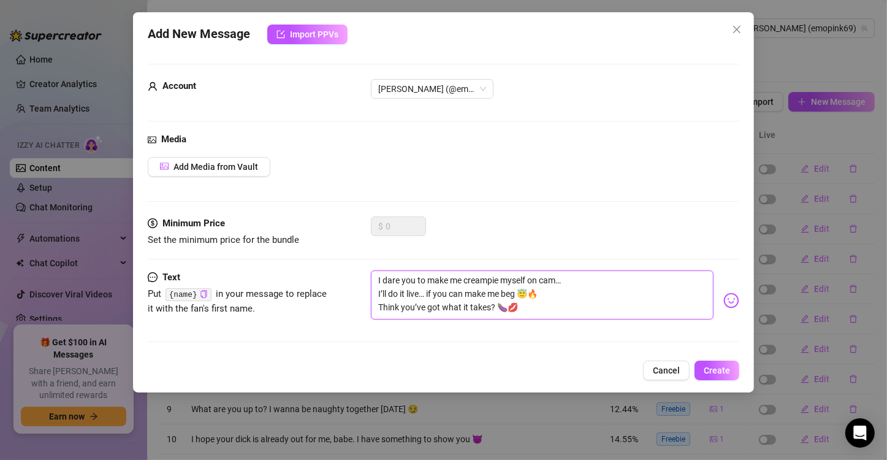
click at [418, 295] on textarea "I dare you to make me creampie myself on cam… I’ll do it live… if you can make …" at bounding box center [542, 294] width 343 height 49
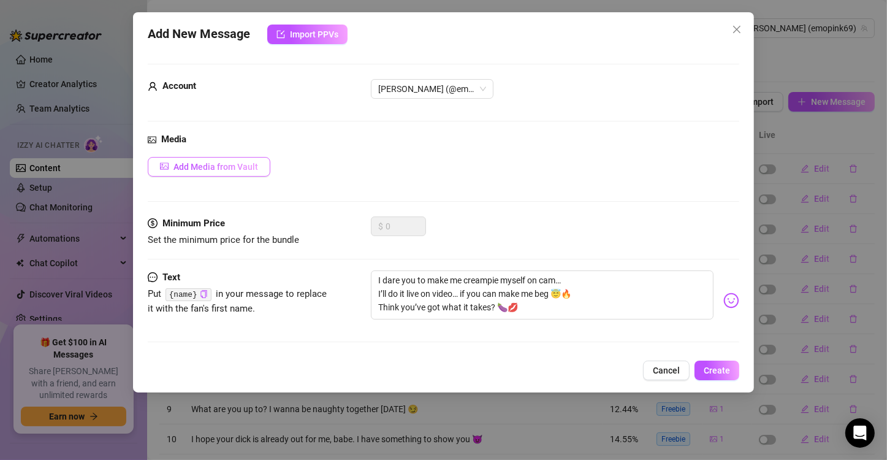
click at [228, 169] on span "Add Media from Vault" at bounding box center [216, 167] width 85 height 10
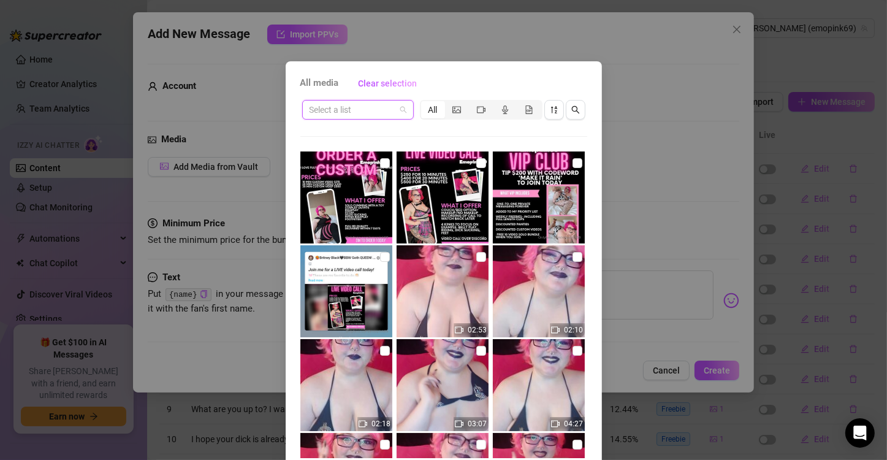
click at [366, 105] on input "search" at bounding box center [353, 110] width 86 height 18
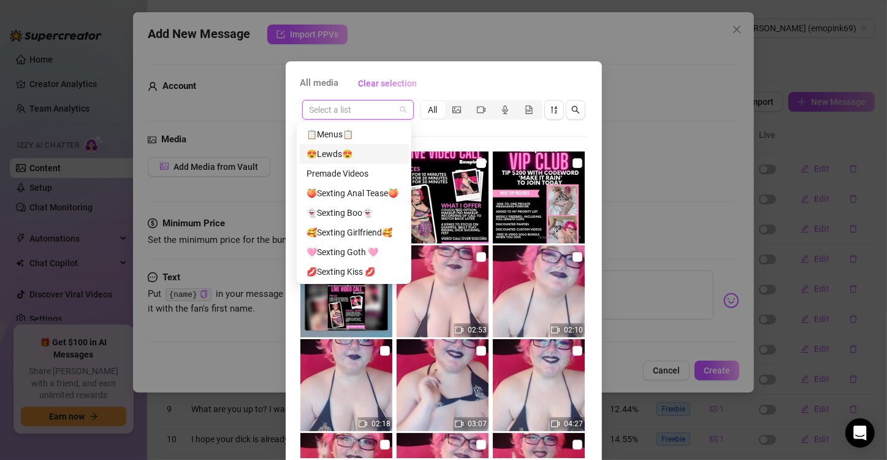
click at [360, 154] on div "😍Lewds😍" at bounding box center [354, 153] width 95 height 13
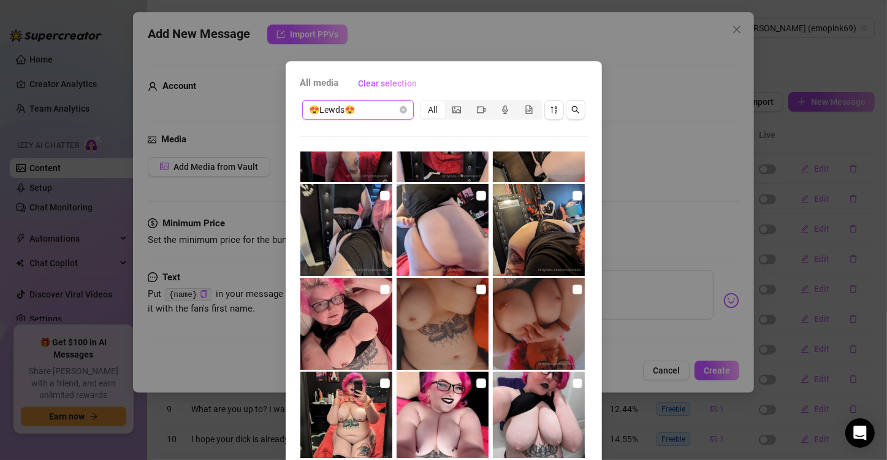
scroll to position [123, 0]
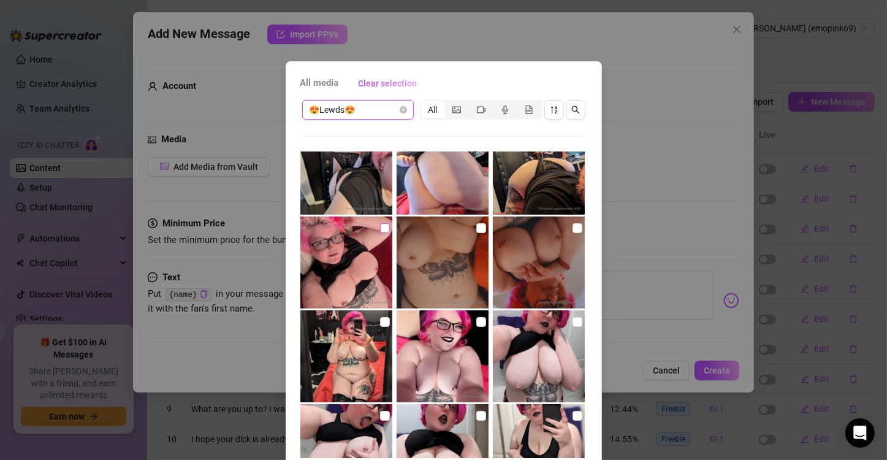
click at [381, 226] on input "checkbox" at bounding box center [385, 228] width 10 height 10
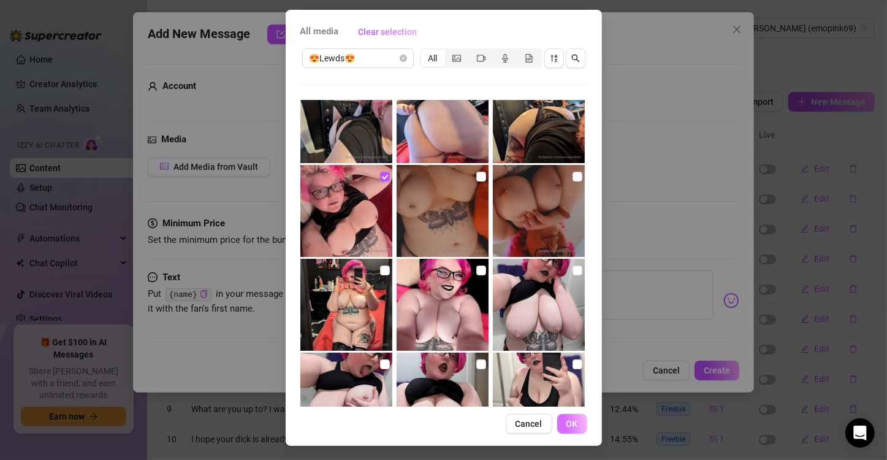
click at [568, 420] on span "OK" at bounding box center [573, 424] width 12 height 10
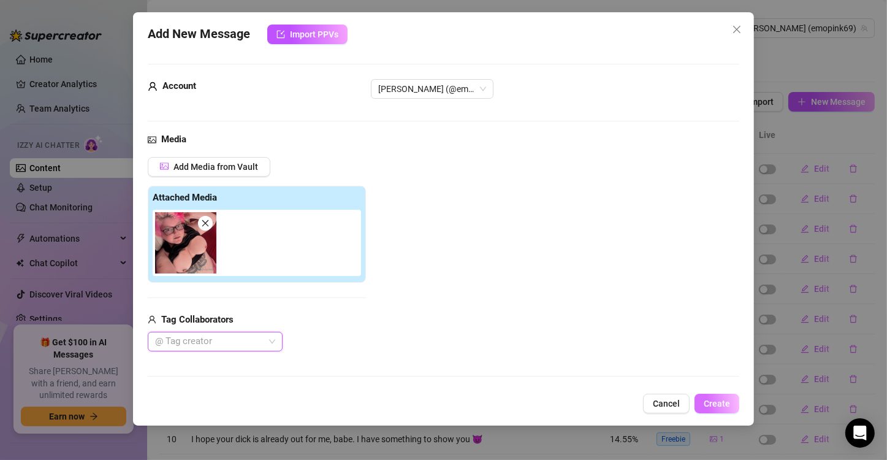
click at [713, 403] on span "Create" at bounding box center [717, 404] width 26 height 10
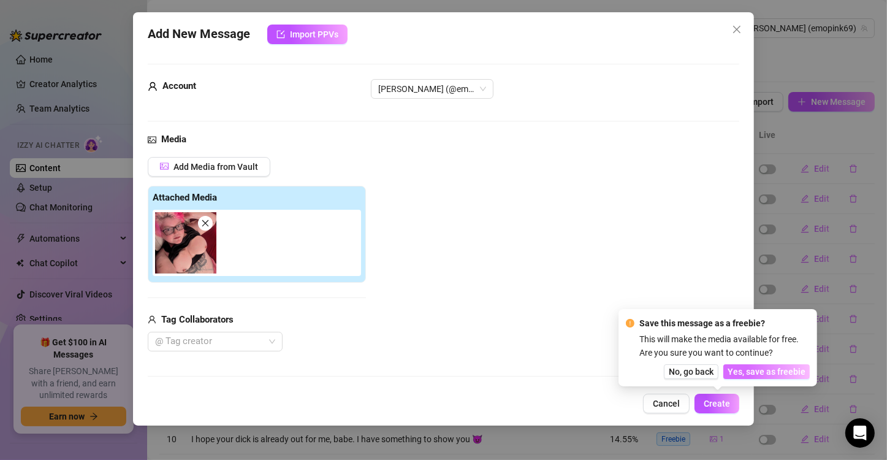
click at [767, 372] on span "Yes, save as freebie" at bounding box center [767, 372] width 78 height 10
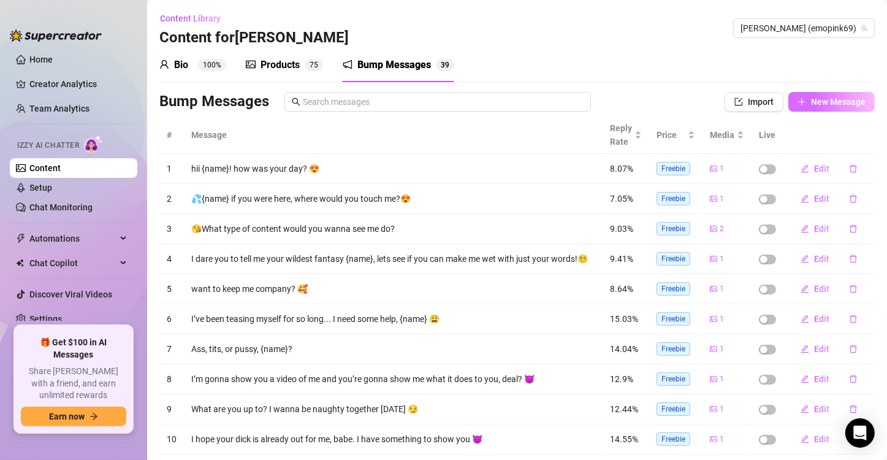
click at [831, 105] on span "New Message" at bounding box center [838, 102] width 55 height 10
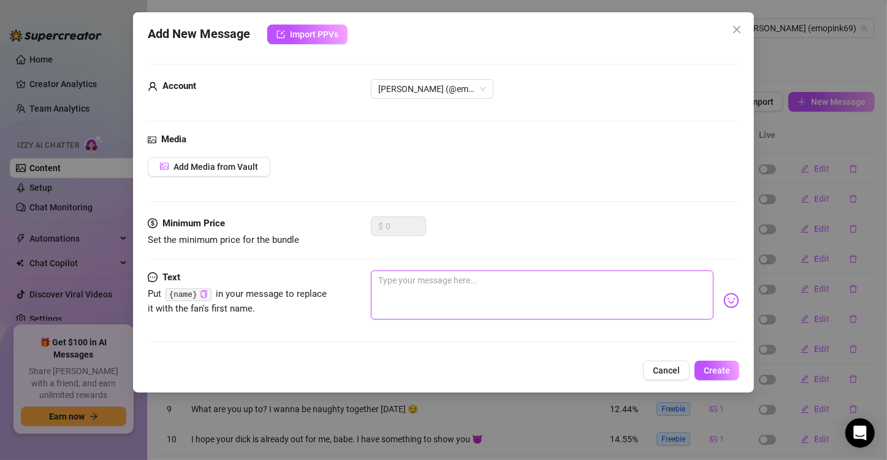
click at [380, 285] on textarea at bounding box center [542, 294] width 343 height 49
paste textarea "I just lost a round of COD… Punishment is riding my biggest toy until I tap out…"
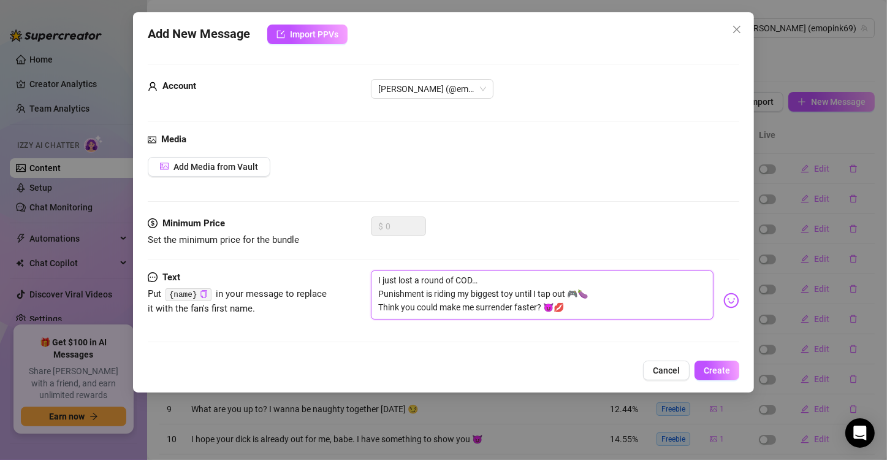
click at [475, 277] on textarea "I just lost a round of COD… Punishment is riding my biggest toy until I tap out…" at bounding box center [542, 294] width 343 height 49
click at [415, 279] on textarea "I just lost a round of COD for my team… Punishment is riding my biggest toy unt…" at bounding box center [542, 294] width 343 height 49
click at [401, 281] on textarea "I just lost a round of COD for my team… Punishment is riding my biggest toy unt…" at bounding box center [542, 294] width 343 height 49
click at [502, 280] on textarea "I just totally lost a round of COD for my team… Punishment is riding my biggest…" at bounding box center [542, 294] width 343 height 49
click at [457, 294] on textarea "I just totally lost a round of APEX for my team… Punishment is riding my bigges…" at bounding box center [542, 294] width 343 height 49
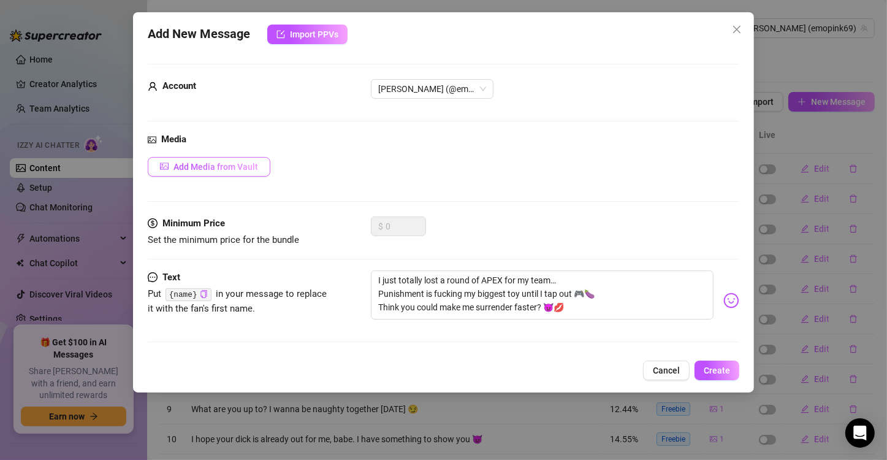
click at [188, 164] on span "Add Media from Vault" at bounding box center [216, 167] width 85 height 10
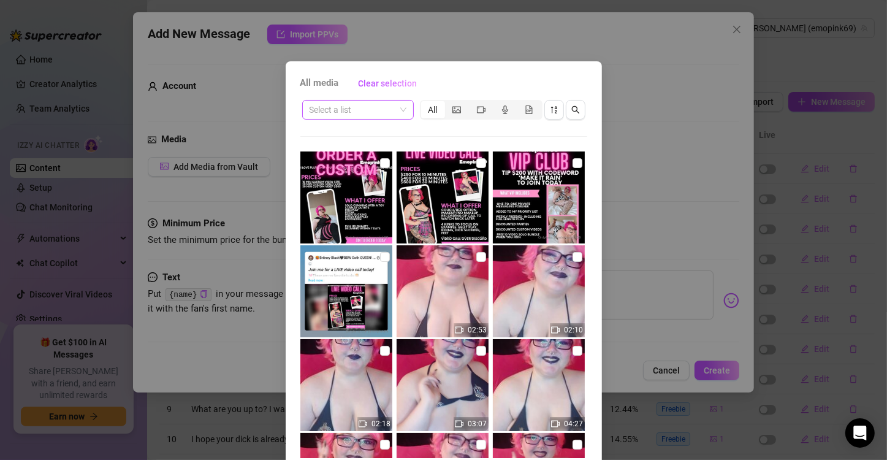
click at [340, 110] on input "search" at bounding box center [353, 110] width 86 height 18
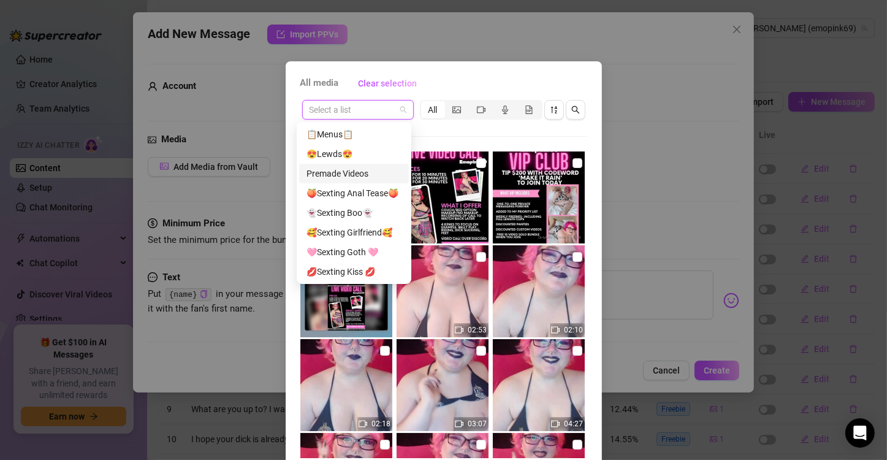
click at [354, 172] on div "Premade Videos" at bounding box center [354, 173] width 95 height 13
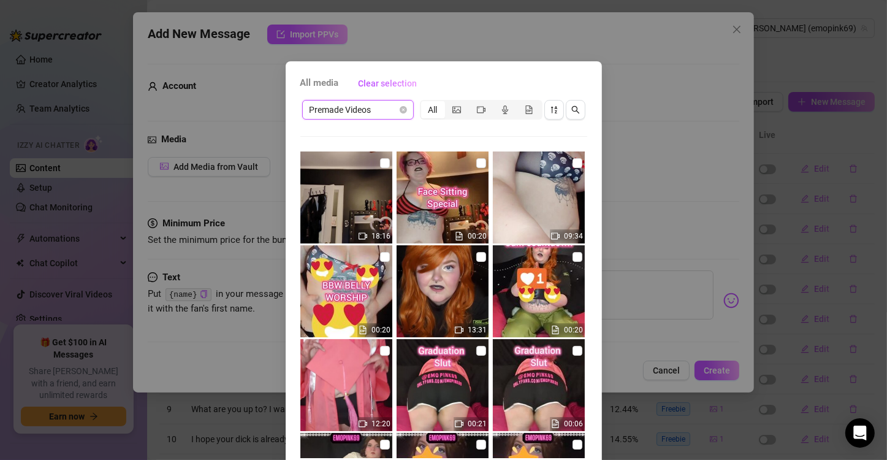
scroll to position [123, 0]
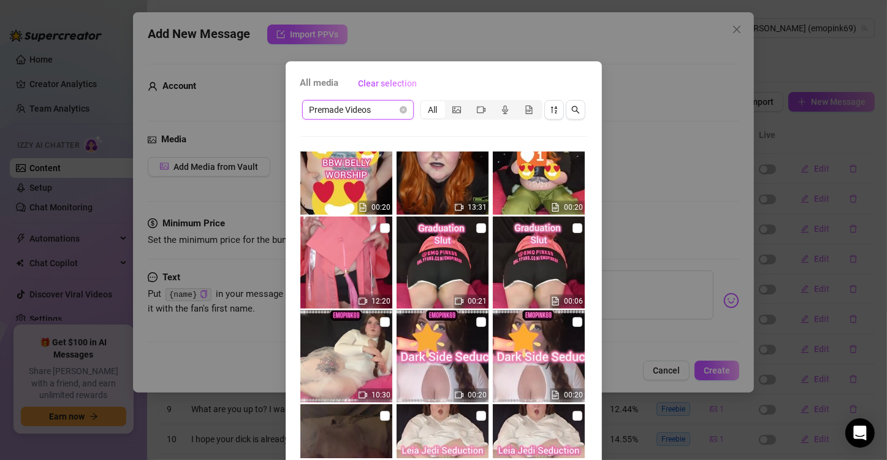
click at [384, 105] on span "Premade Videos" at bounding box center [358, 110] width 97 height 18
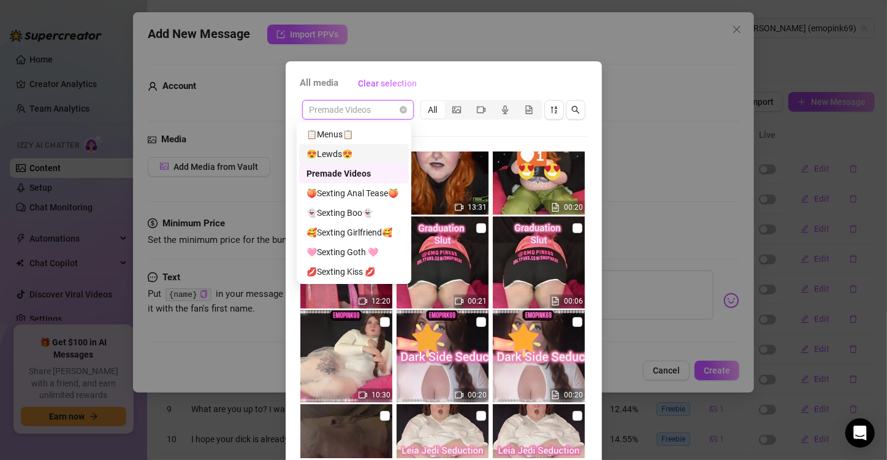
click at [368, 159] on div "😍Lewds😍" at bounding box center [354, 153] width 95 height 13
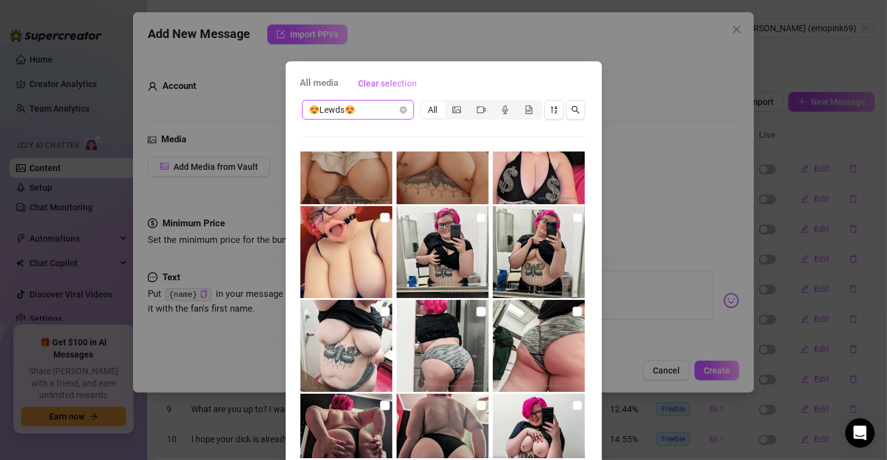
scroll to position [2669, 0]
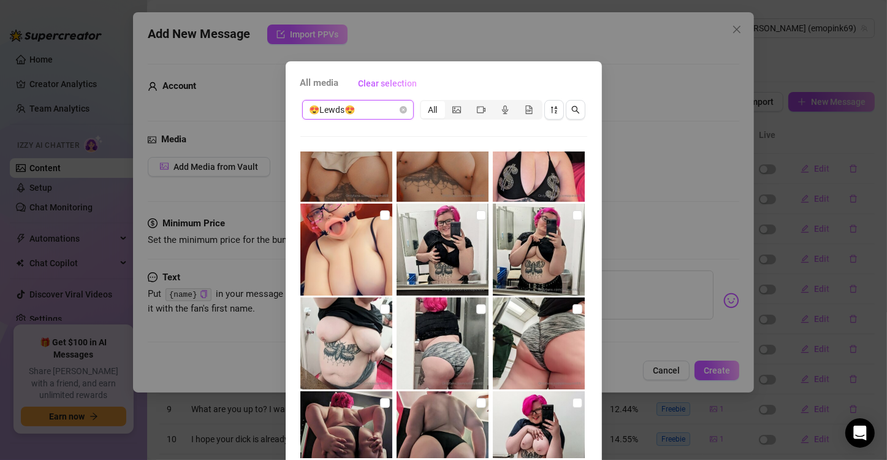
click at [380, 218] on input "checkbox" at bounding box center [385, 215] width 10 height 10
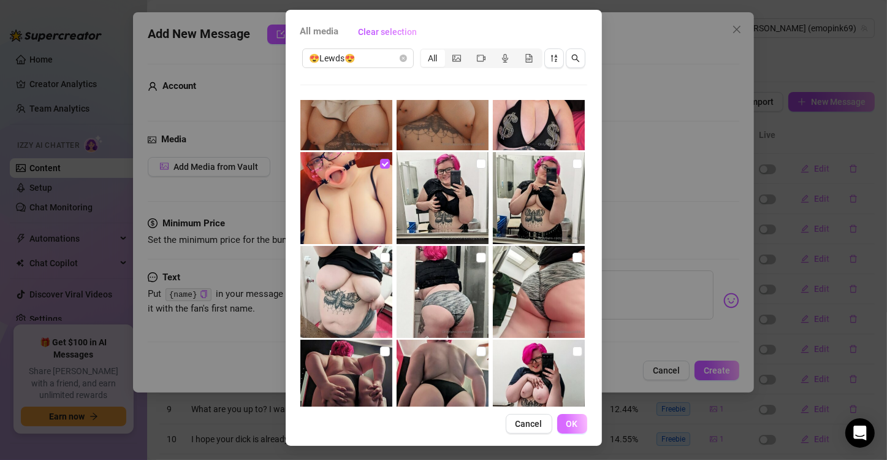
click at [567, 423] on span "OK" at bounding box center [573, 424] width 12 height 10
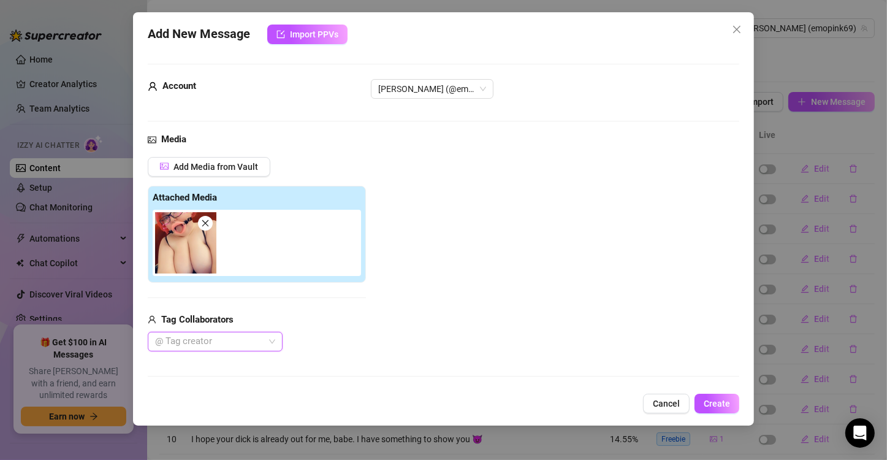
scroll to position [140, 0]
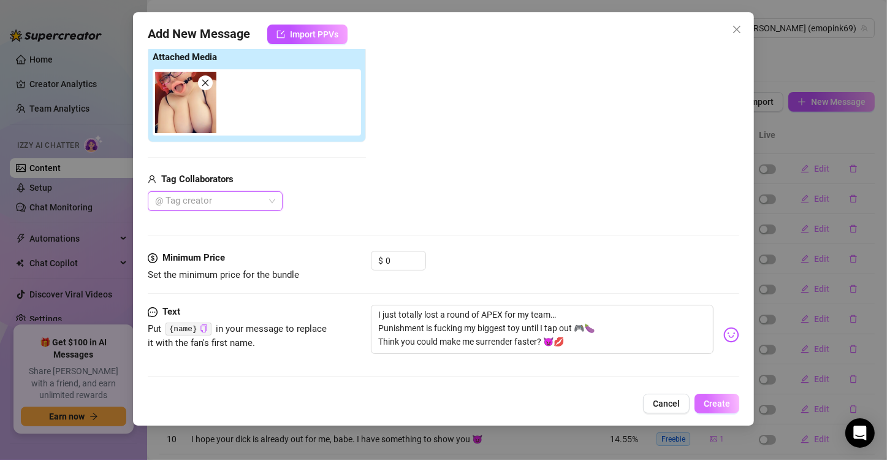
click at [724, 400] on span "Create" at bounding box center [717, 404] width 26 height 10
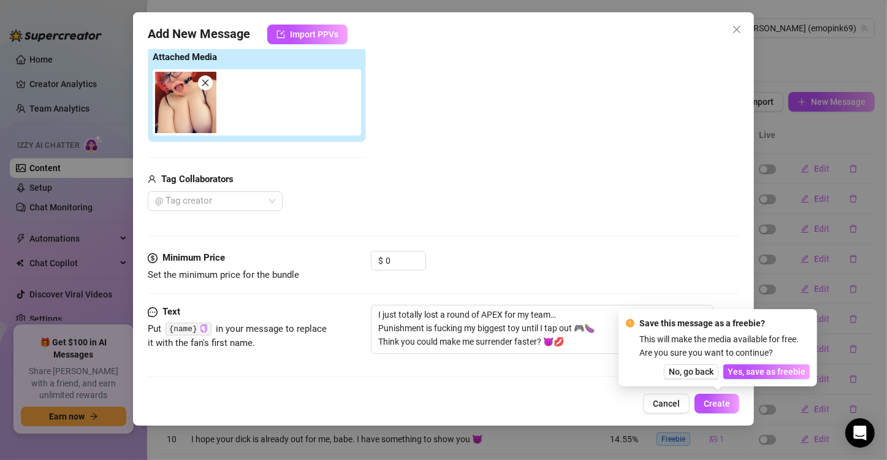
click at [768, 378] on button "Yes, save as freebie" at bounding box center [767, 371] width 86 height 15
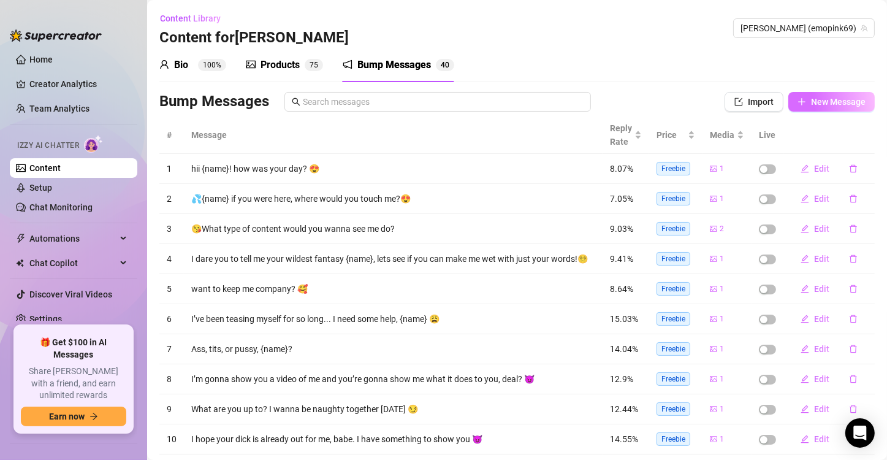
click at [811, 105] on span "New Message" at bounding box center [838, 102] width 55 height 10
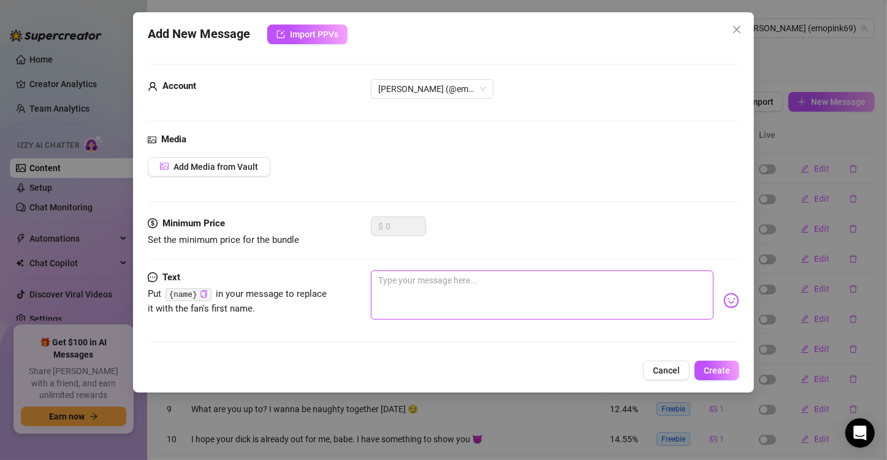
click at [424, 288] on textarea at bounding box center [542, 294] width 343 height 49
paste textarea "I accidentally wore my butt-plug tail to lecture [DATE] 🐾 Every step reminded m…"
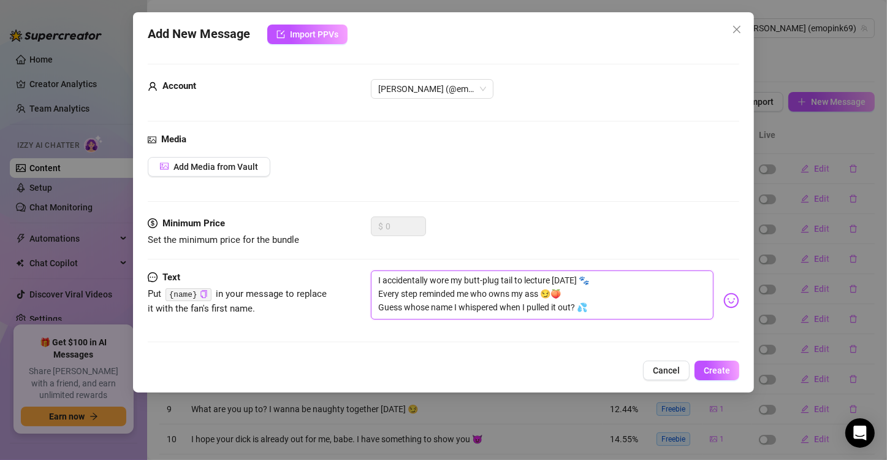
click at [458, 304] on textarea "I accidentally wore my butt-plug tail to lecture [DATE] 🐾 Every step reminded m…" at bounding box center [542, 294] width 343 height 49
drag, startPoint x: 605, startPoint y: 312, endPoint x: 350, endPoint y: 316, distance: 255.1
click at [350, 316] on div "Text Put {name} in your message to replace it with the fan's first name. I acci…" at bounding box center [444, 300] width 592 height 60
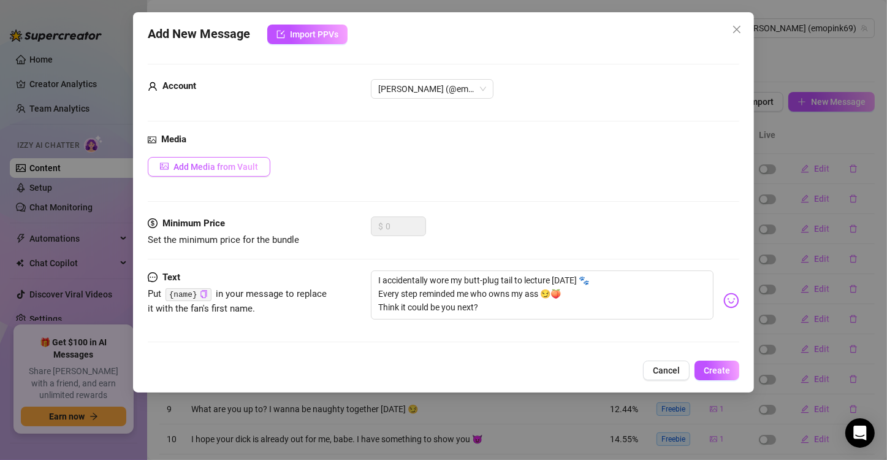
click at [210, 166] on span "Add Media from Vault" at bounding box center [216, 167] width 85 height 10
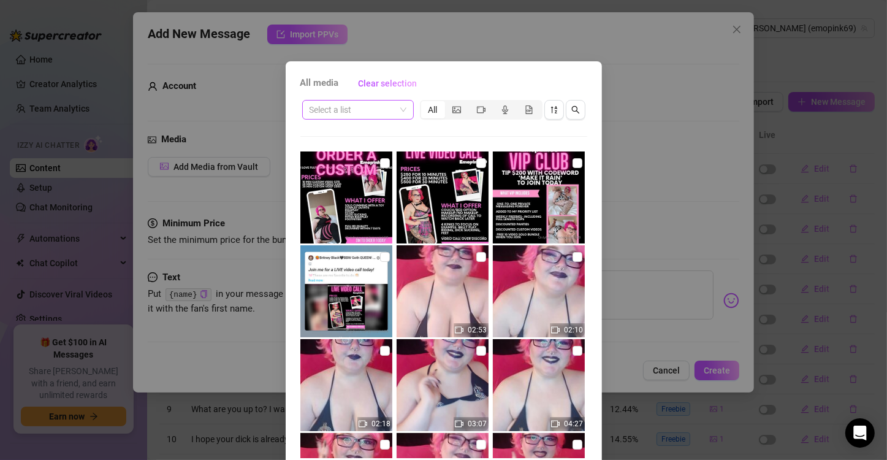
click at [382, 110] on input "search" at bounding box center [353, 110] width 86 height 18
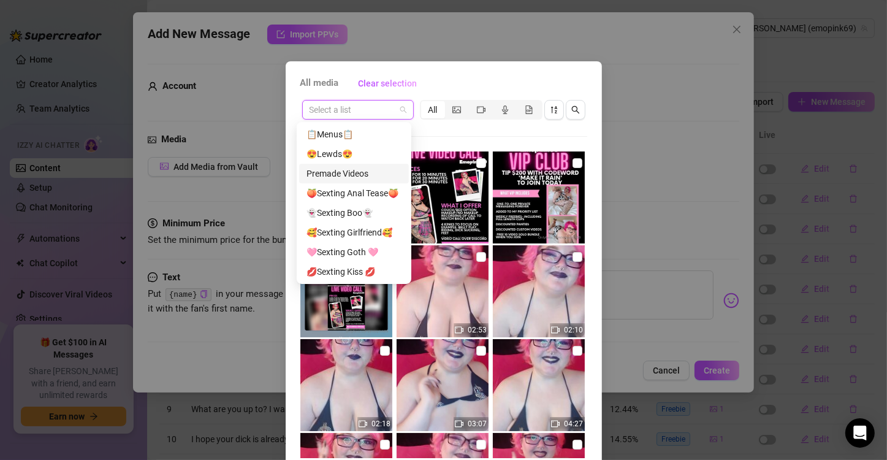
click at [381, 170] on div "Premade Videos" at bounding box center [354, 173] width 95 height 13
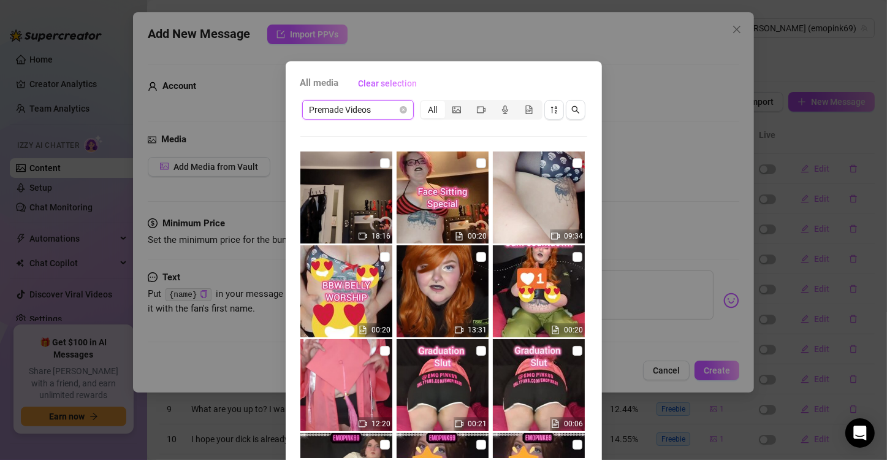
click at [380, 113] on span "Premade Videos" at bounding box center [358, 110] width 97 height 18
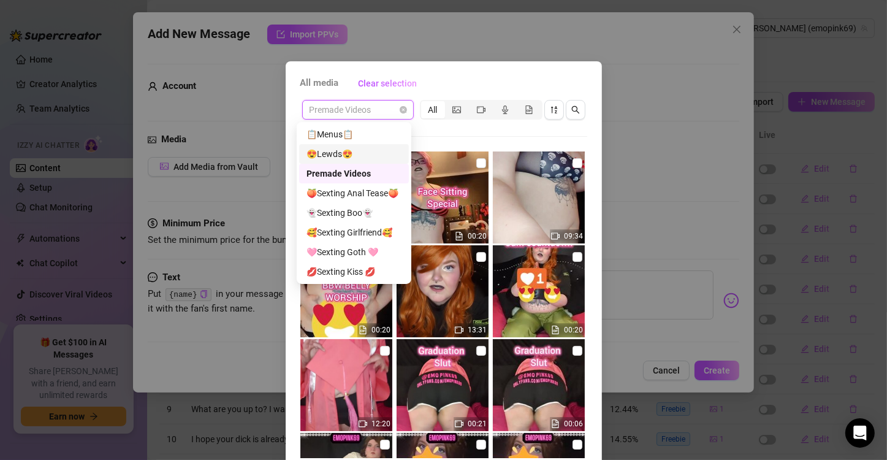
click at [375, 158] on div "😍Lewds😍" at bounding box center [354, 153] width 95 height 13
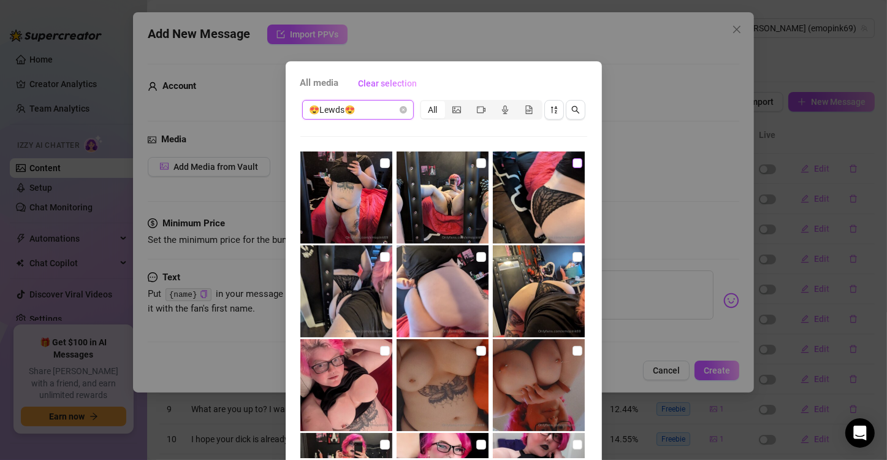
click at [573, 163] on input "checkbox" at bounding box center [578, 163] width 10 height 10
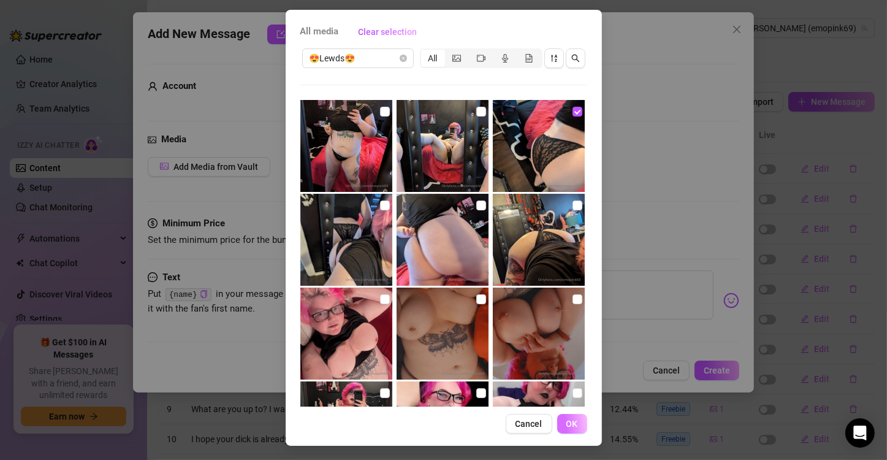
click at [567, 427] on span "OK" at bounding box center [573, 424] width 12 height 10
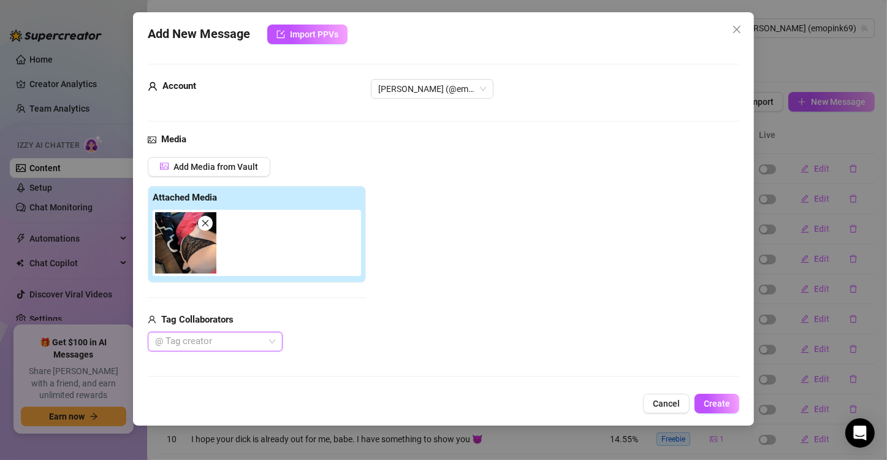
scroll to position [140, 0]
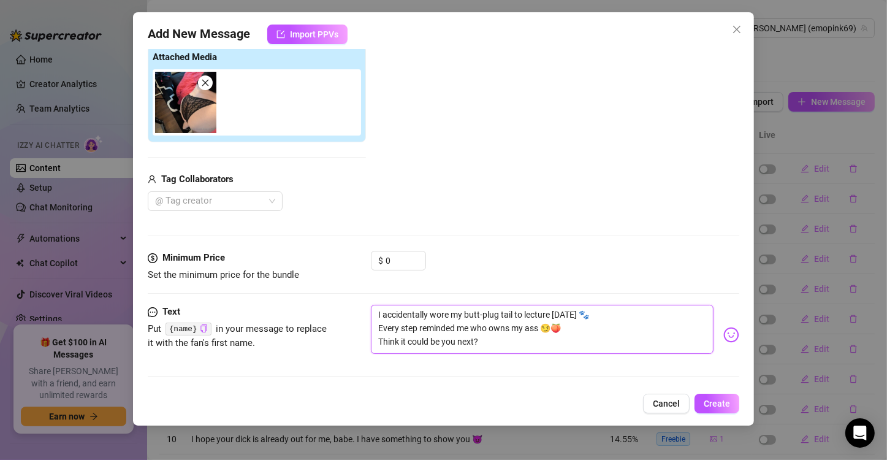
click at [541, 329] on textarea "I accidentally wore my butt-plug tail to lecture [DATE] 🐾 Every step reminded m…" at bounding box center [542, 329] width 343 height 49
click at [507, 346] on textarea "I accidentally wore my butt-plug tail to lecture [DATE] 🐾 Every step reminded m…" at bounding box center [542, 329] width 343 height 49
click at [514, 329] on textarea "I accidentally wore my butt-plug tail to lecture [DATE] 🐾 Every step reminded m…" at bounding box center [542, 329] width 343 height 49
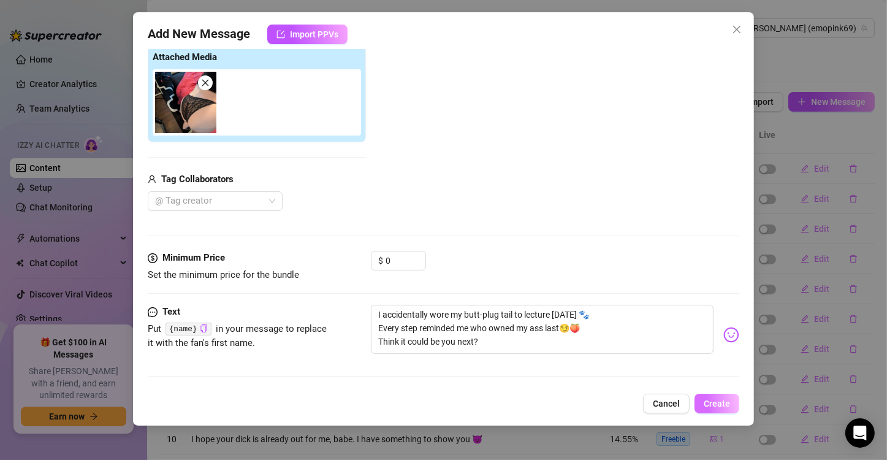
click at [717, 401] on span "Create" at bounding box center [717, 404] width 26 height 10
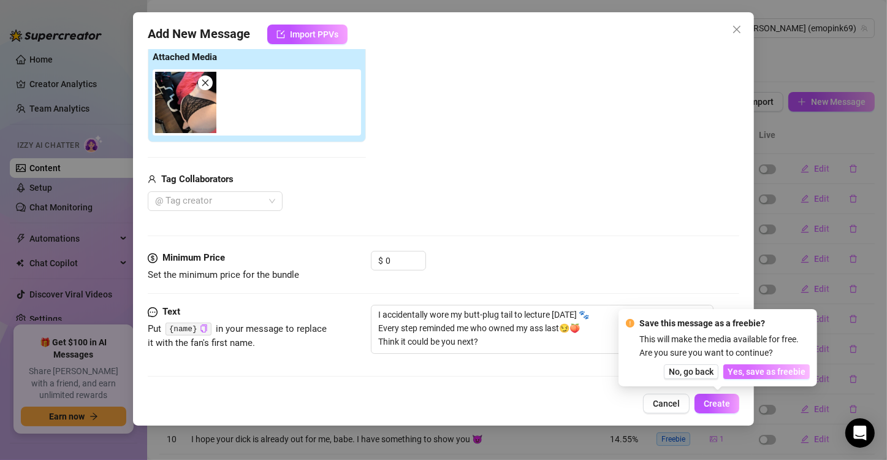
click at [759, 364] on button "Yes, save as freebie" at bounding box center [767, 371] width 86 height 15
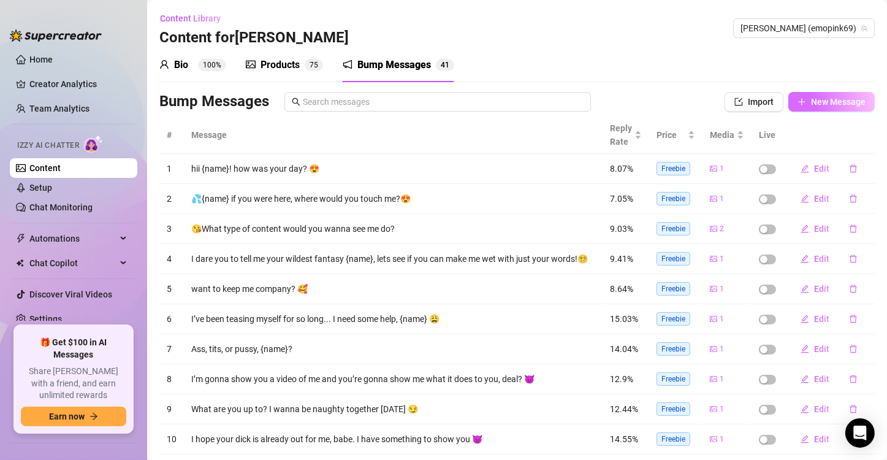
click at [798, 105] on icon "plus" at bounding box center [802, 102] width 9 height 9
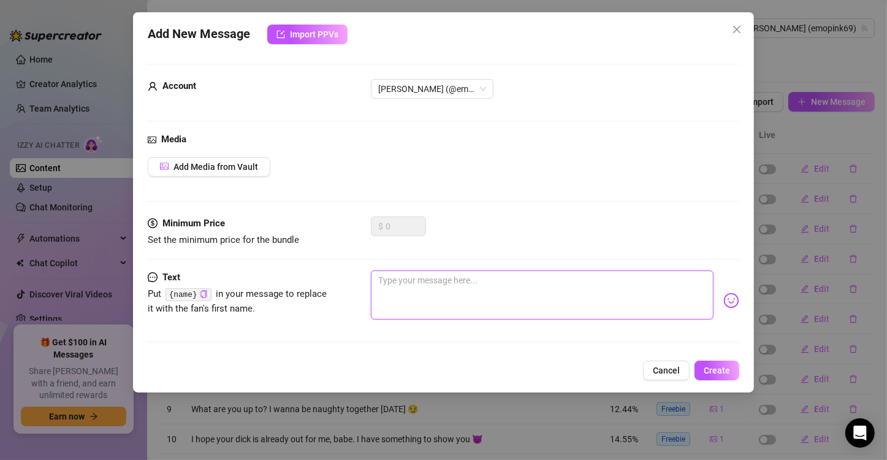
click at [391, 279] on textarea at bounding box center [542, 294] width 343 height 49
paste textarea "New rule: every time you reply, I spank myself once 🖐️✨ Already glowing pink… a…"
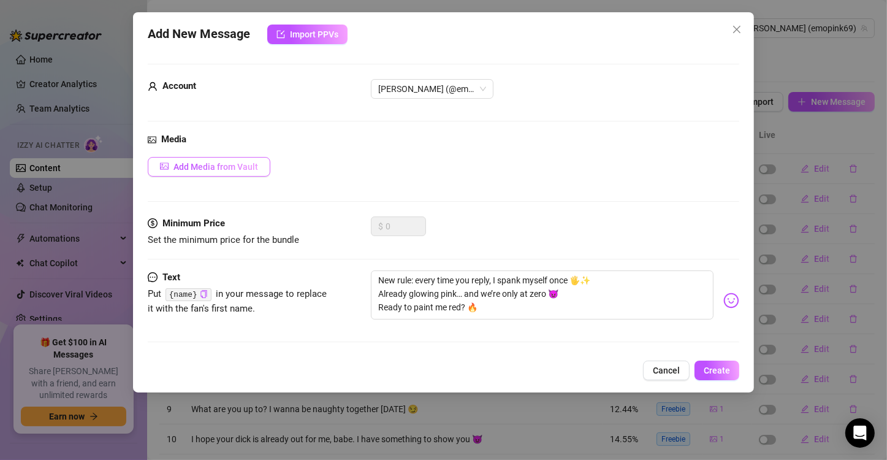
click at [199, 158] on button "Add Media from Vault" at bounding box center [209, 167] width 123 height 20
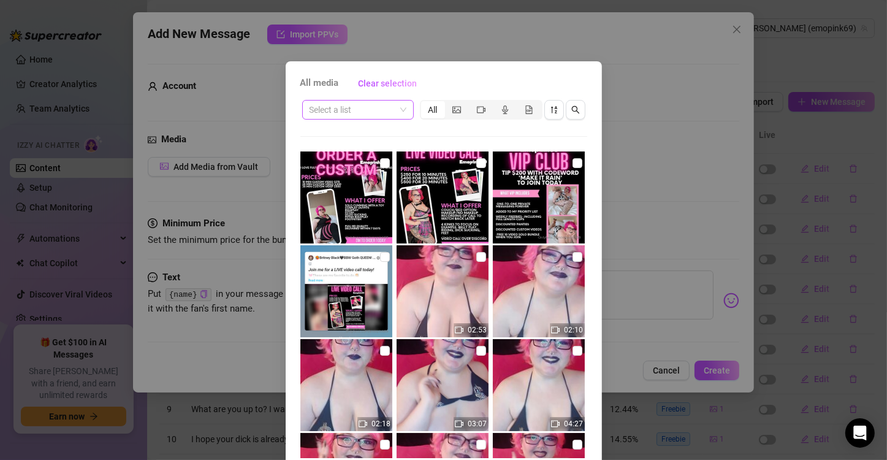
click at [384, 105] on input "search" at bounding box center [353, 110] width 86 height 18
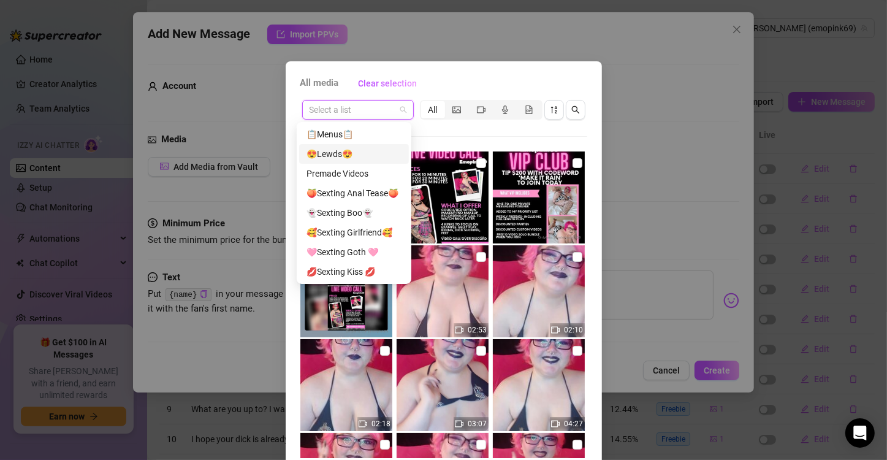
click at [365, 156] on div "😍Lewds😍" at bounding box center [354, 153] width 95 height 13
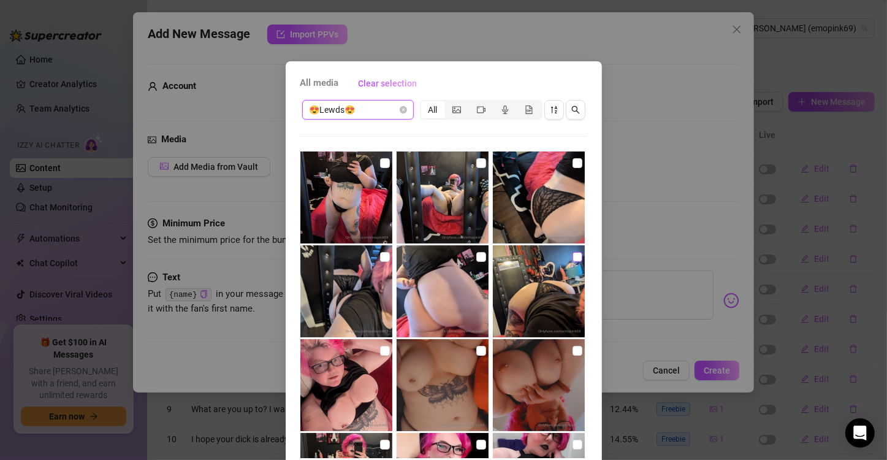
click at [573, 256] on input "checkbox" at bounding box center [578, 257] width 10 height 10
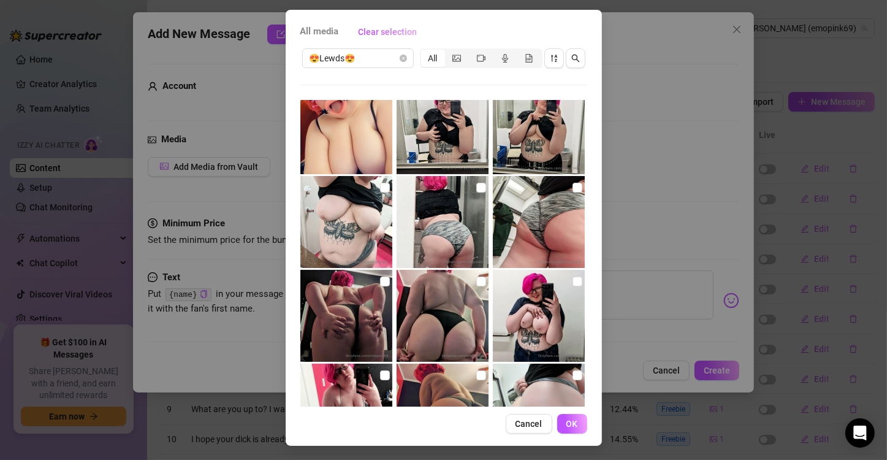
scroll to position [2742, 0]
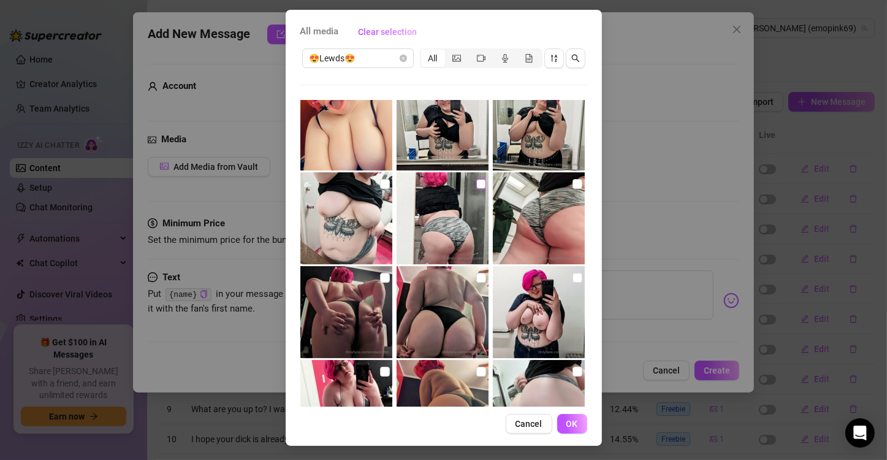
click at [476, 184] on input "checkbox" at bounding box center [481, 184] width 10 height 10
click at [476, 183] on input "checkbox" at bounding box center [481, 184] width 10 height 10
click at [380, 280] on input "checkbox" at bounding box center [385, 278] width 10 height 10
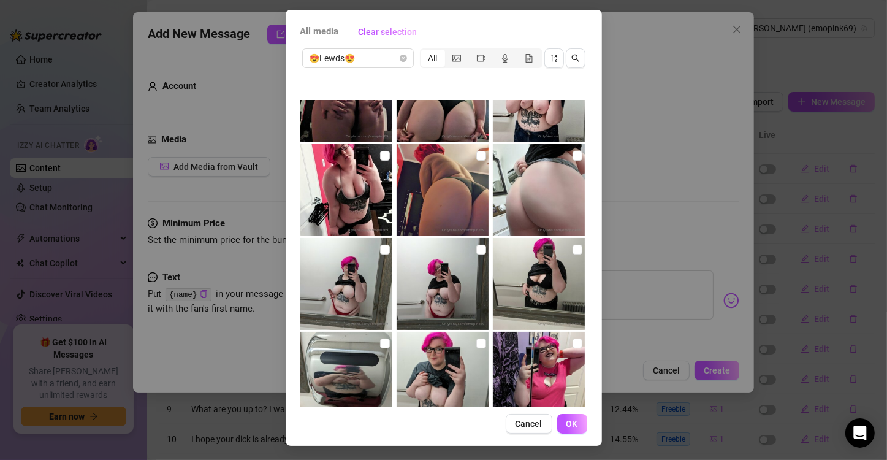
scroll to position [2960, 0]
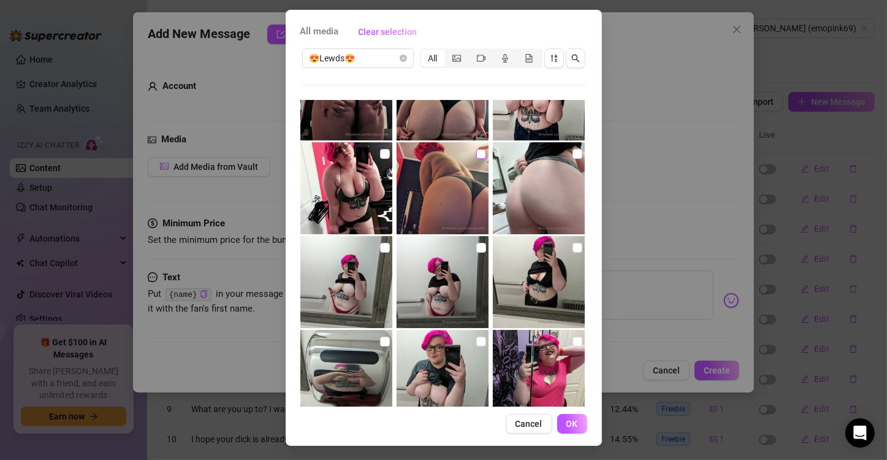
click at [476, 154] on input "checkbox" at bounding box center [481, 154] width 10 height 10
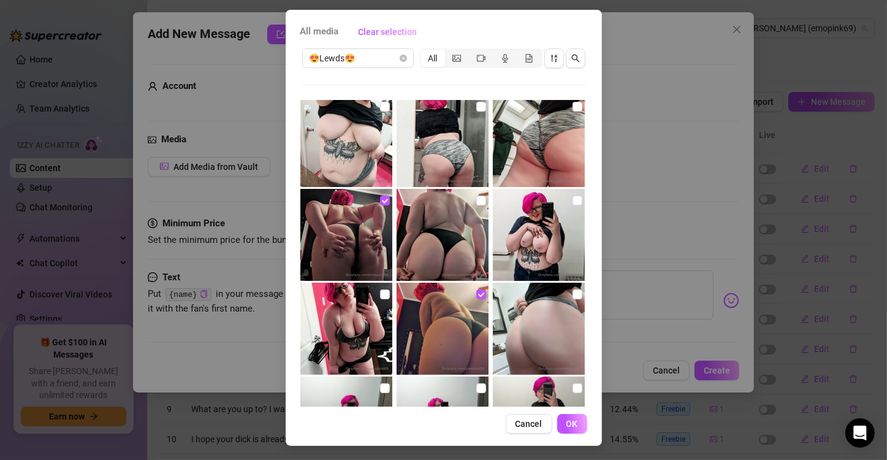
scroll to position [2818, 0]
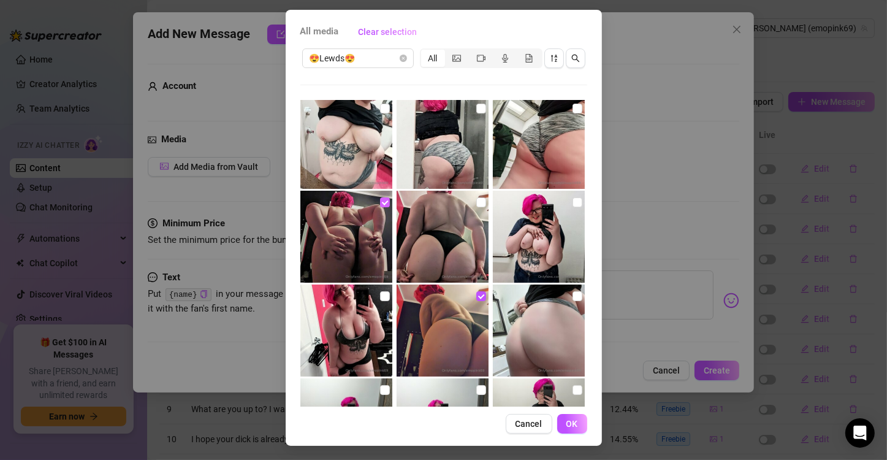
click at [380, 200] on input "checkbox" at bounding box center [385, 202] width 10 height 10
click at [568, 428] on button "OK" at bounding box center [572, 424] width 30 height 20
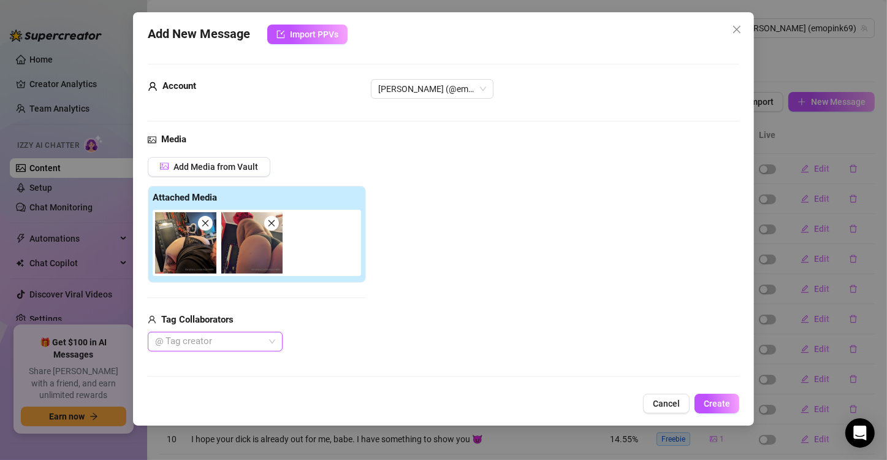
click at [207, 229] on span at bounding box center [205, 223] width 15 height 15
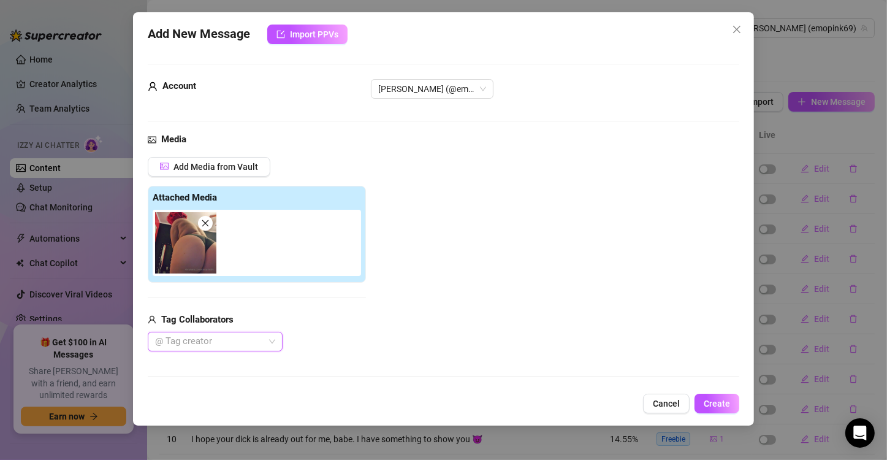
scroll to position [140, 0]
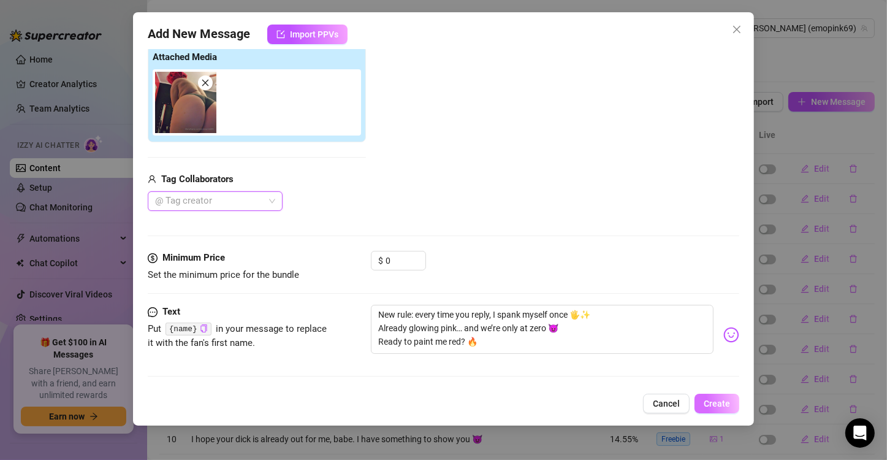
click at [710, 400] on span "Create" at bounding box center [717, 404] width 26 height 10
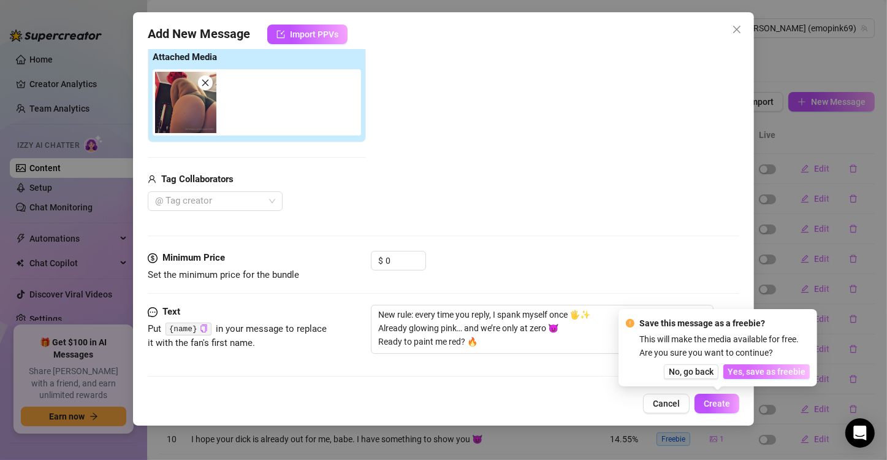
click at [751, 367] on span "Yes, save as freebie" at bounding box center [767, 372] width 78 height 10
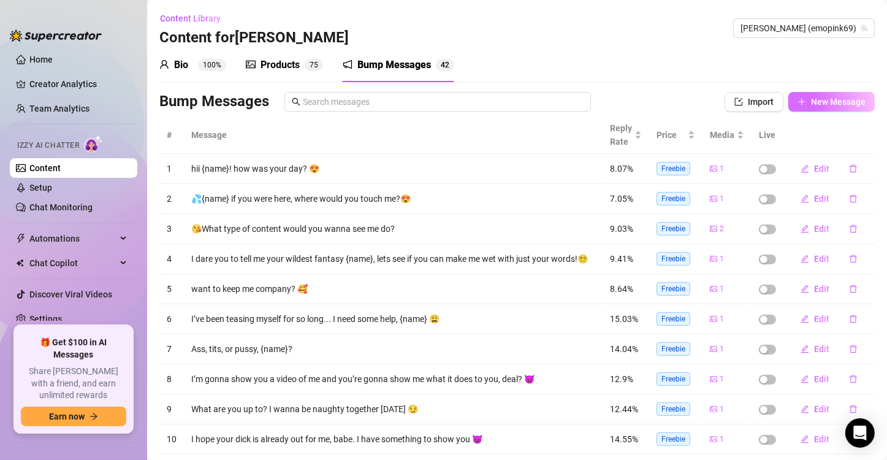
click at [812, 94] on button "New Message" at bounding box center [832, 102] width 86 height 20
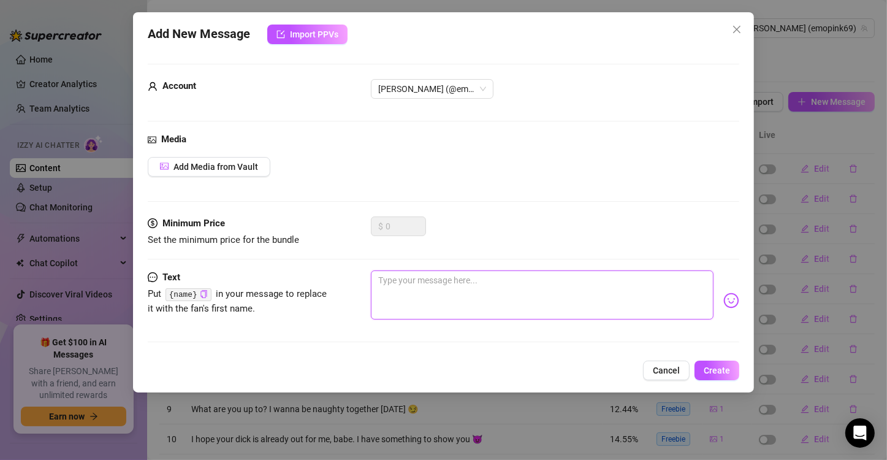
click at [438, 284] on textarea at bounding box center [542, 294] width 343 height 49
paste textarea "My goth lipstick never smears… Unless I’m gagging on something thick 😏🍆 Care to…"
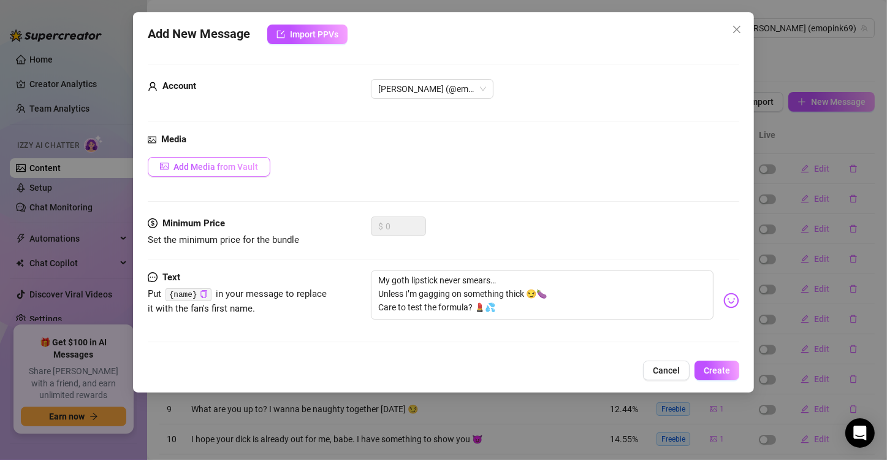
click at [230, 164] on span "Add Media from Vault" at bounding box center [216, 167] width 85 height 10
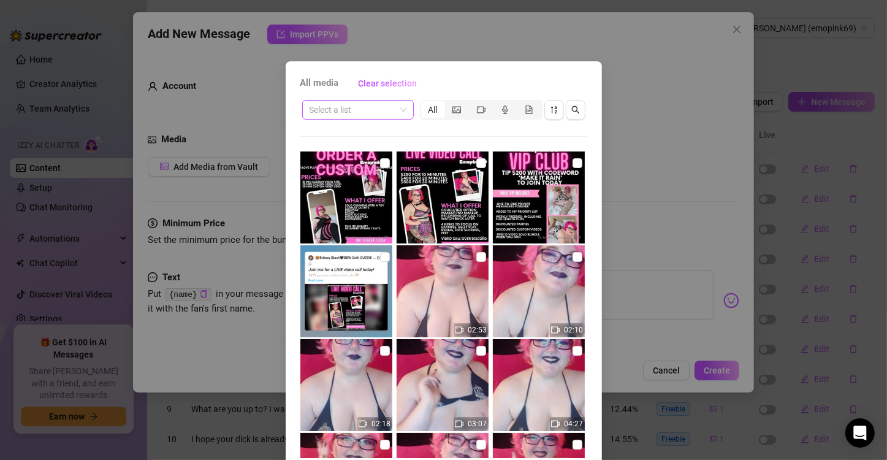
click at [375, 110] on input "search" at bounding box center [353, 110] width 86 height 18
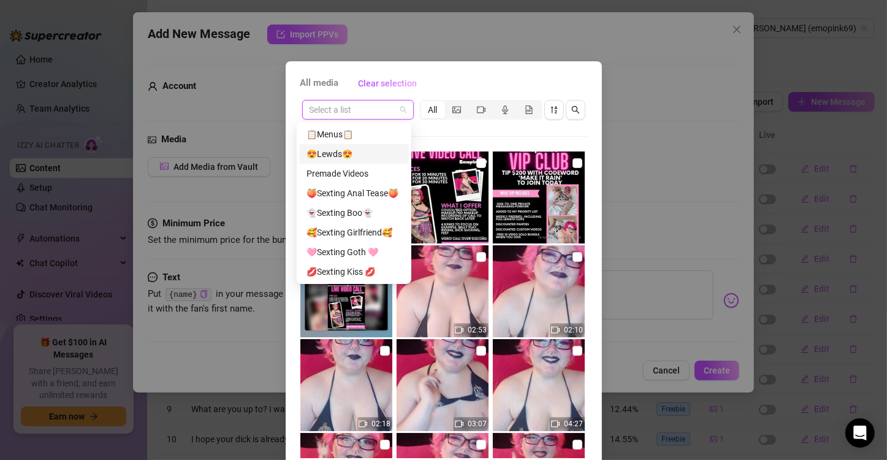
click at [369, 156] on div "😍Lewds😍" at bounding box center [354, 153] width 95 height 13
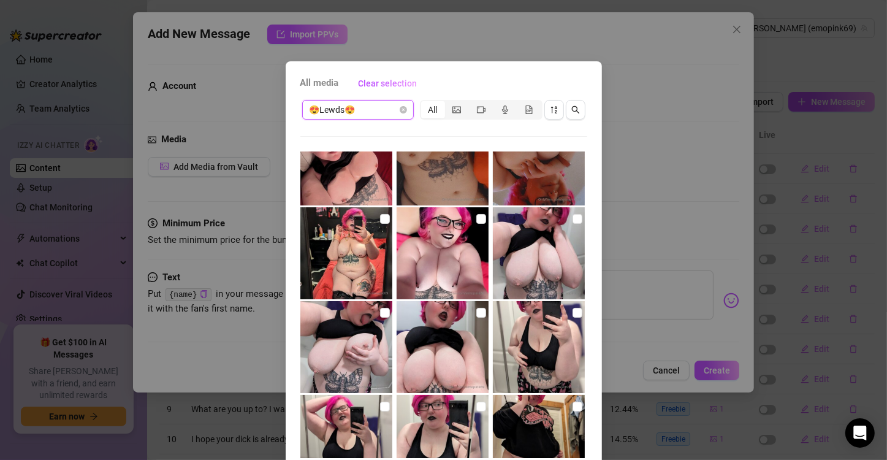
scroll to position [260, 0]
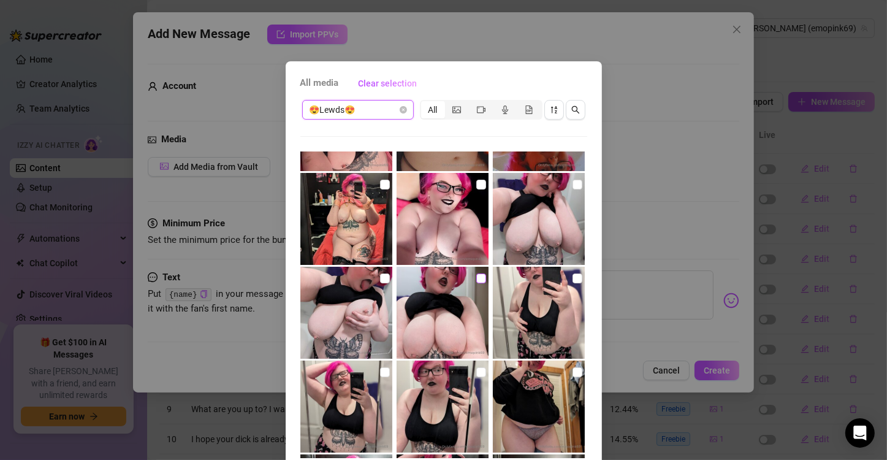
click at [476, 278] on input "checkbox" at bounding box center [481, 278] width 10 height 10
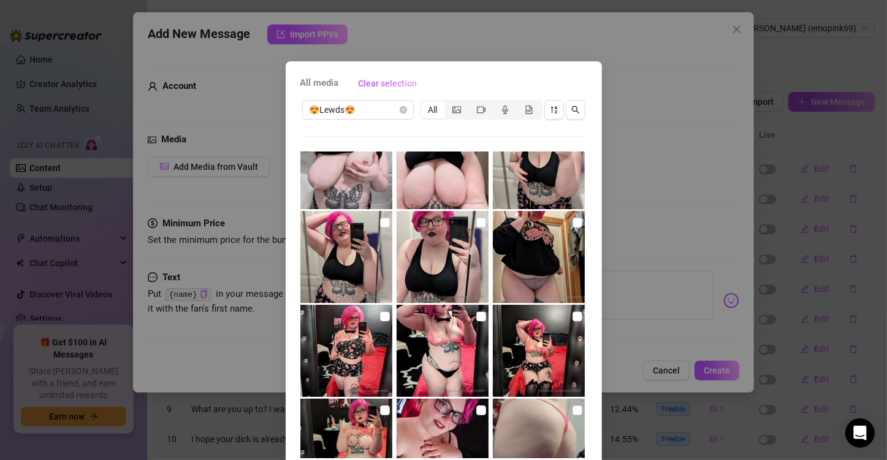
scroll to position [52, 0]
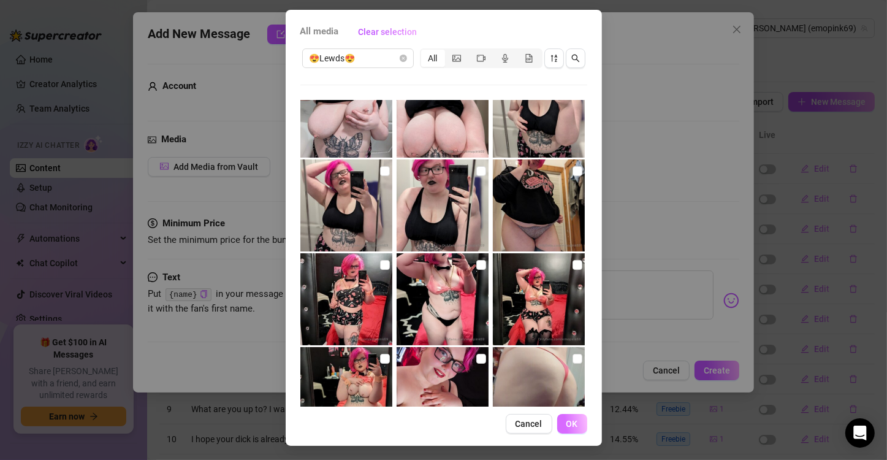
click at [564, 432] on button "OK" at bounding box center [572, 424] width 30 height 20
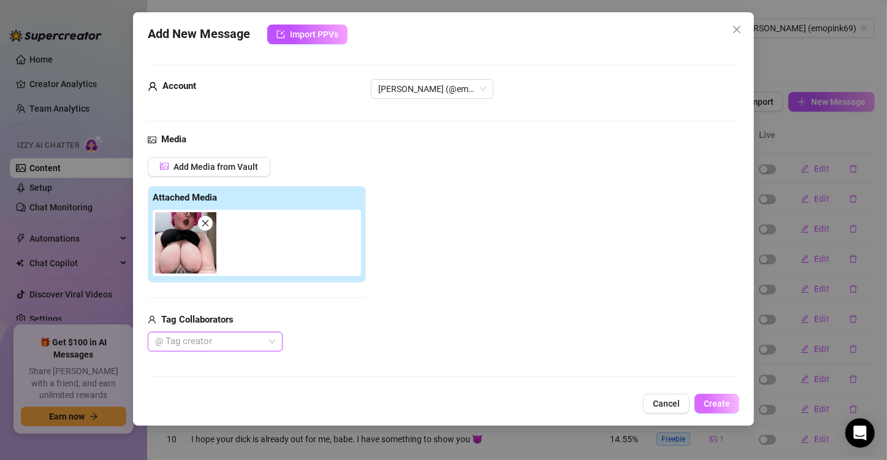
click at [713, 403] on span "Create" at bounding box center [717, 404] width 26 height 10
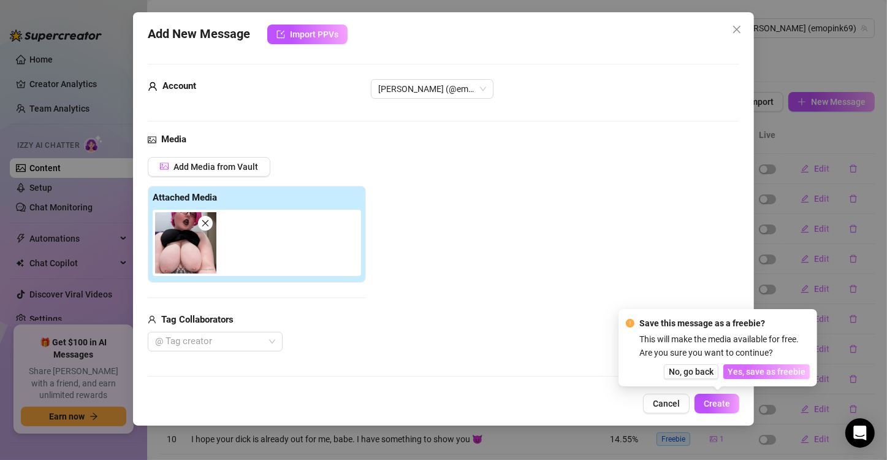
click at [765, 370] on span "Yes, save as freebie" at bounding box center [767, 372] width 78 height 10
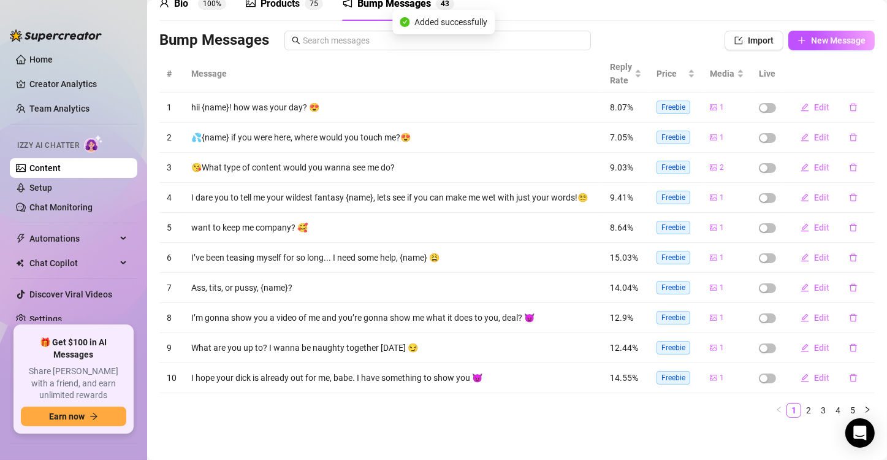
scroll to position [71, 0]
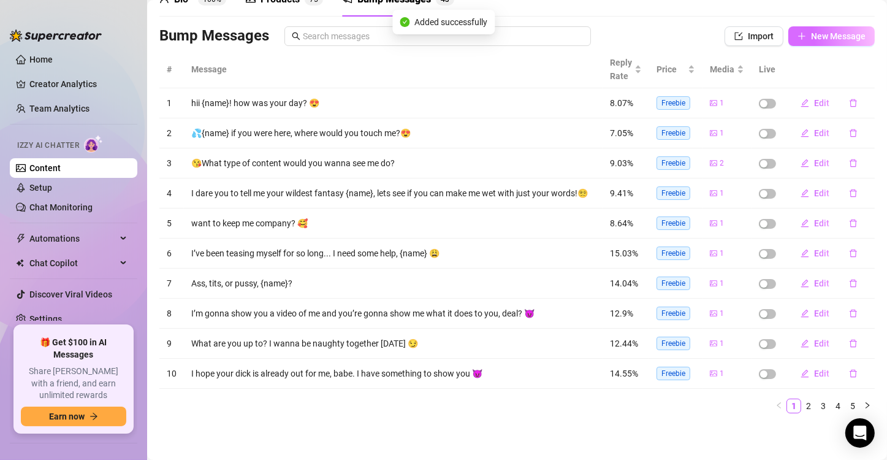
click at [825, 31] on span "New Message" at bounding box center [838, 36] width 55 height 10
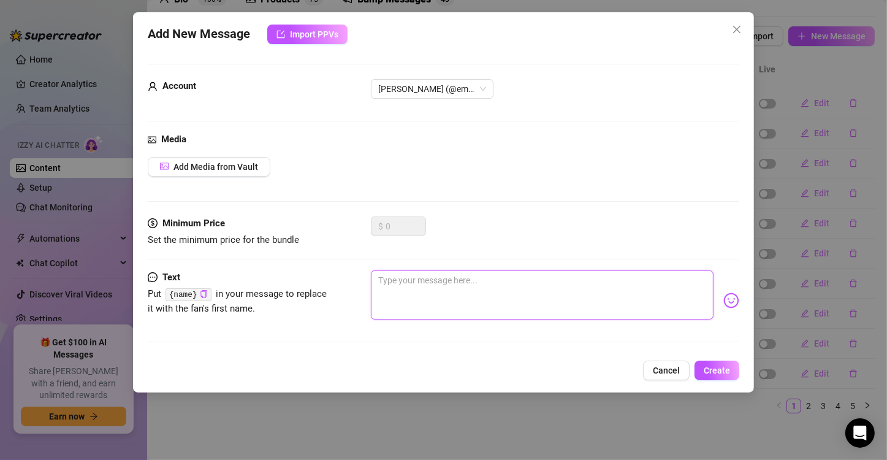
click at [437, 298] on textarea at bounding box center [542, 294] width 343 height 49
paste textarea "I keep my vibrator on the lowest setting all day… So every notification from yo…"
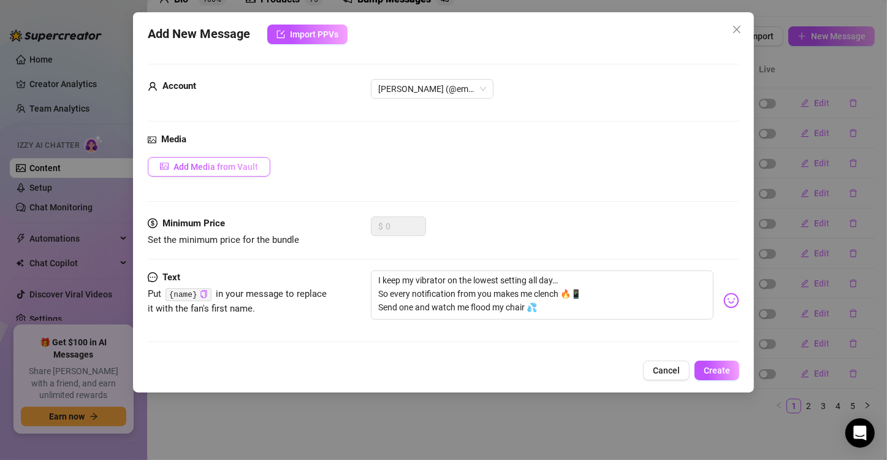
click at [240, 170] on span "Add Media from Vault" at bounding box center [216, 167] width 85 height 10
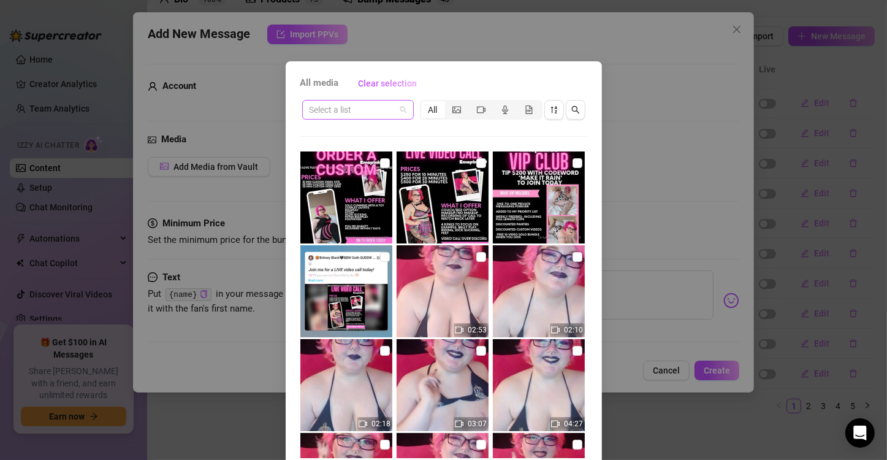
click at [381, 111] on input "search" at bounding box center [353, 110] width 86 height 18
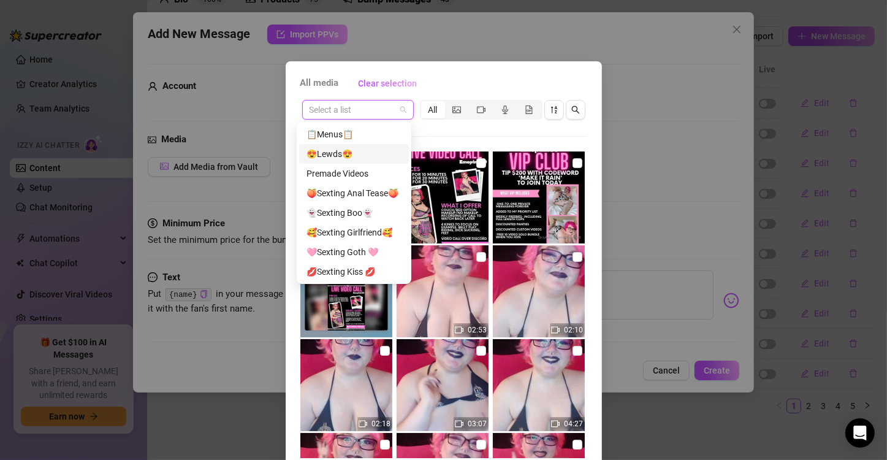
click at [367, 156] on div "😍Lewds😍" at bounding box center [354, 153] width 95 height 13
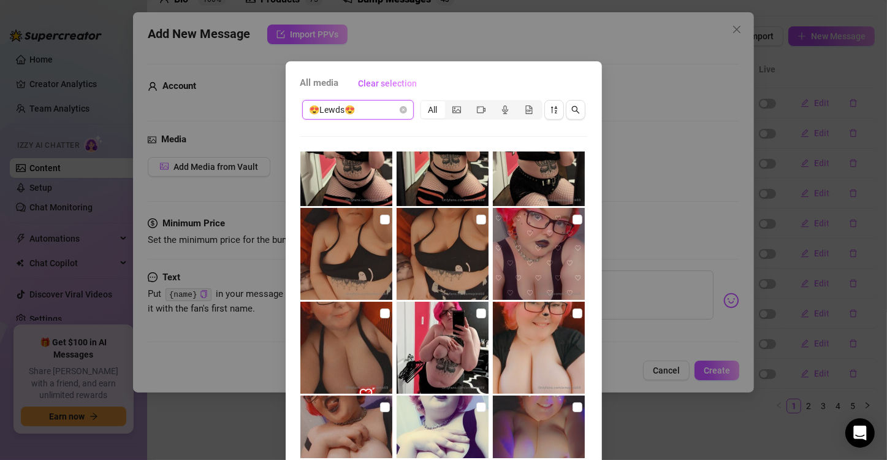
scroll to position [1821, 0]
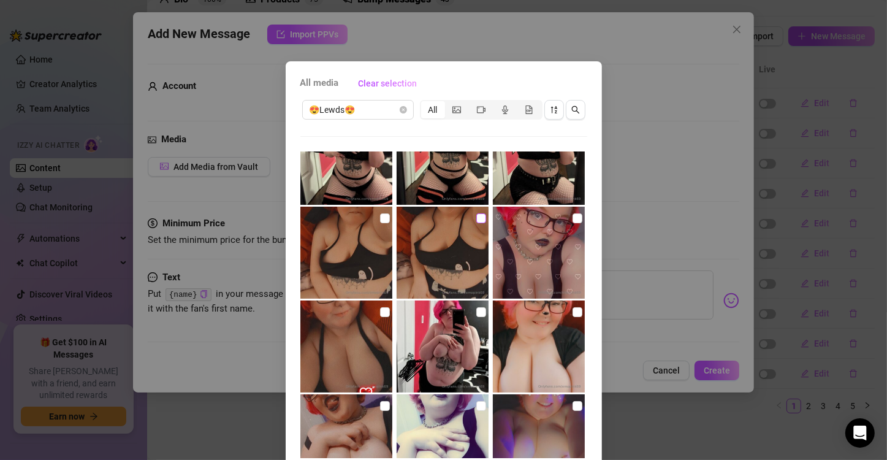
click at [476, 218] on input "checkbox" at bounding box center [481, 218] width 10 height 10
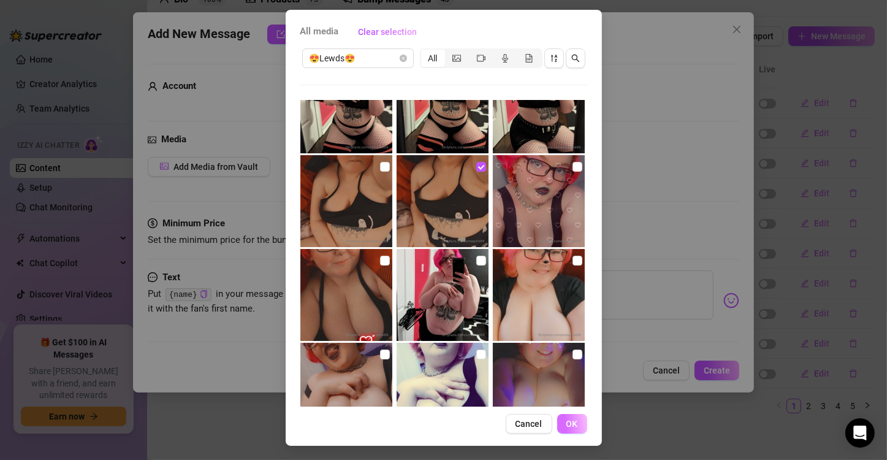
click at [568, 423] on span "OK" at bounding box center [573, 424] width 12 height 10
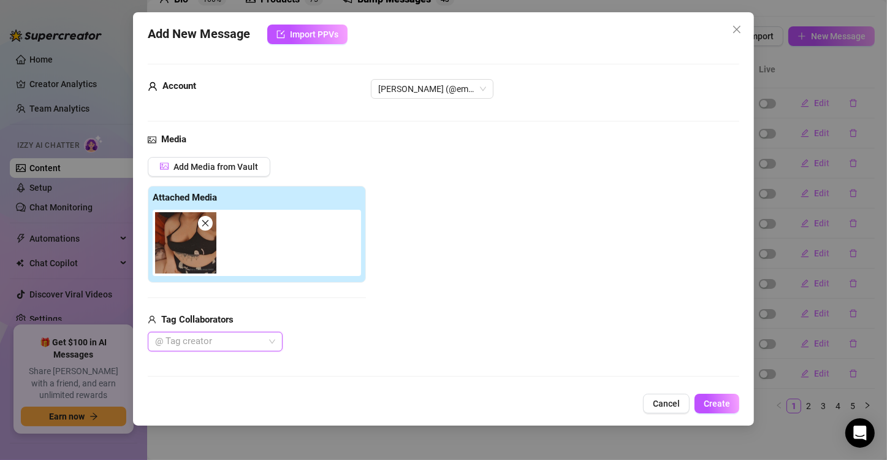
scroll to position [140, 0]
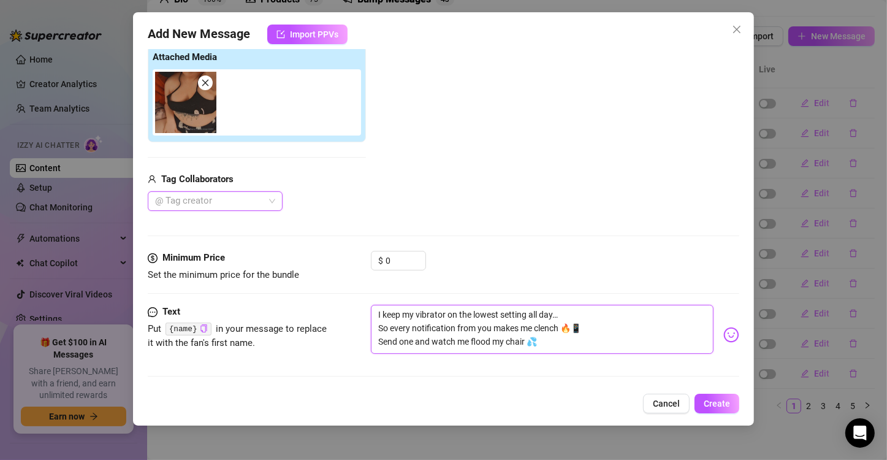
click at [526, 340] on textarea "I keep my vibrator on the lowest setting all day… So every notification from yo…" at bounding box center [542, 329] width 343 height 49
click at [718, 405] on span "Create" at bounding box center [717, 404] width 26 height 10
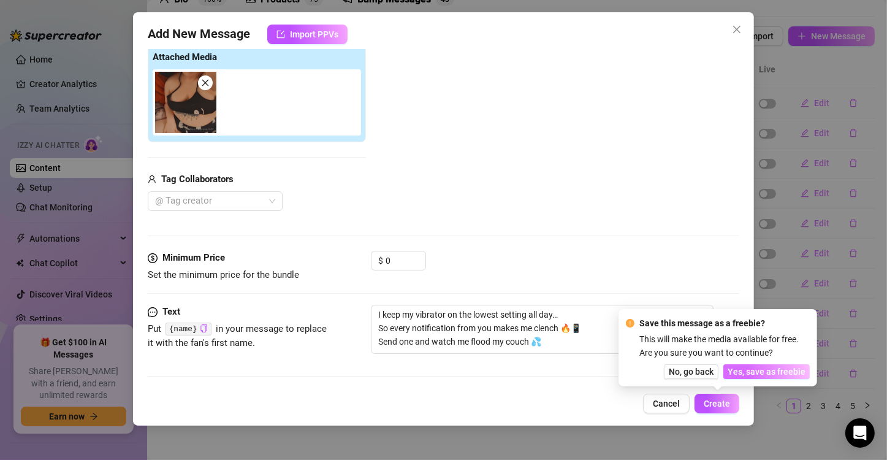
click at [749, 370] on span "Yes, save as freebie" at bounding box center [767, 372] width 78 height 10
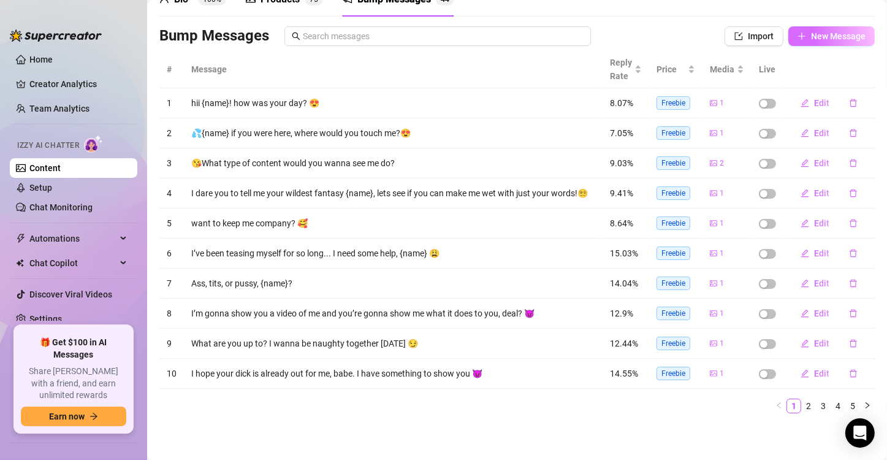
click at [844, 31] on span "New Message" at bounding box center [838, 36] width 55 height 10
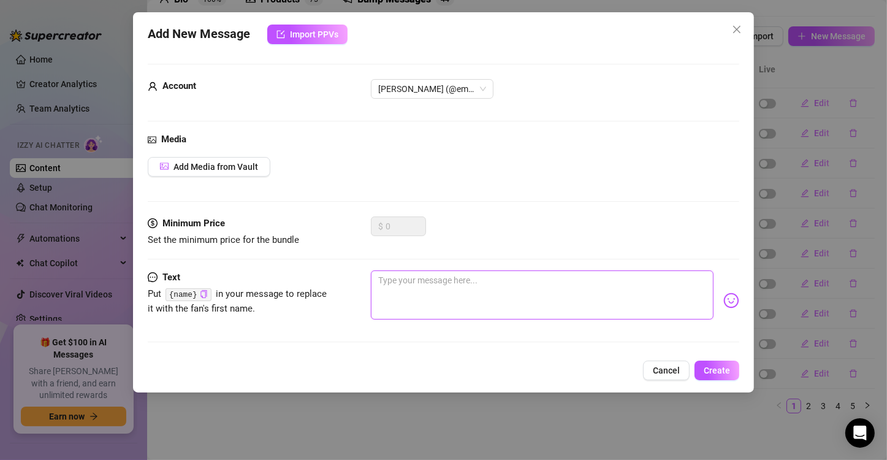
click at [488, 290] on textarea at bounding box center [542, 294] width 343 height 49
paste textarea "I dare you to send me the naughtiest emoji you can find 😈 I’ll reply with a mat…"
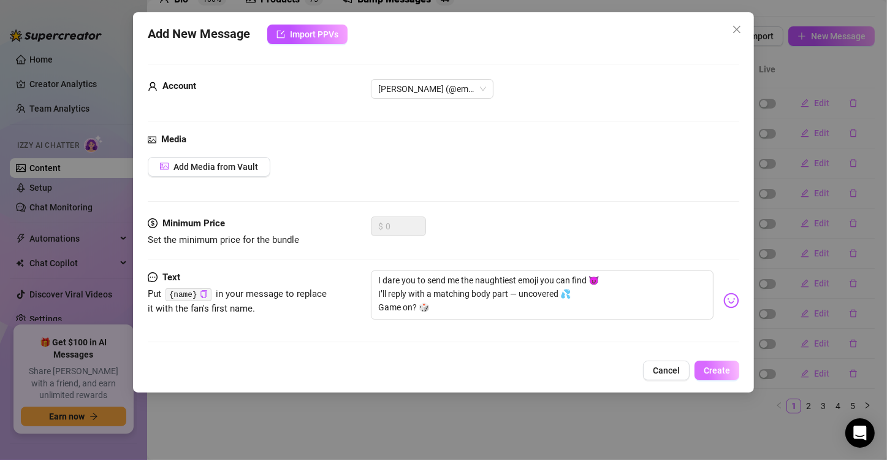
click at [713, 367] on span "Create" at bounding box center [717, 370] width 26 height 10
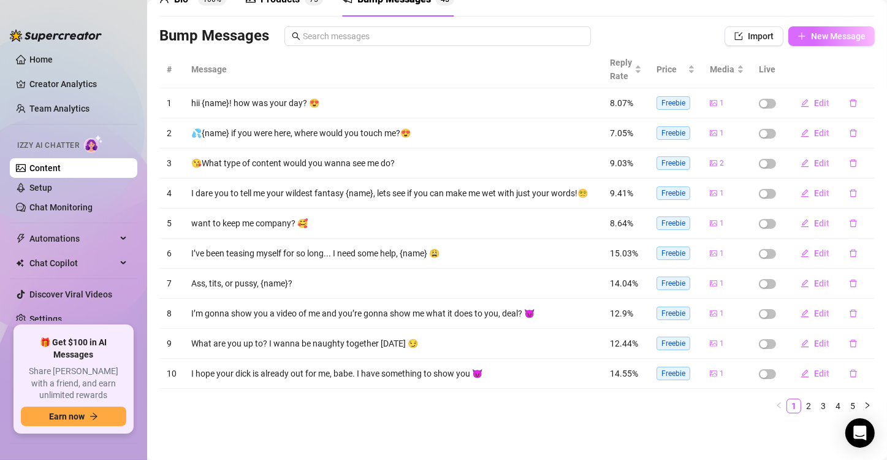
click at [833, 26] on button "New Message" at bounding box center [832, 36] width 86 height 20
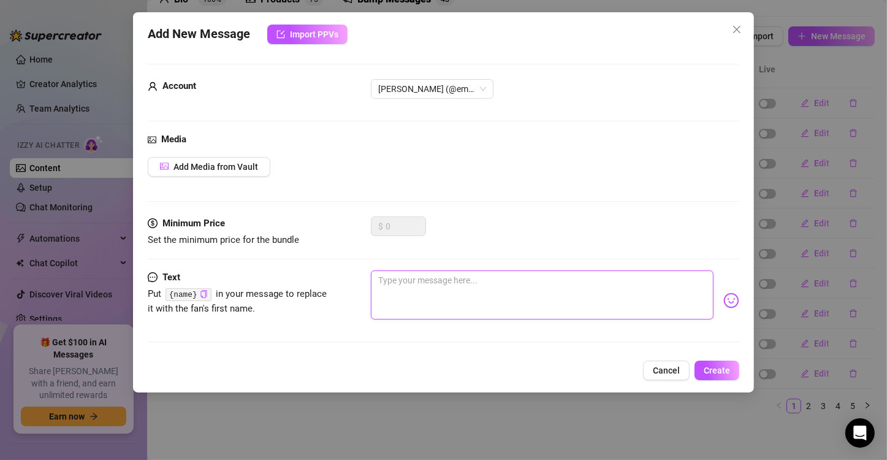
click at [426, 299] on textarea at bounding box center [542, 294] width 343 height 49
paste textarea "I’ve been edging for 47 minutes… [PERSON_NAME] says I need permission to cum 😩🔥…"
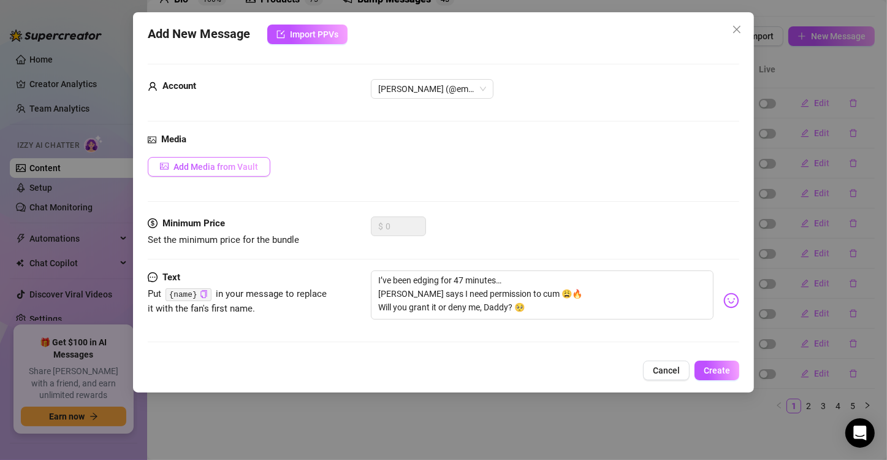
click at [237, 174] on button "Add Media from Vault" at bounding box center [209, 167] width 123 height 20
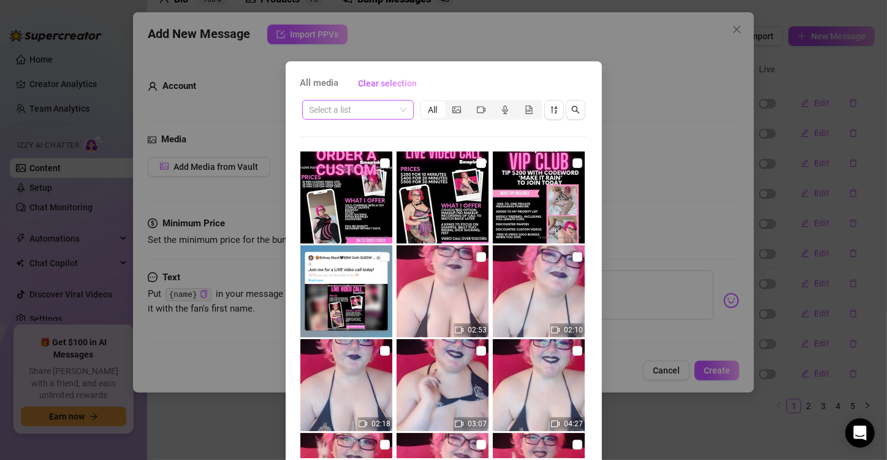
click at [389, 108] on input "search" at bounding box center [353, 110] width 86 height 18
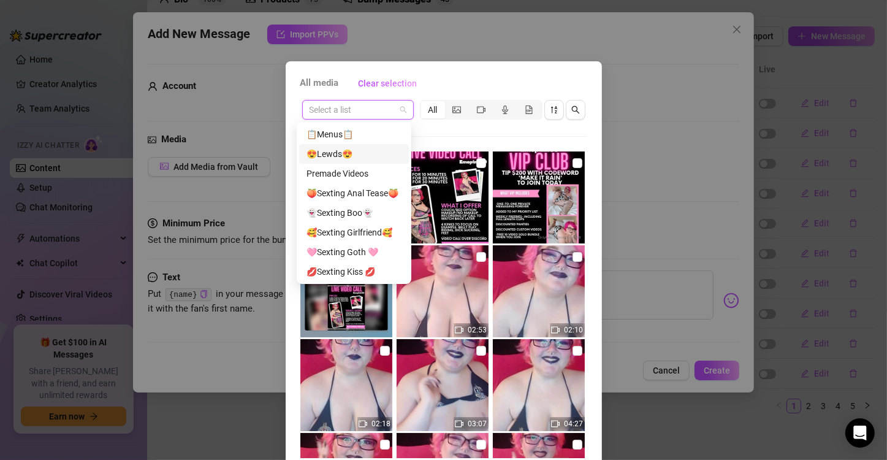
click at [367, 155] on div "😍Lewds😍" at bounding box center [354, 153] width 95 height 13
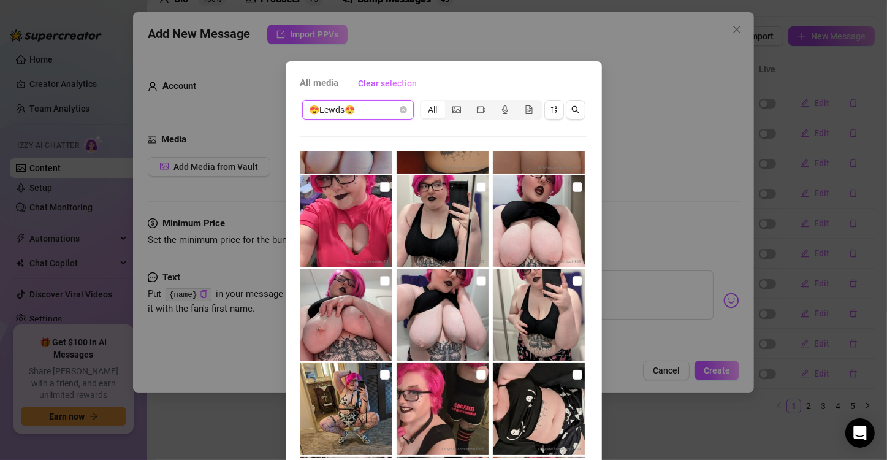
scroll to position [4386, 0]
click at [372, 281] on img at bounding box center [346, 315] width 92 height 92
click at [380, 281] on input "checkbox" at bounding box center [385, 281] width 10 height 10
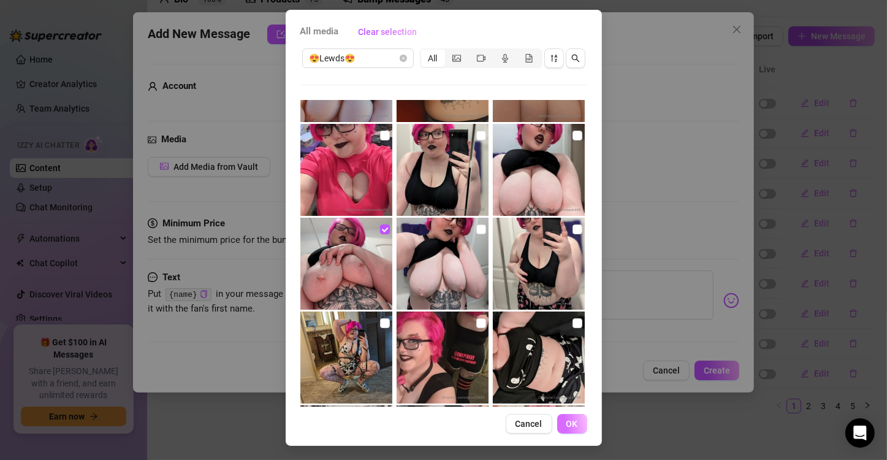
click at [564, 429] on button "OK" at bounding box center [572, 424] width 30 height 20
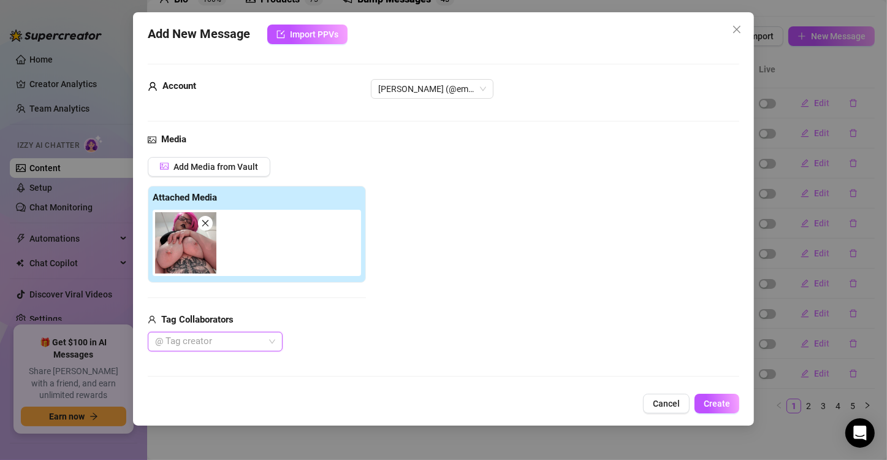
scroll to position [140, 0]
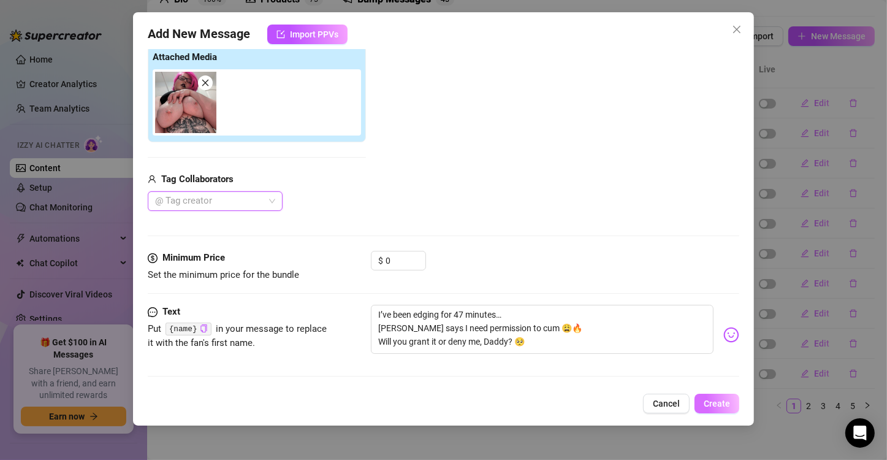
click at [715, 401] on span "Create" at bounding box center [717, 404] width 26 height 10
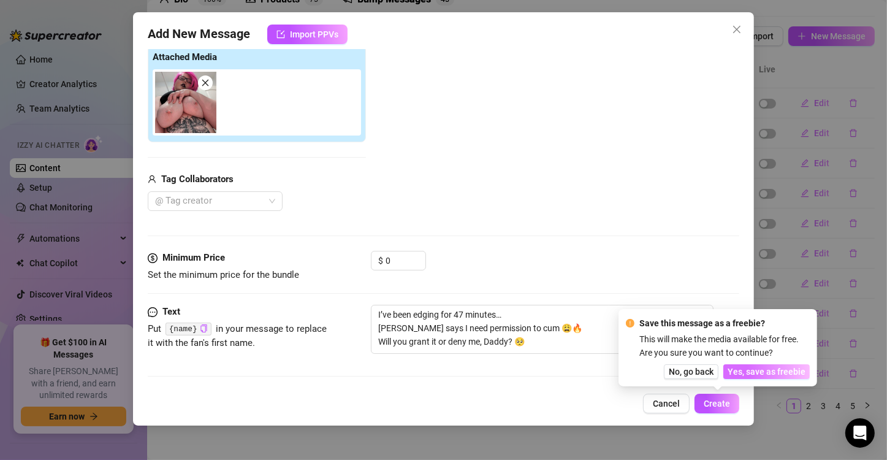
click at [751, 373] on span "Yes, save as freebie" at bounding box center [767, 372] width 78 height 10
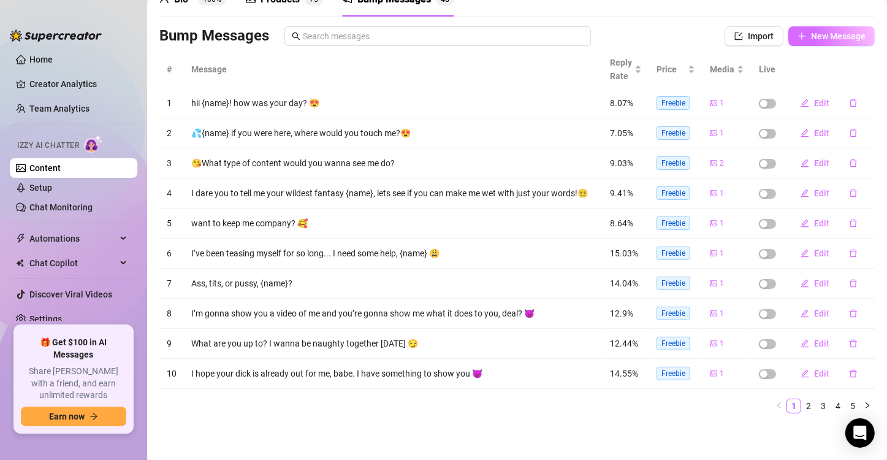
click at [811, 34] on span "New Message" at bounding box center [838, 36] width 55 height 10
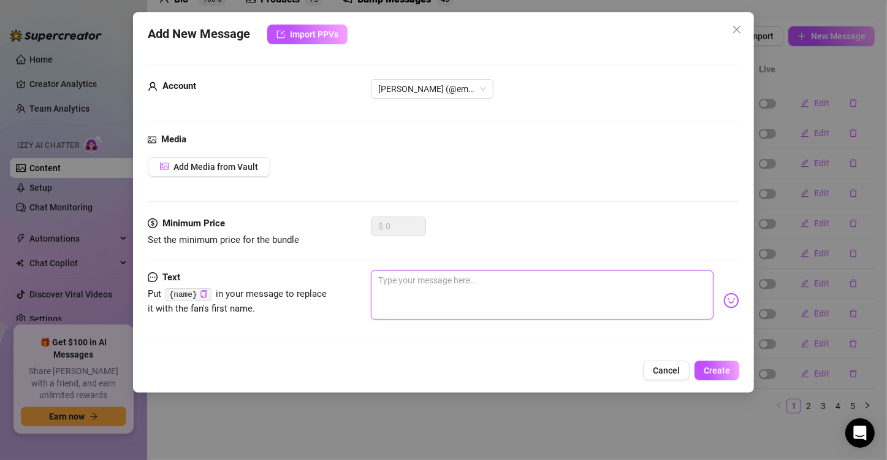
click at [414, 294] on textarea at bounding box center [542, 294] width 343 height 49
paste textarea "I just tasted myself off my fingers… And I’m addicted 😩👅 Want the next lick to …"
click at [511, 309] on textarea "I just tasted myself off my fingers… And I’m addicted 😩👅 Want the next lick to …" at bounding box center [542, 294] width 343 height 49
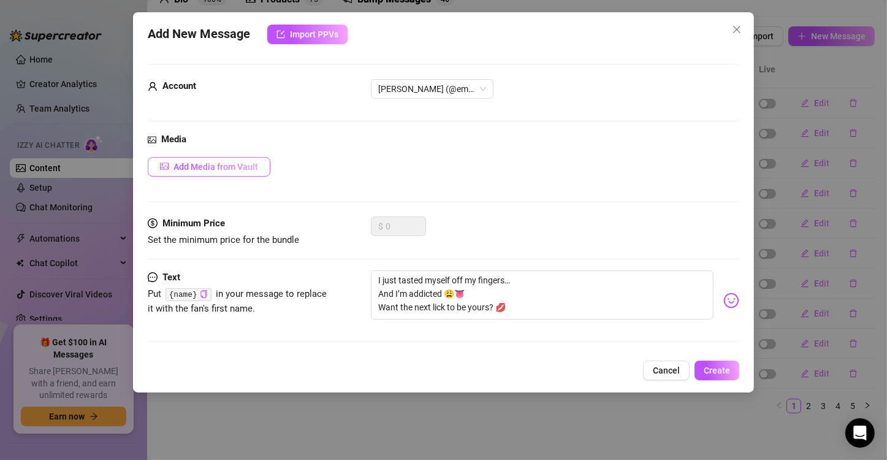
click at [213, 162] on span "Add Media from Vault" at bounding box center [216, 167] width 85 height 10
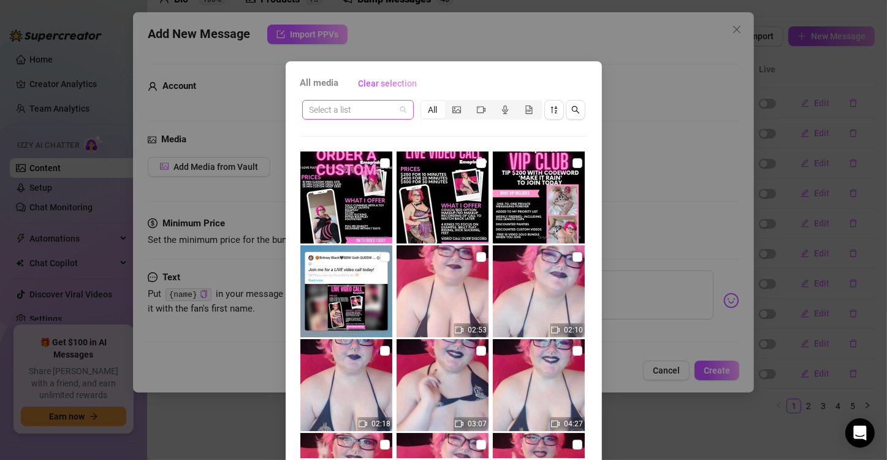
click at [387, 118] on input "search" at bounding box center [353, 110] width 86 height 18
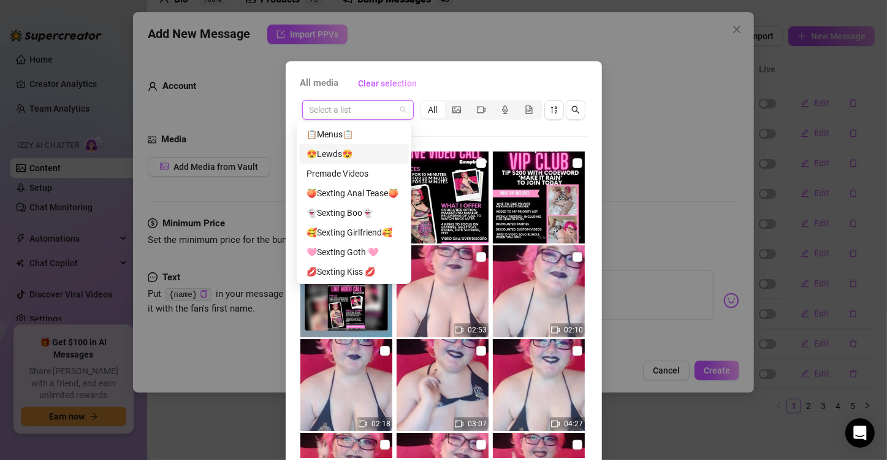
click at [370, 157] on div "😍Lewds😍" at bounding box center [354, 153] width 95 height 13
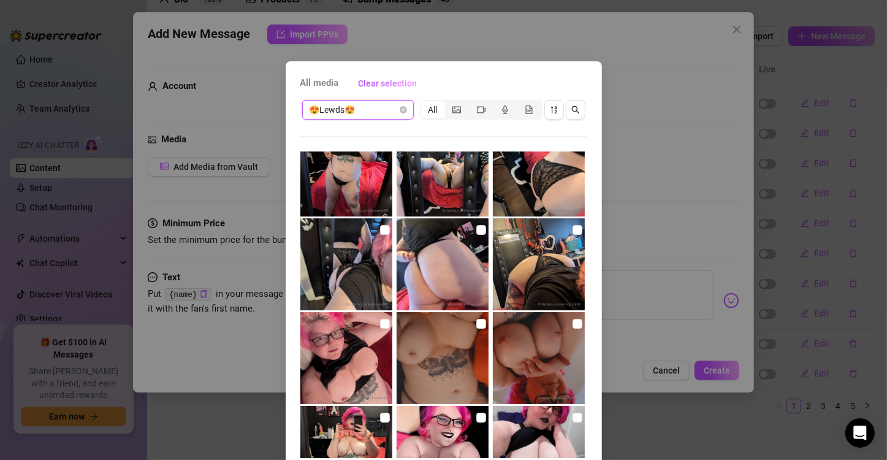
scroll to position [0, 0]
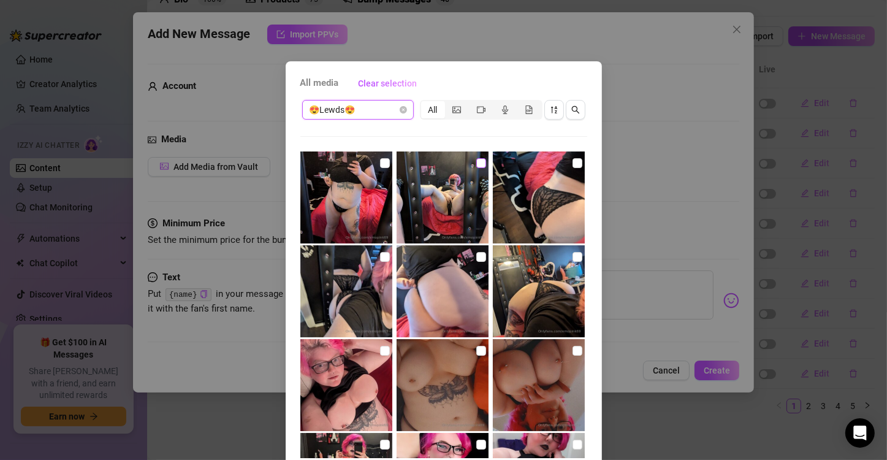
click at [476, 163] on input "checkbox" at bounding box center [481, 163] width 10 height 10
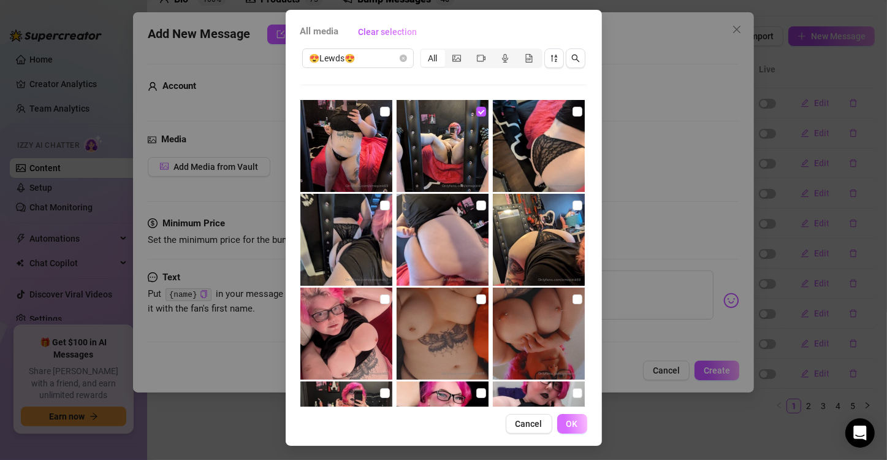
click at [575, 419] on button "OK" at bounding box center [572, 424] width 30 height 20
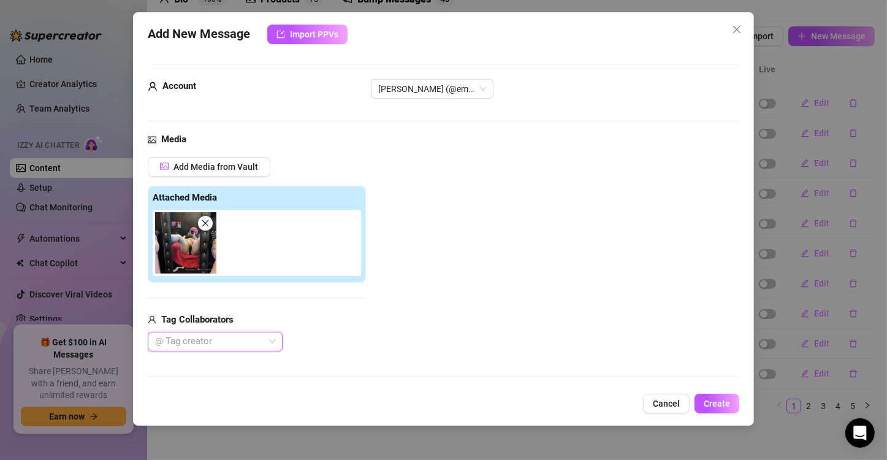
scroll to position [140, 0]
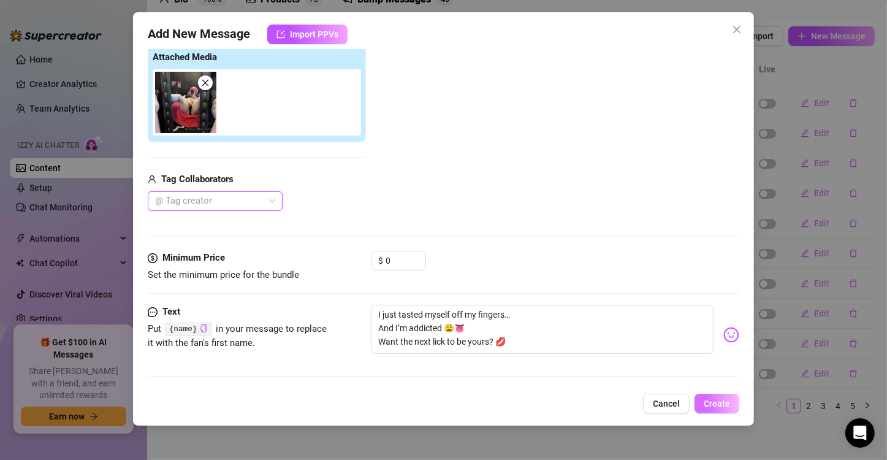
click at [714, 406] on span "Create" at bounding box center [717, 404] width 26 height 10
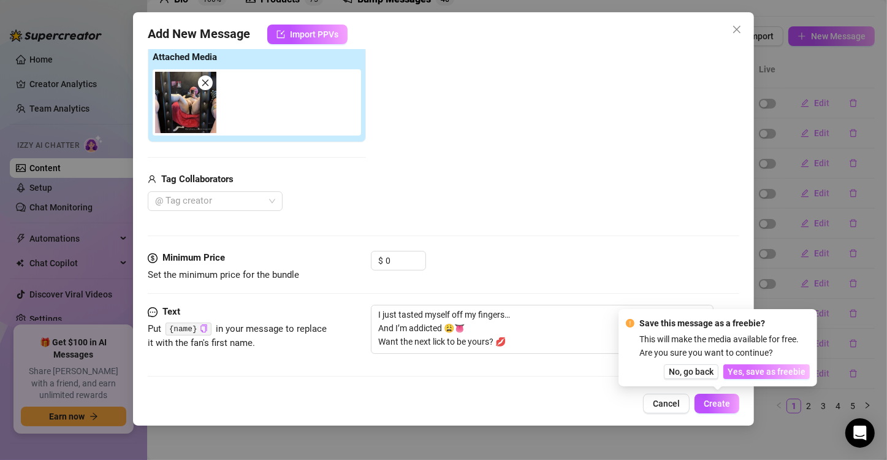
click at [760, 373] on span "Yes, save as freebie" at bounding box center [767, 372] width 78 height 10
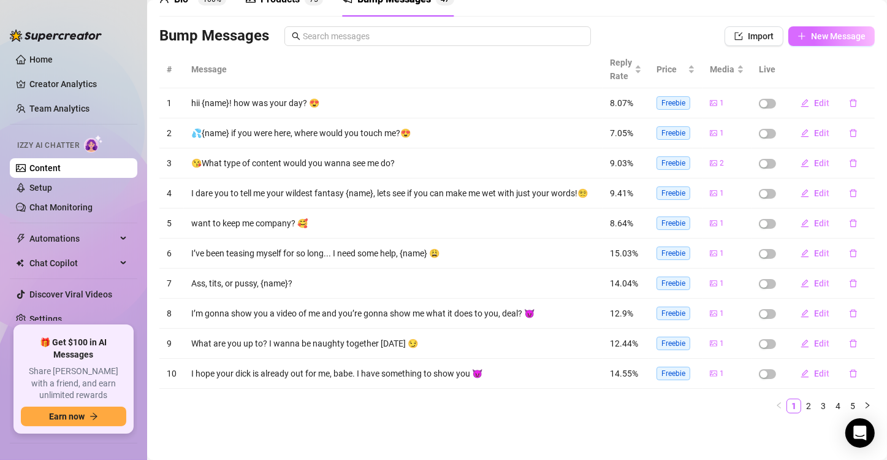
click at [837, 31] on span "New Message" at bounding box center [838, 36] width 55 height 10
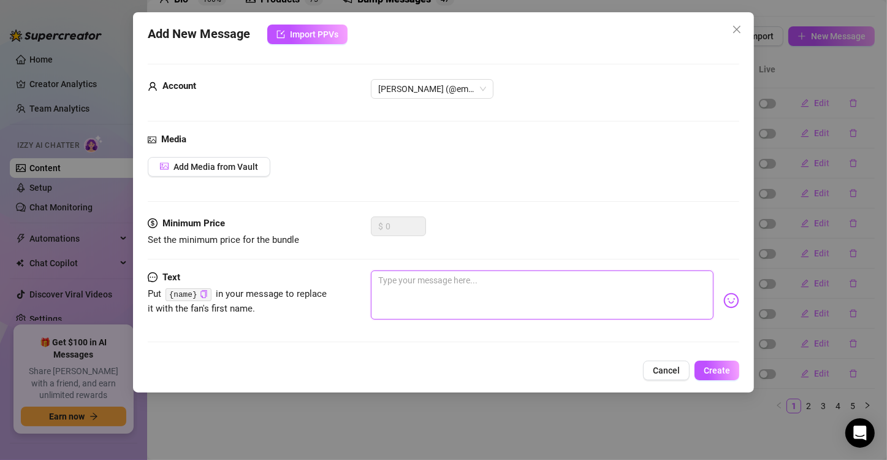
click at [411, 282] on textarea at bounding box center [542, 294] width 343 height 49
paste textarea "My panty drawer is overflowing with creamy pairs 👙💦 Pick a color and I’ll seal …"
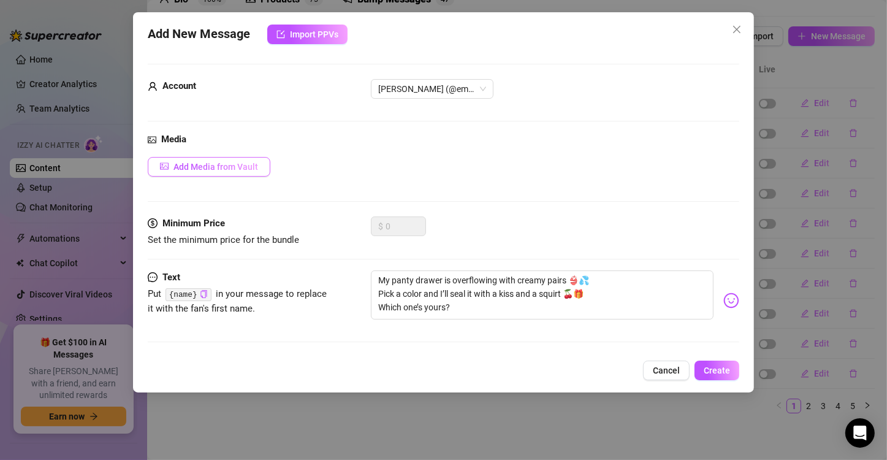
click at [235, 164] on span "Add Media from Vault" at bounding box center [216, 167] width 85 height 10
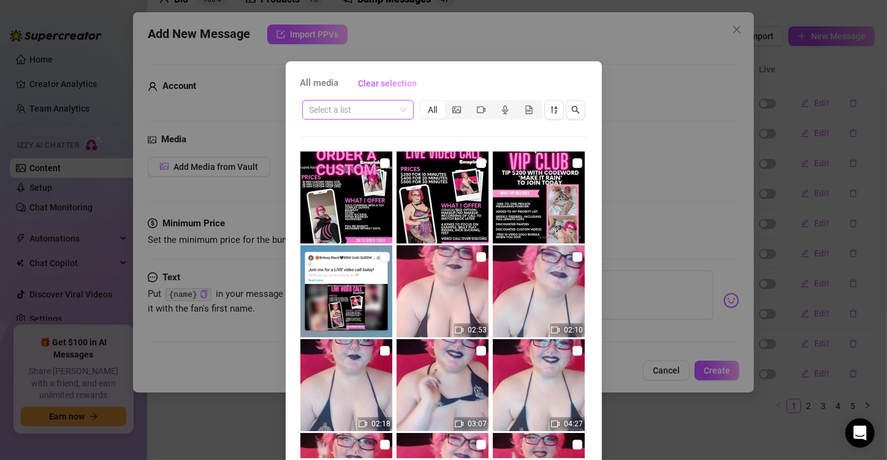
click at [384, 117] on input "search" at bounding box center [353, 110] width 86 height 18
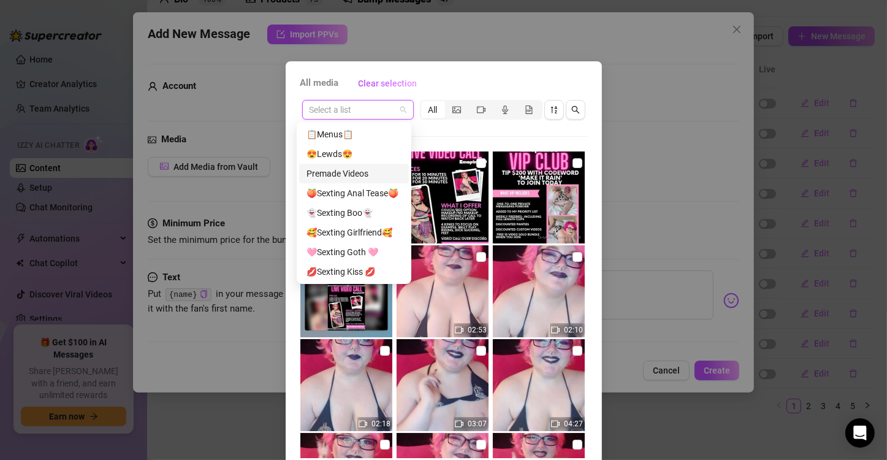
click at [359, 177] on div "Premade Videos" at bounding box center [354, 173] width 95 height 13
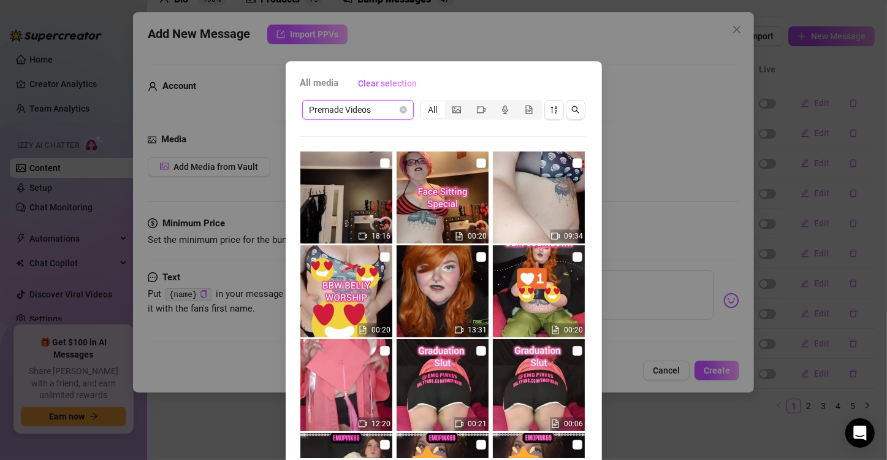
click at [370, 115] on span "Premade Videos" at bounding box center [358, 110] width 97 height 18
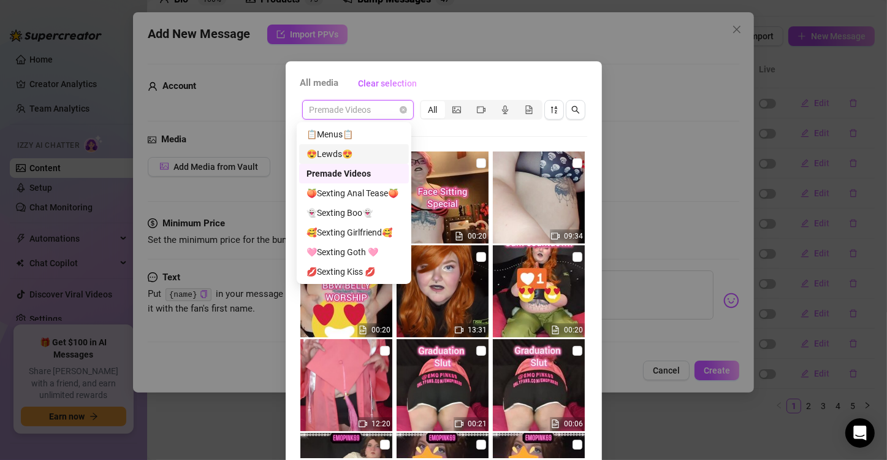
click at [359, 152] on div "😍Lewds😍" at bounding box center [354, 153] width 95 height 13
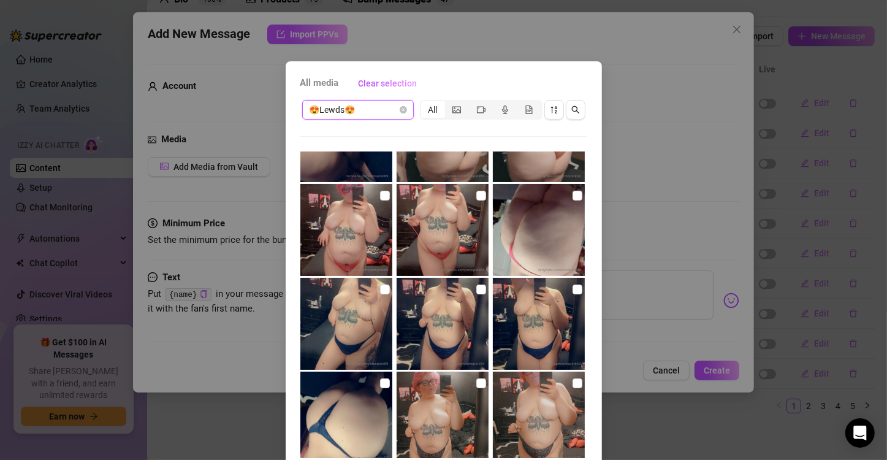
scroll to position [807, 0]
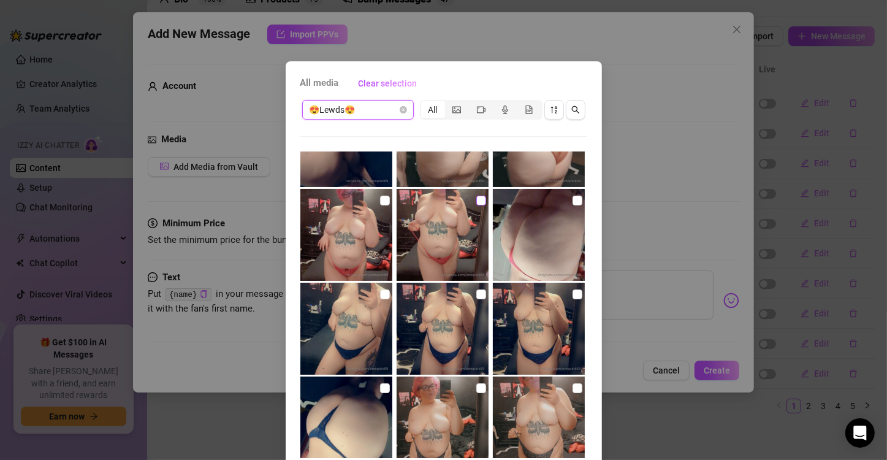
click at [476, 201] on input "checkbox" at bounding box center [481, 201] width 10 height 10
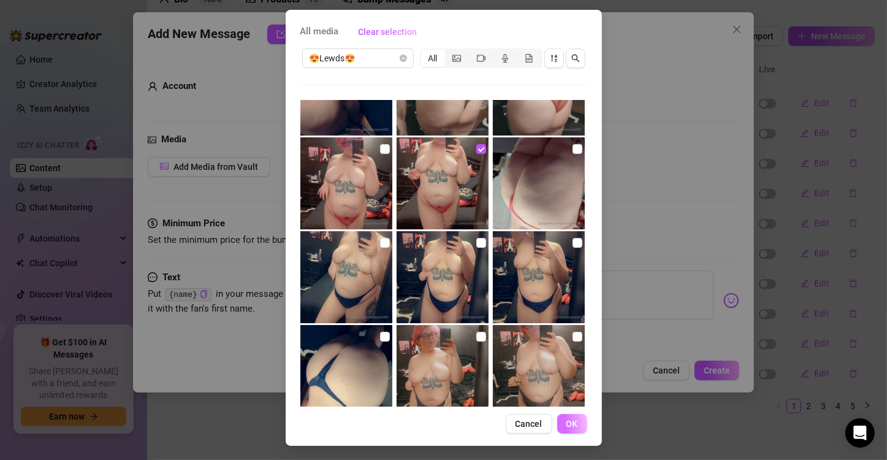
click at [567, 427] on span "OK" at bounding box center [573, 424] width 12 height 10
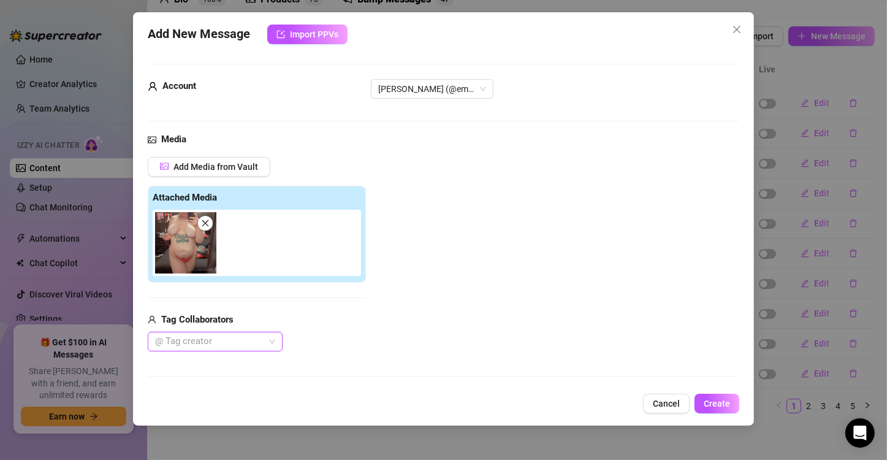
scroll to position [140, 0]
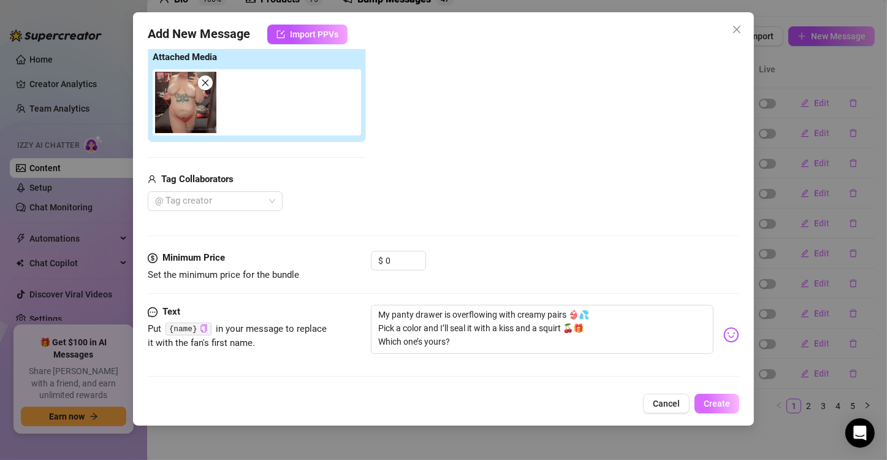
click at [708, 409] on button "Create" at bounding box center [717, 404] width 45 height 20
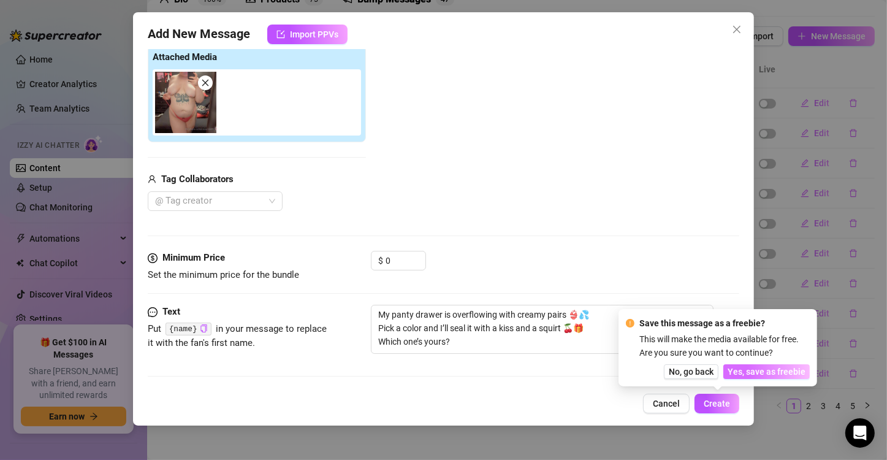
click at [763, 373] on span "Yes, save as freebie" at bounding box center [767, 372] width 78 height 10
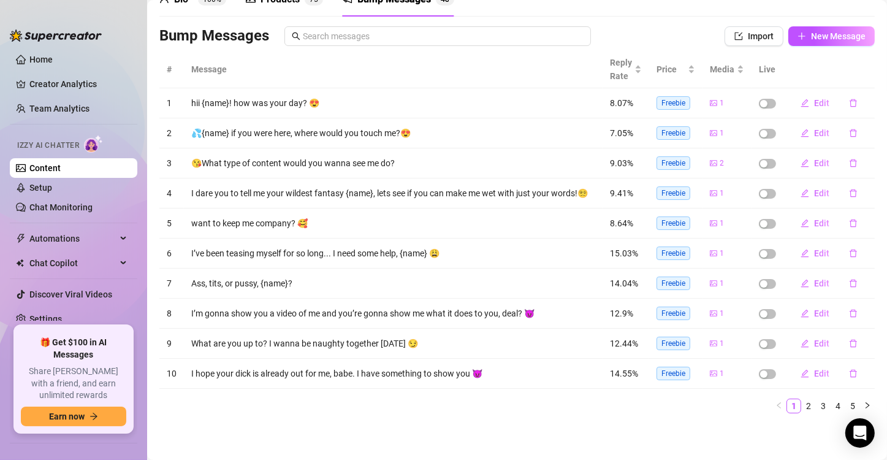
click at [806, 40] on div "Bump Messages Import New Message" at bounding box center [517, 38] width 716 height 25
click at [811, 35] on span "New Message" at bounding box center [838, 36] width 55 height 10
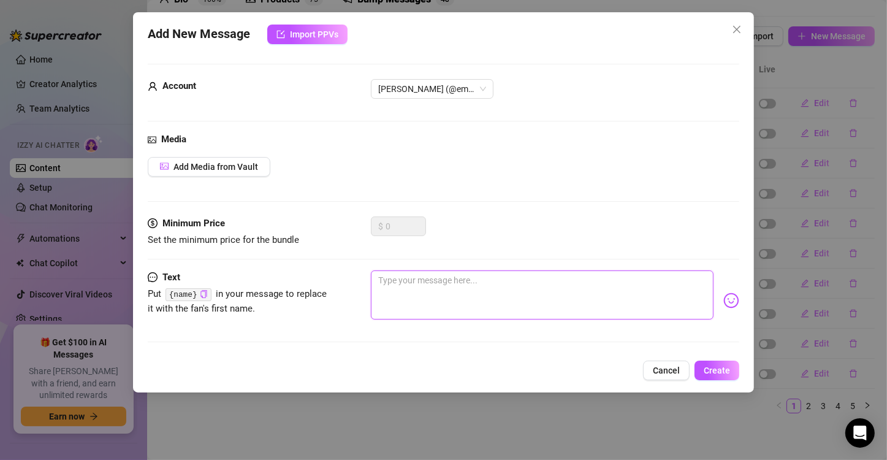
click at [415, 289] on textarea at bounding box center [542, 294] width 343 height 49
paste textarea "I set my phone to vibrate on your messages… It’s buzzing against my clit right …"
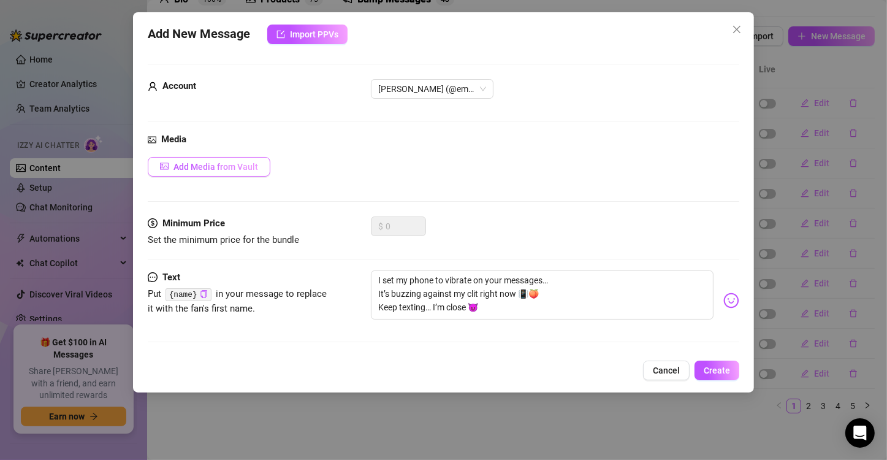
click at [235, 167] on span "Add Media from Vault" at bounding box center [216, 167] width 85 height 10
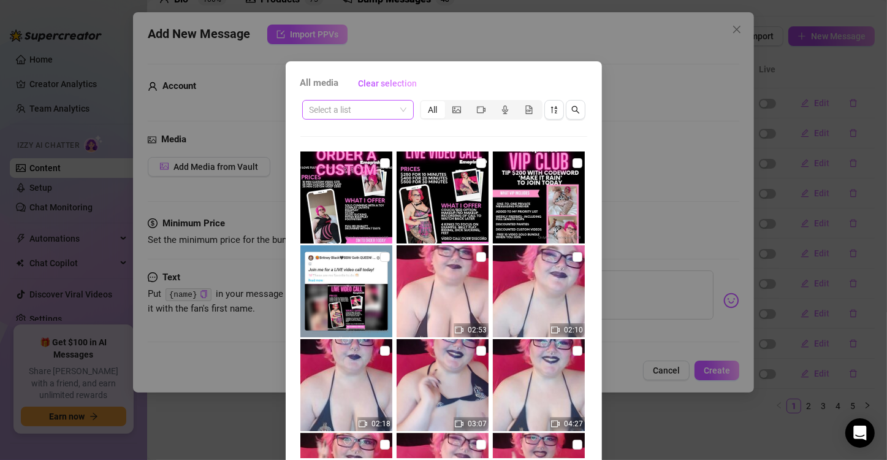
click at [397, 113] on span at bounding box center [358, 110] width 97 height 18
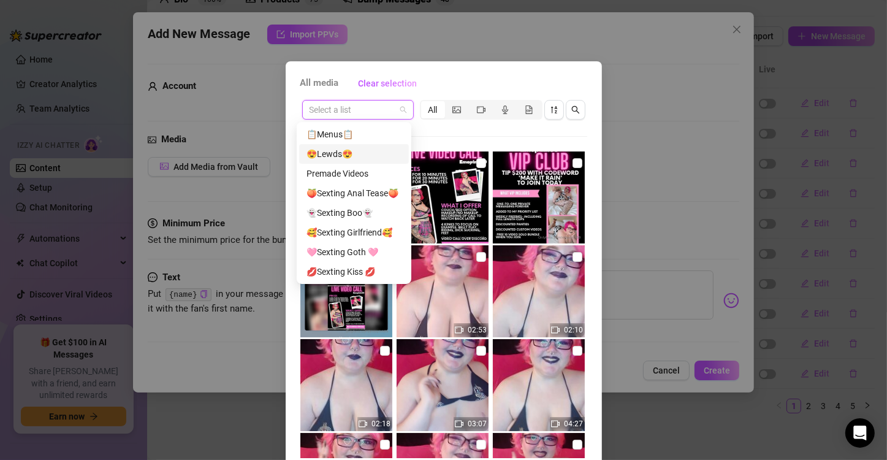
click at [368, 160] on div "😍Lewds😍" at bounding box center [354, 153] width 95 height 13
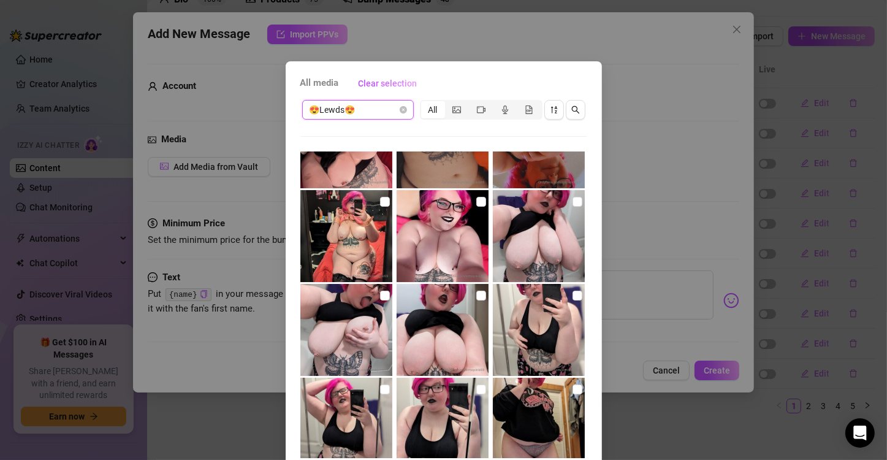
scroll to position [243, 0]
click at [476, 202] on input "checkbox" at bounding box center [481, 202] width 10 height 10
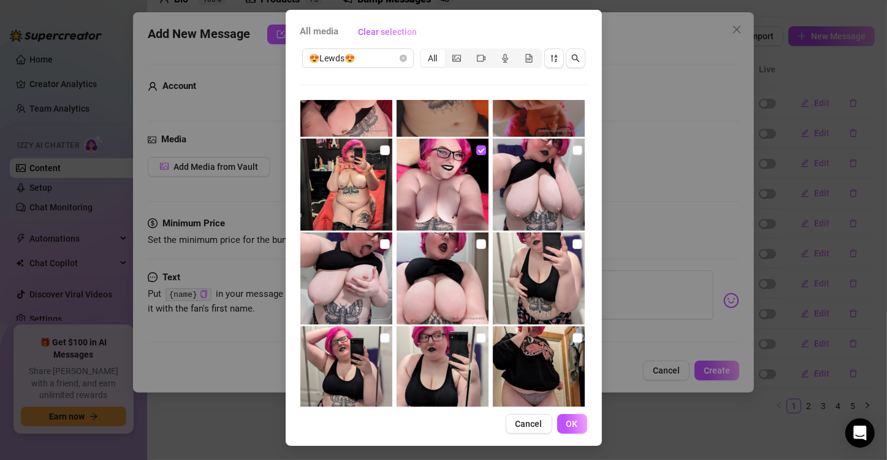
scroll to position [52, 0]
click at [567, 422] on span "OK" at bounding box center [573, 424] width 12 height 10
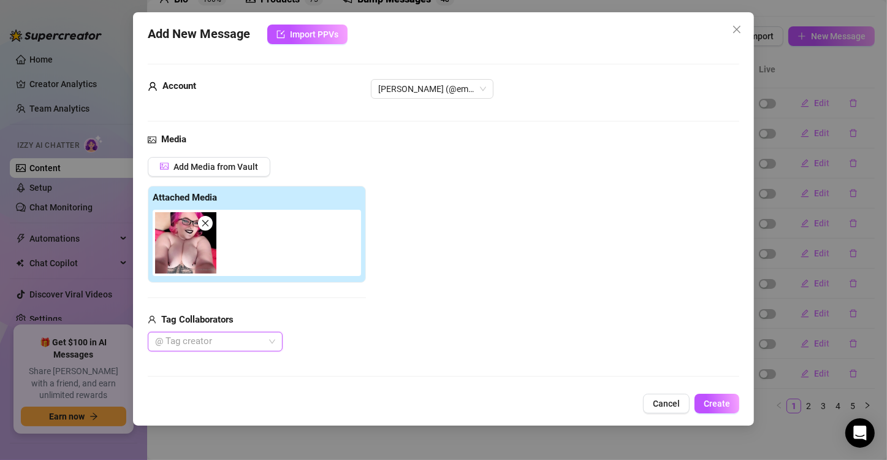
scroll to position [140, 0]
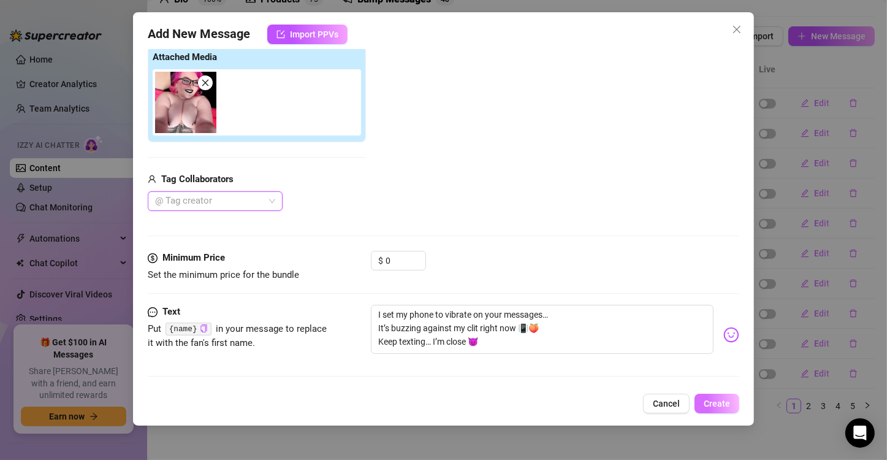
click at [715, 399] on span "Create" at bounding box center [717, 404] width 26 height 10
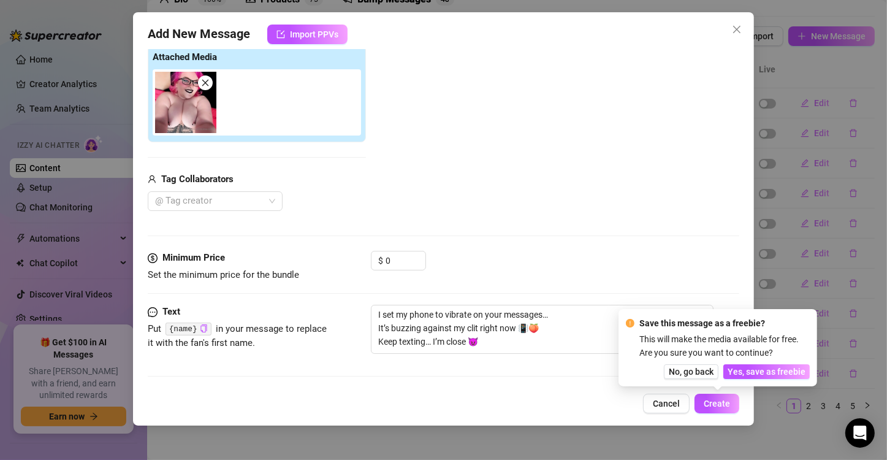
click at [760, 364] on div "Save this message as a freebie? This will make the media available for free. Ar…" at bounding box center [718, 347] width 184 height 63
click at [759, 373] on span "Yes, save as freebie" at bounding box center [767, 372] width 78 height 10
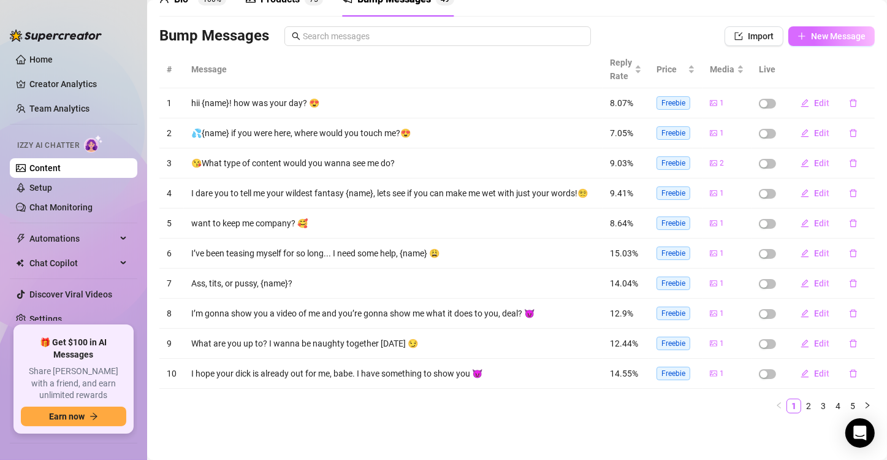
click at [800, 33] on button "New Message" at bounding box center [832, 36] width 86 height 20
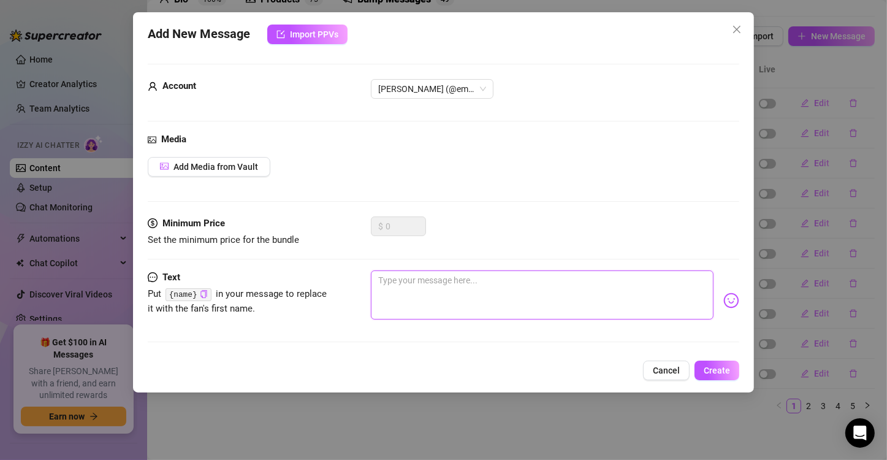
click at [527, 288] on textarea at bounding box center [542, 294] width 343 height 49
paste textarea "My pink hair is still damp from the shower… But my pussy’s already greedy for r…"
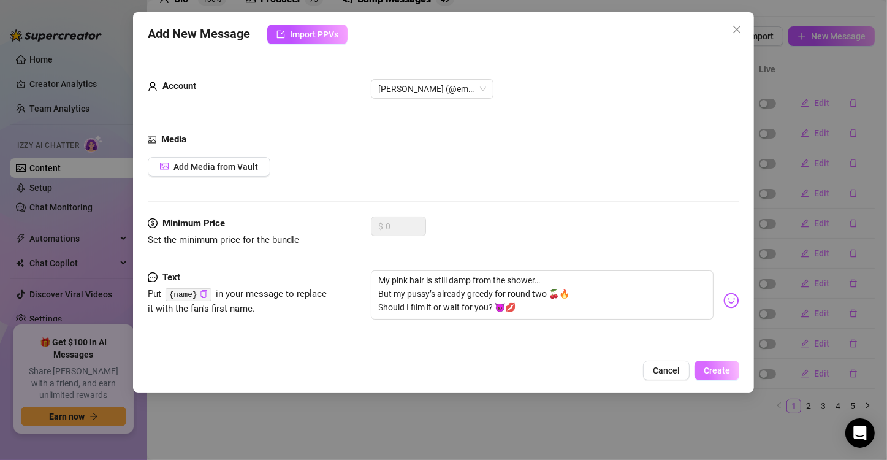
click at [711, 368] on span "Create" at bounding box center [717, 370] width 26 height 10
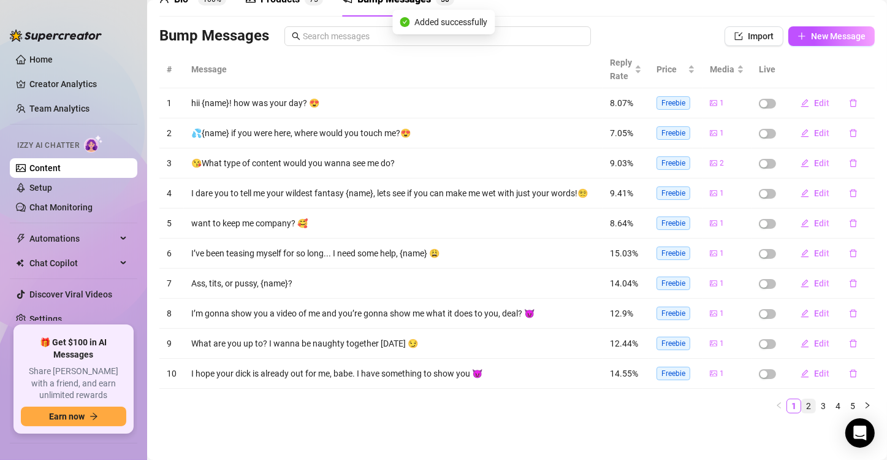
click at [802, 405] on link "2" at bounding box center [808, 405] width 13 height 13
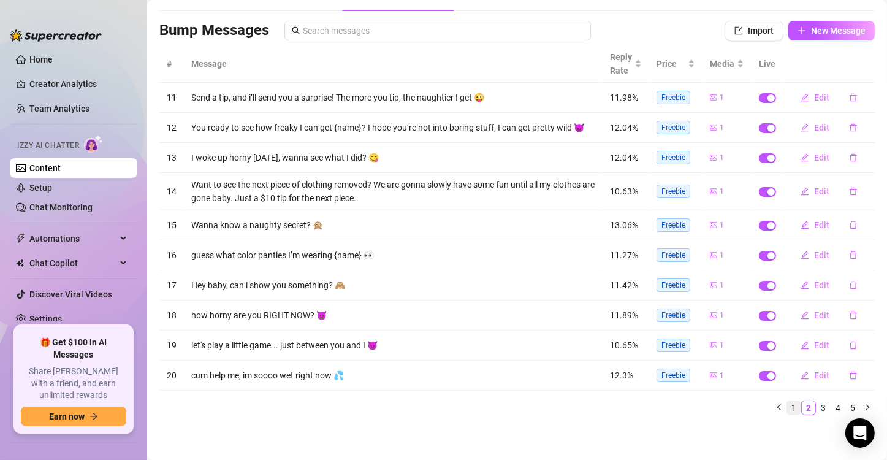
click at [790, 409] on link "1" at bounding box center [793, 407] width 13 height 13
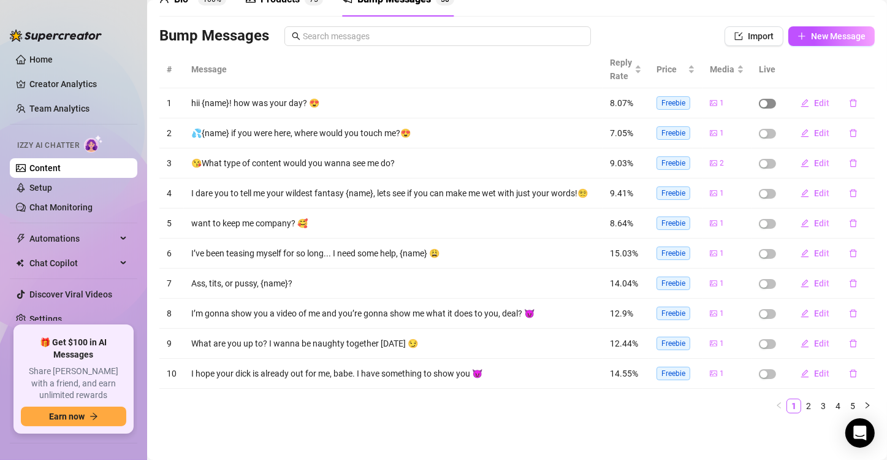
click at [759, 99] on span "button" at bounding box center [767, 104] width 17 height 10
click at [760, 130] on div "button" at bounding box center [763, 133] width 7 height 7
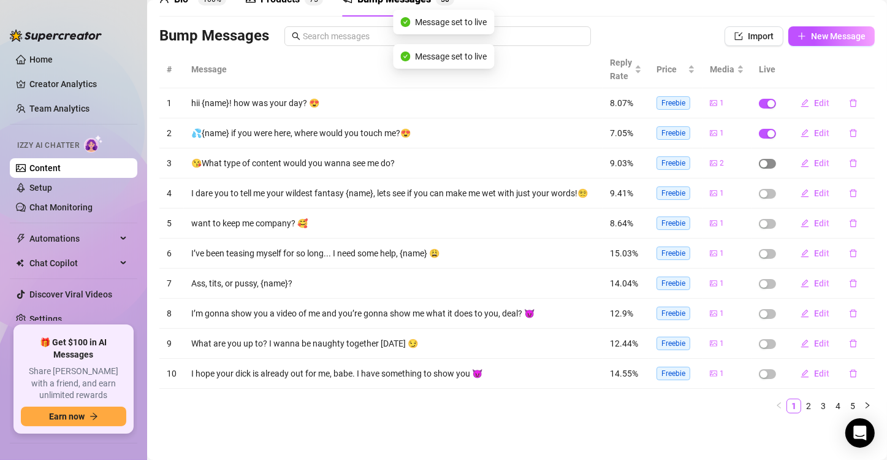
click at [760, 160] on div "button" at bounding box center [763, 163] width 7 height 7
click at [760, 195] on div "button" at bounding box center [763, 193] width 7 height 7
click at [760, 227] on div "button" at bounding box center [763, 223] width 7 height 7
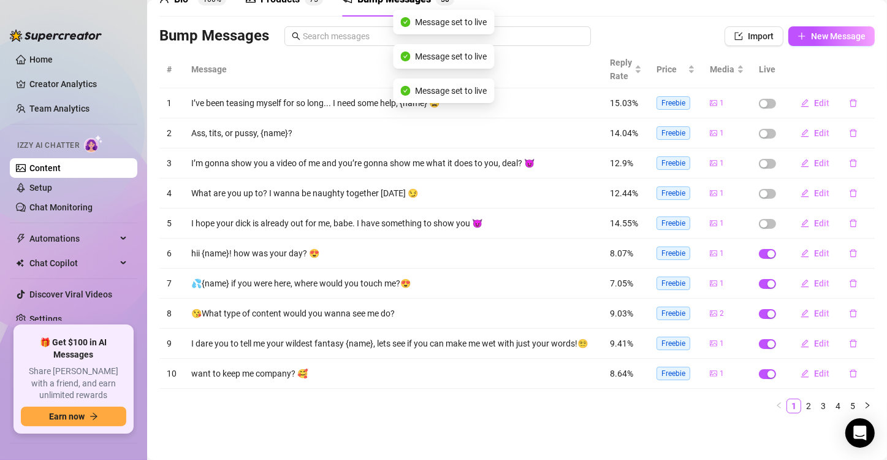
click at [757, 256] on td at bounding box center [768, 254] width 32 height 30
click at [759, 220] on span "button" at bounding box center [767, 224] width 17 height 10
click at [760, 100] on div "button" at bounding box center [763, 103] width 7 height 7
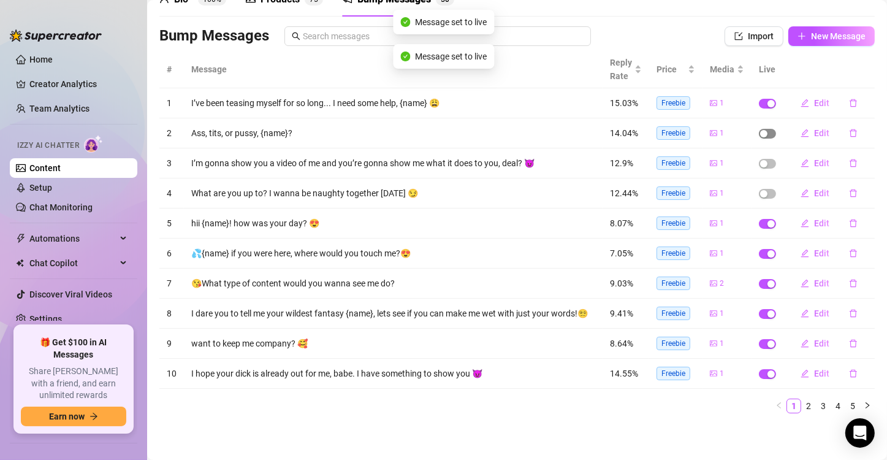
click at [760, 130] on div "button" at bounding box center [763, 133] width 7 height 7
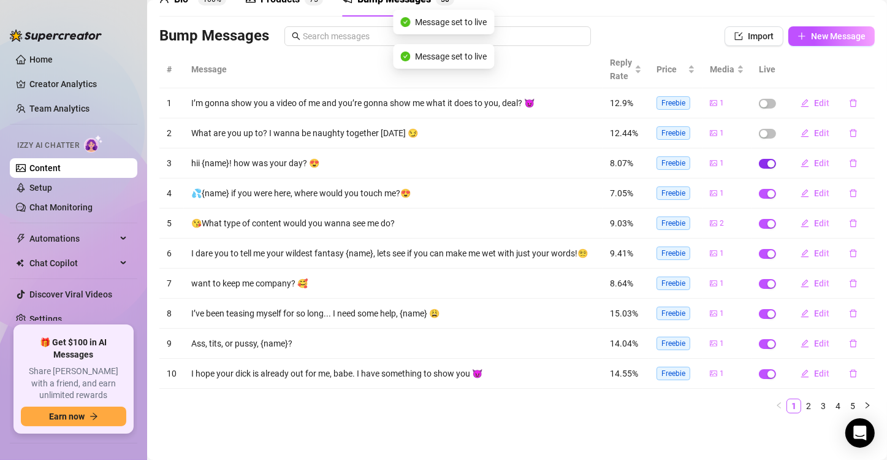
click at [768, 160] on div "button" at bounding box center [771, 163] width 7 height 7
click at [760, 160] on div "button" at bounding box center [763, 163] width 7 height 7
click at [760, 100] on span "button" at bounding box center [767, 104] width 17 height 10
click at [759, 129] on span "button" at bounding box center [767, 134] width 17 height 10
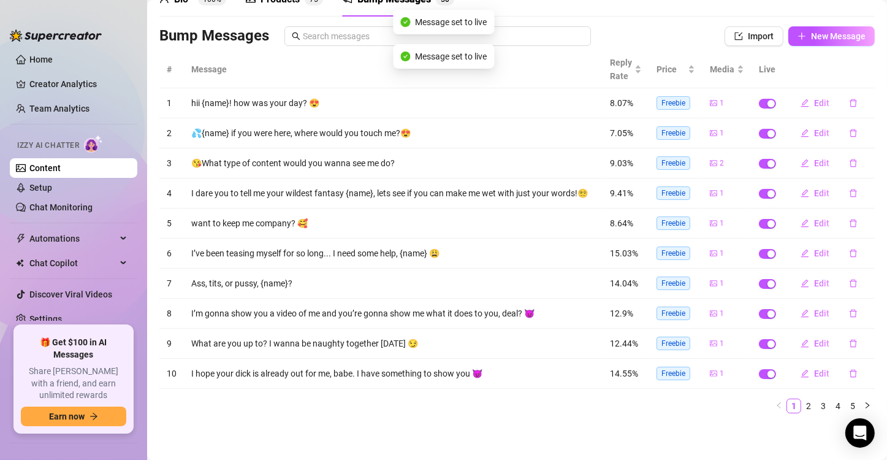
click at [667, 429] on main "Content Library Content for [PERSON_NAME] [PERSON_NAME] (emopink69) Bio 100% Pr…" at bounding box center [517, 197] width 740 height 526
click at [801, 413] on li "2" at bounding box center [808, 406] width 15 height 15
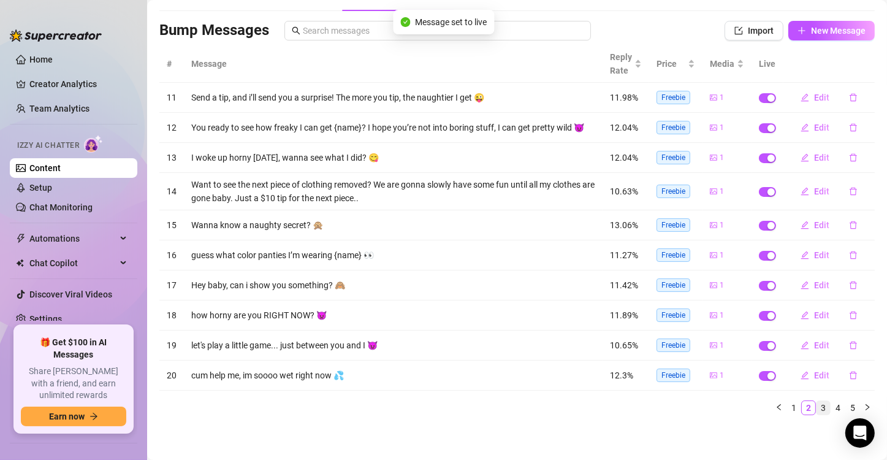
click at [817, 410] on link "3" at bounding box center [823, 407] width 13 height 13
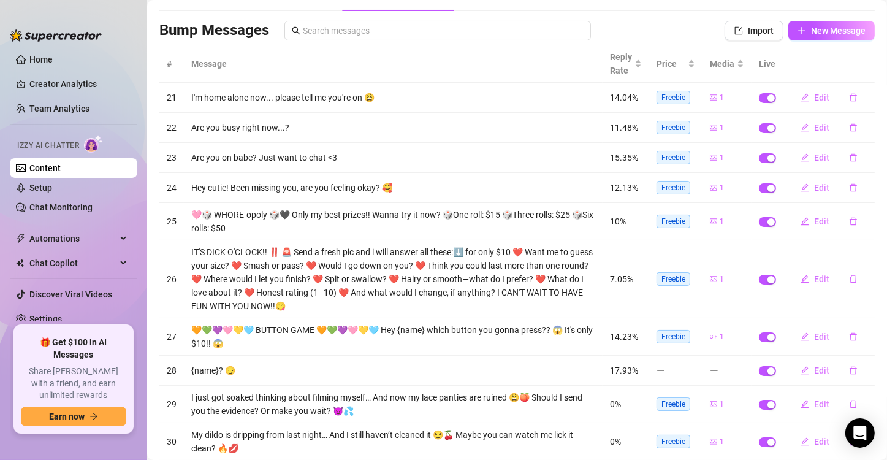
scroll to position [141, 0]
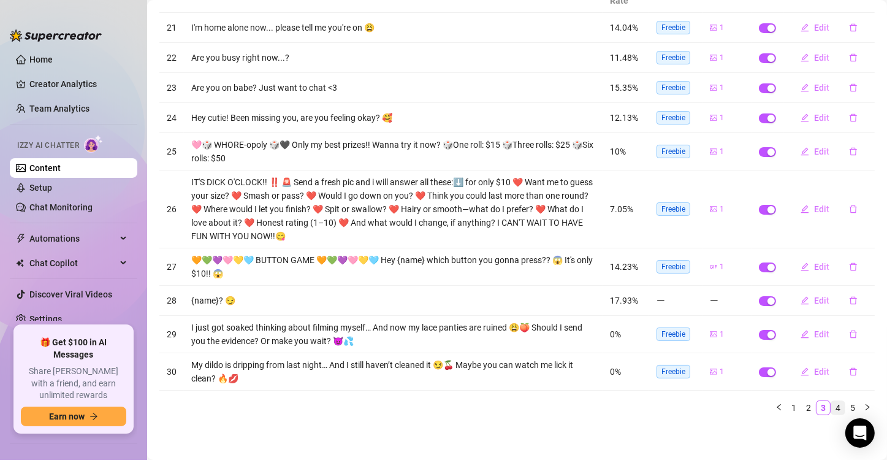
click at [832, 409] on link "4" at bounding box center [838, 407] width 13 height 13
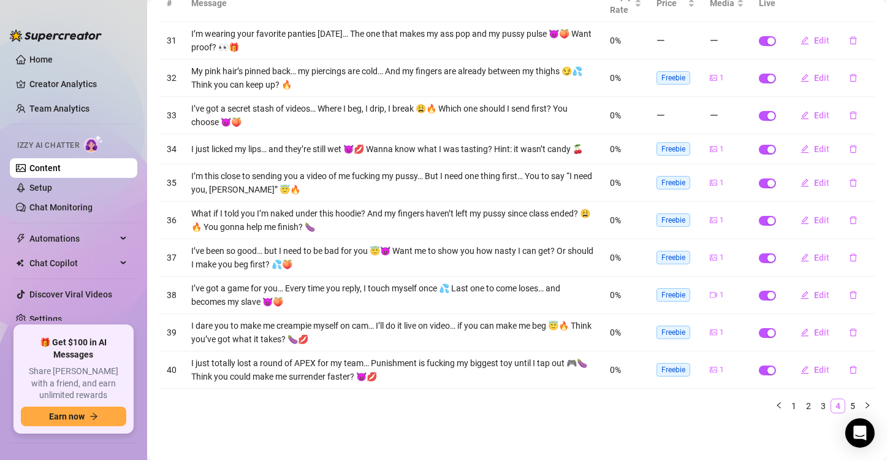
scroll to position [137, 0]
click at [846, 407] on link "5" at bounding box center [852, 405] width 13 height 13
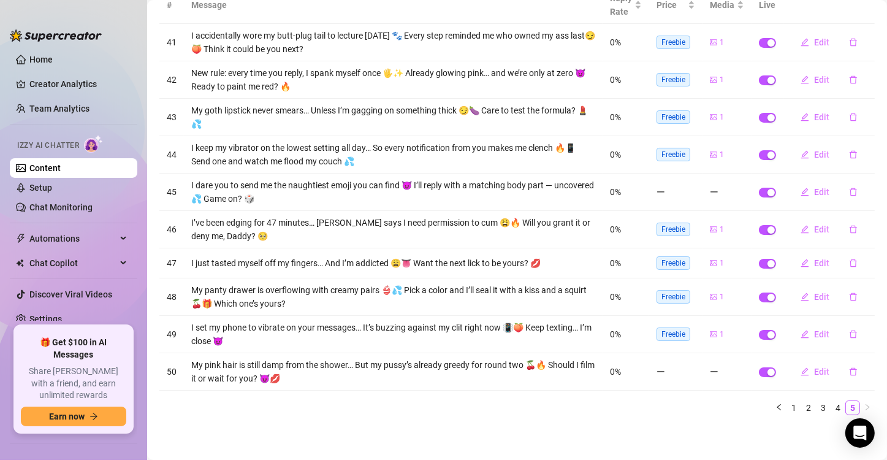
scroll to position [0, 0]
